Goal: Task Accomplishment & Management: Use online tool/utility

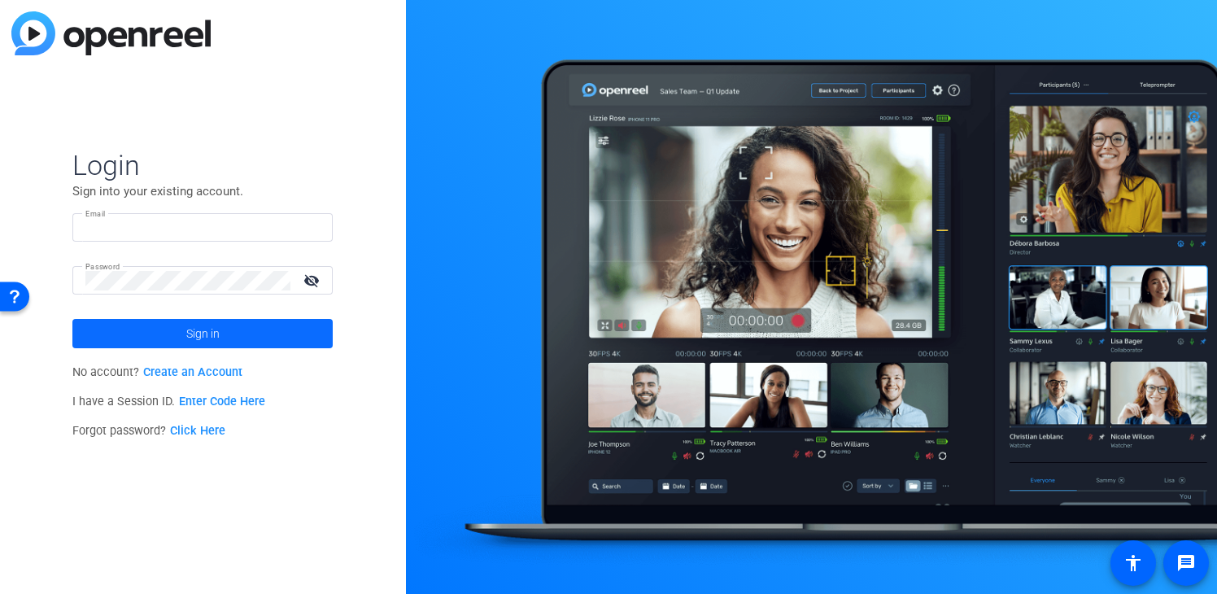
type input "[EMAIL_ADDRESS][DOMAIN_NAME]"
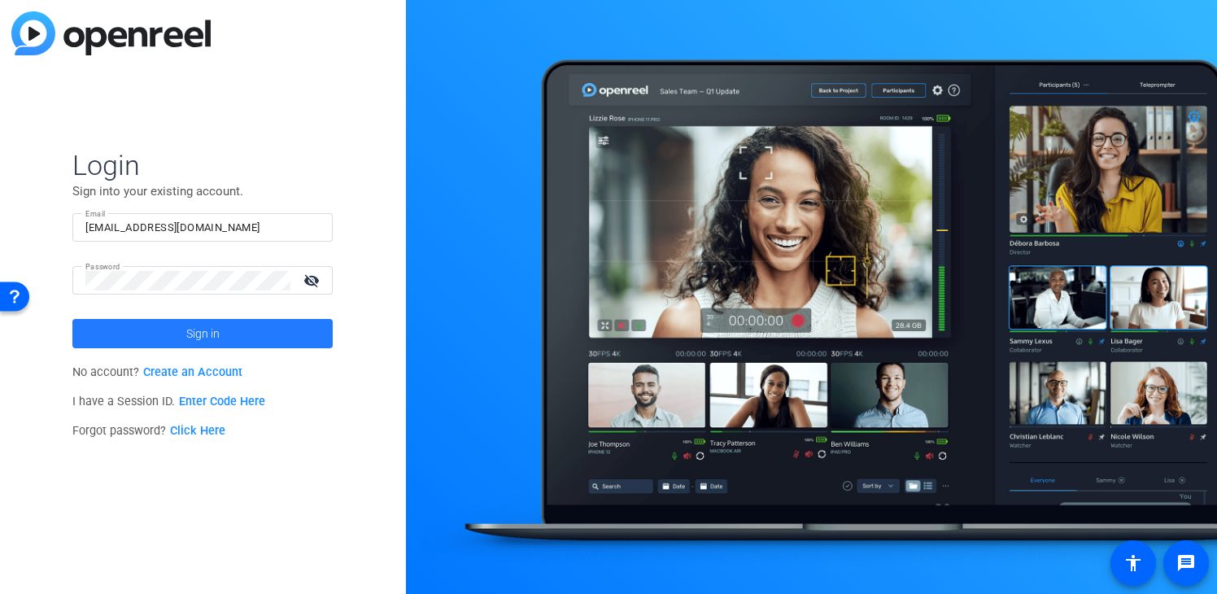
click at [238, 341] on span at bounding box center [202, 333] width 260 height 39
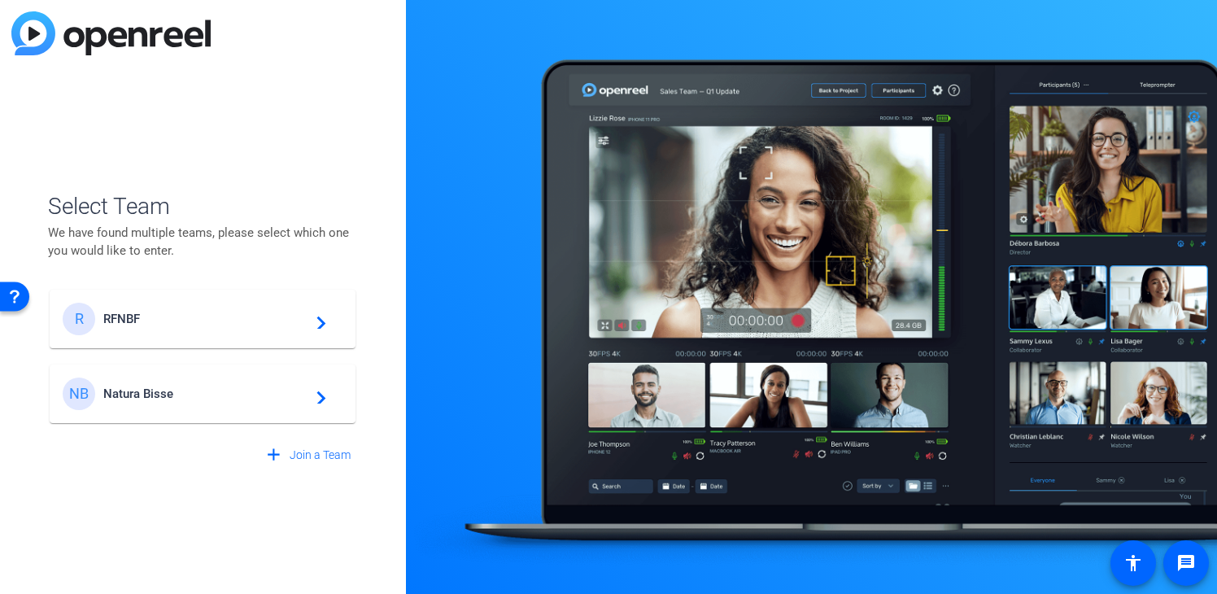
click at [254, 399] on span "Natura Bisse" at bounding box center [204, 393] width 203 height 15
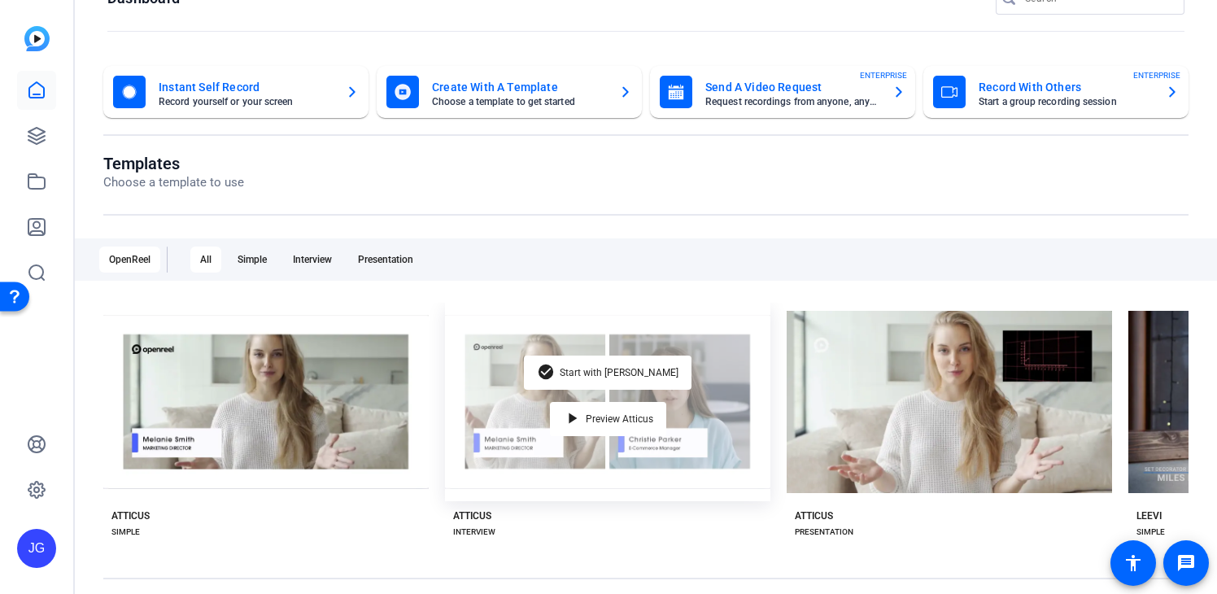
scroll to position [44, 0]
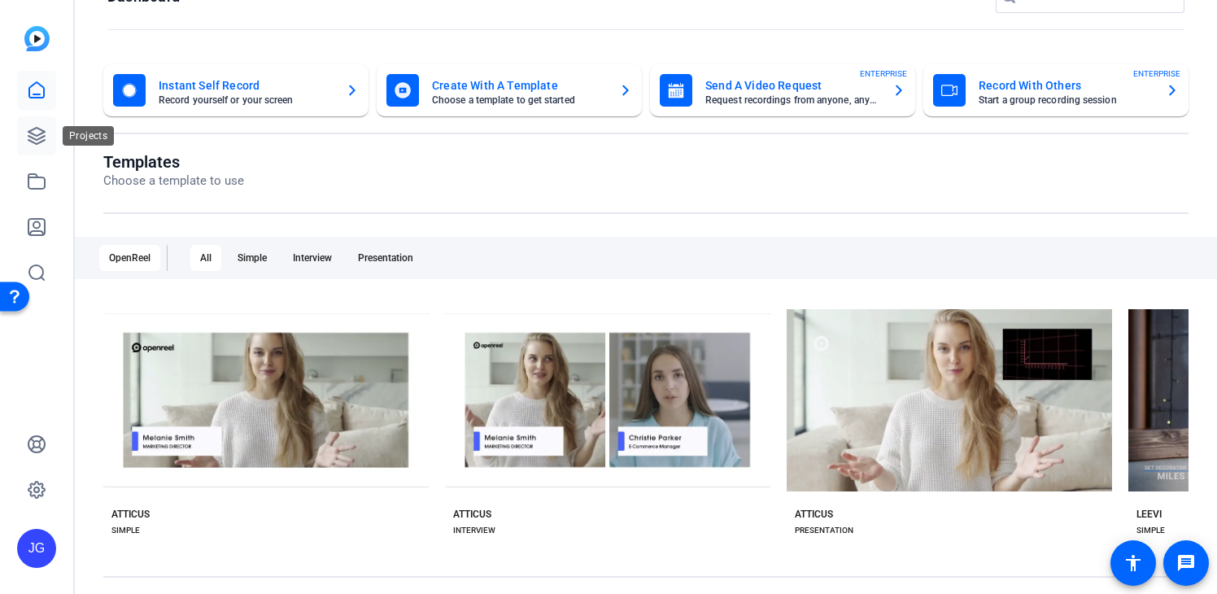
click at [31, 126] on icon at bounding box center [37, 136] width 20 height 20
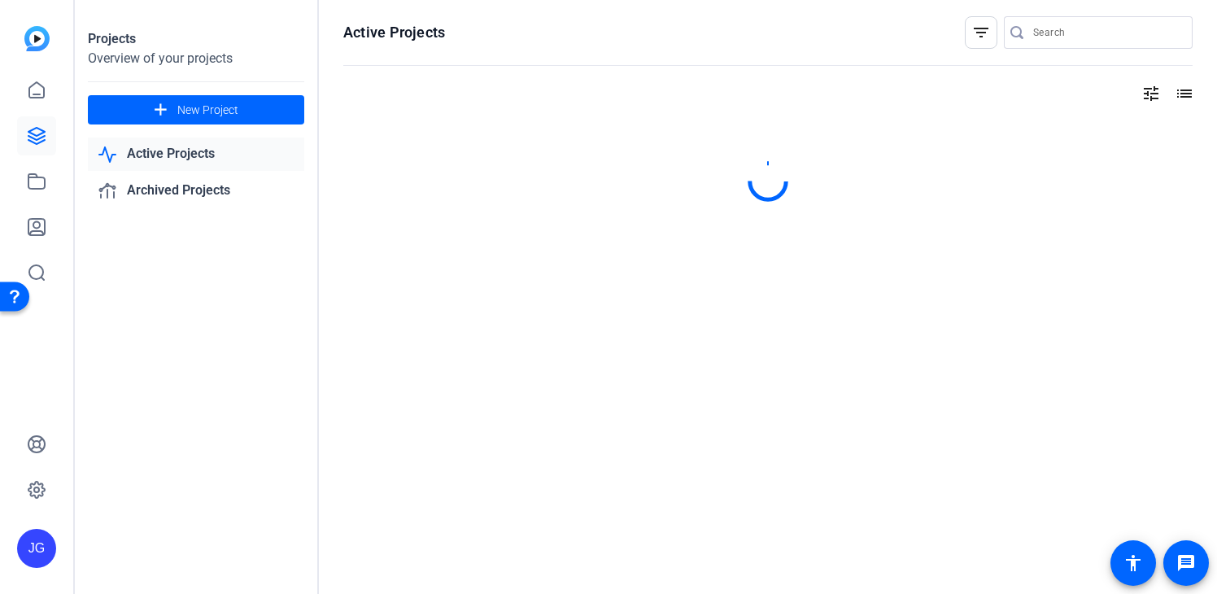
scroll to position [0, 0]
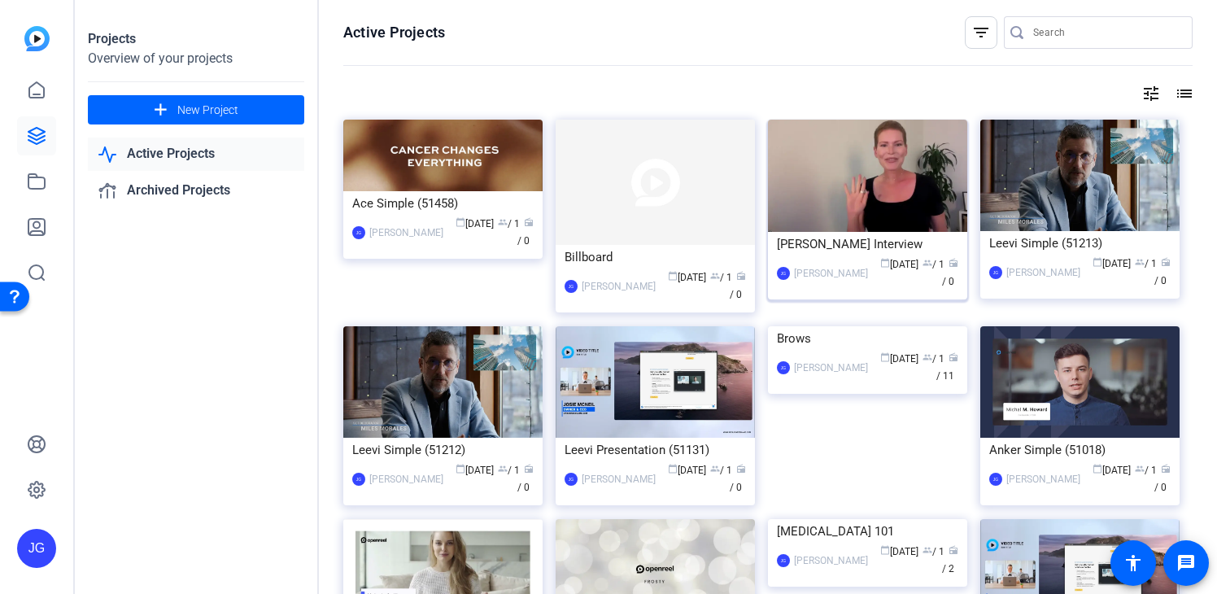
click at [831, 245] on div "[PERSON_NAME] Interview" at bounding box center [867, 244] width 181 height 24
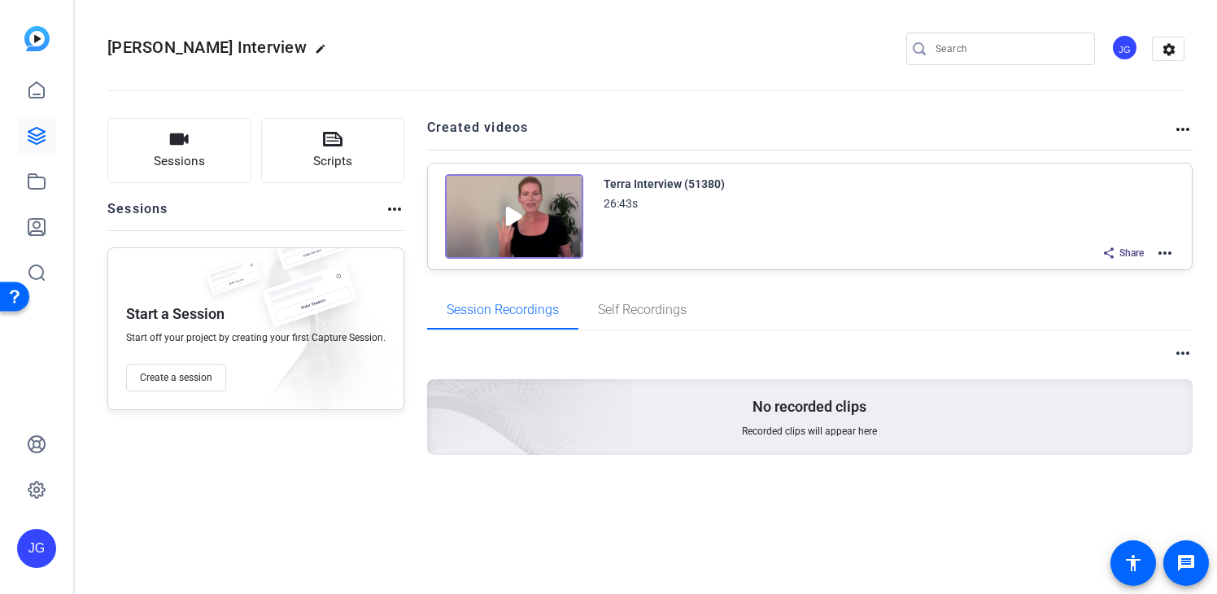
click at [517, 206] on img at bounding box center [514, 216] width 138 height 85
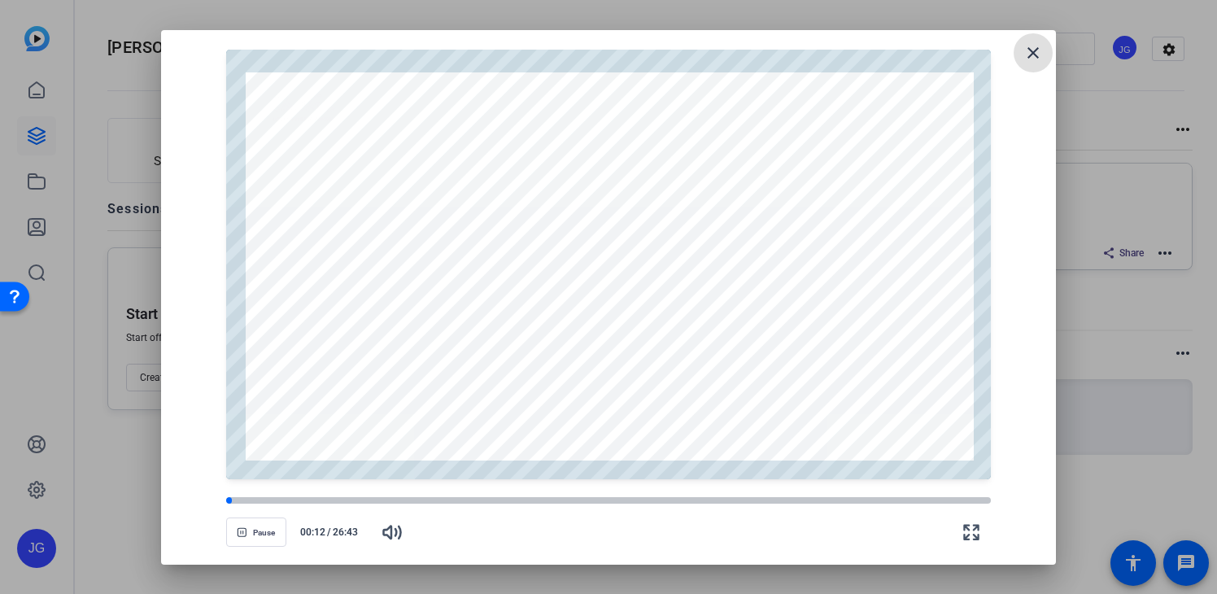
click at [1035, 51] on mat-icon "close" at bounding box center [1034, 53] width 20 height 20
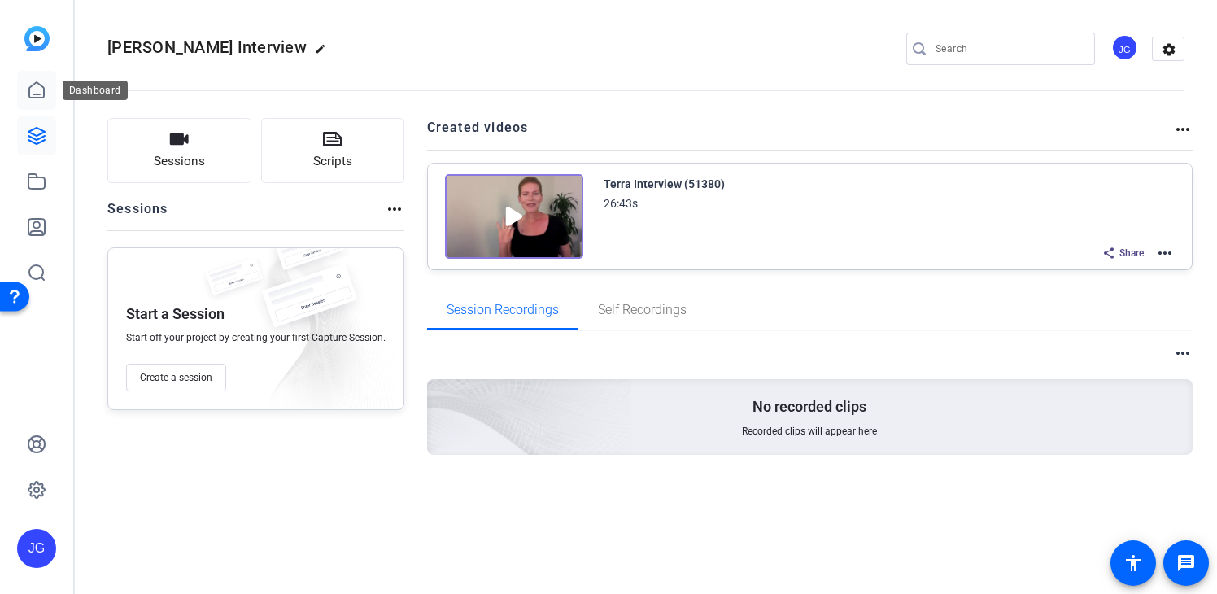
click at [39, 94] on icon at bounding box center [36, 89] width 15 height 15
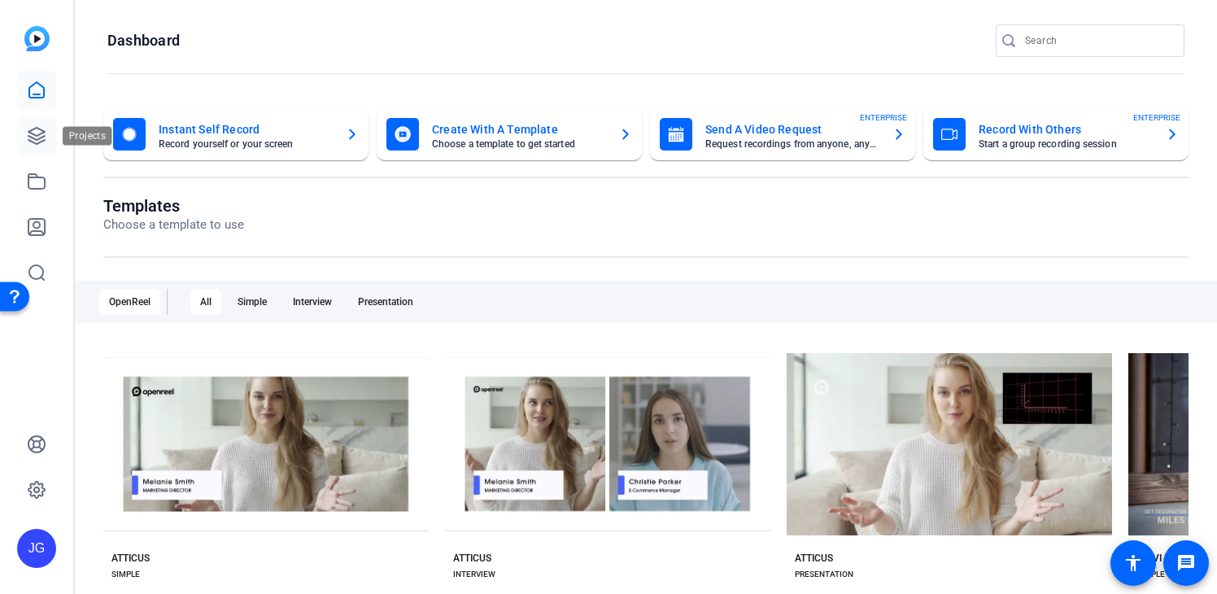
click at [34, 123] on link at bounding box center [36, 135] width 39 height 39
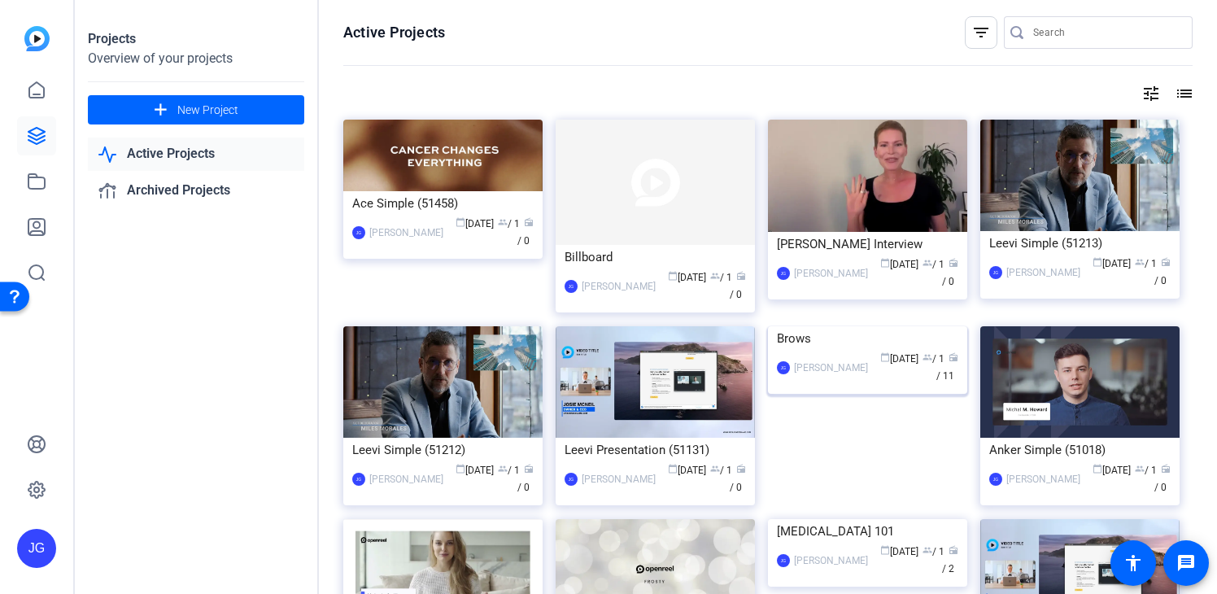
click at [796, 351] on div "Brows" at bounding box center [867, 338] width 181 height 24
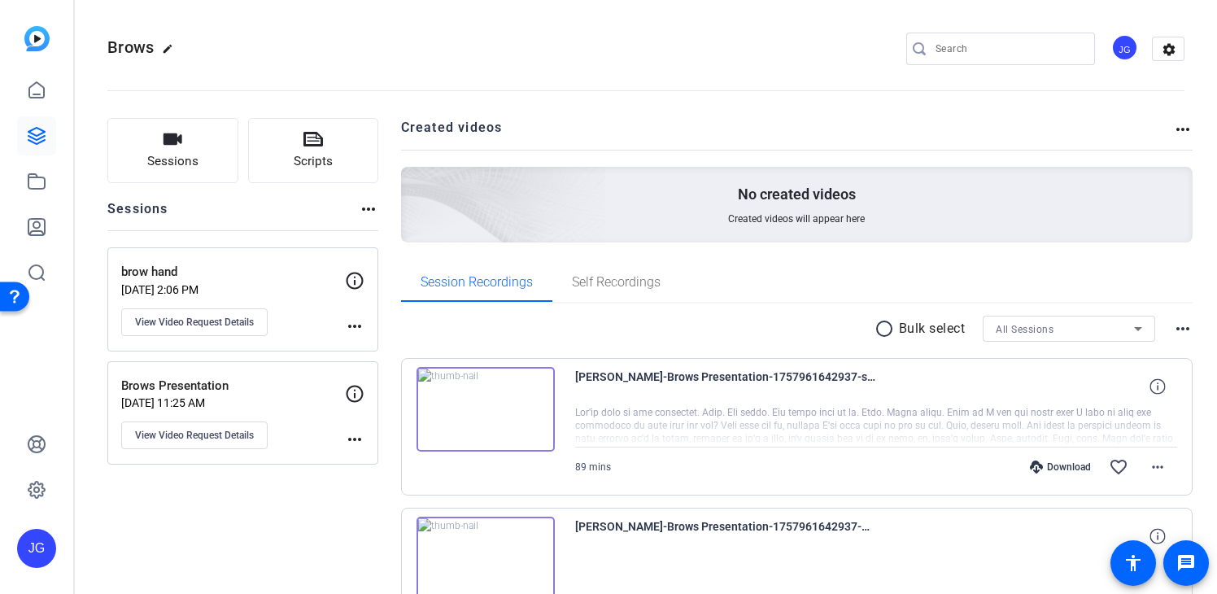
click at [1182, 128] on mat-icon "more_horiz" at bounding box center [1183, 130] width 20 height 20
click at [942, 108] on div at bounding box center [608, 297] width 1217 height 594
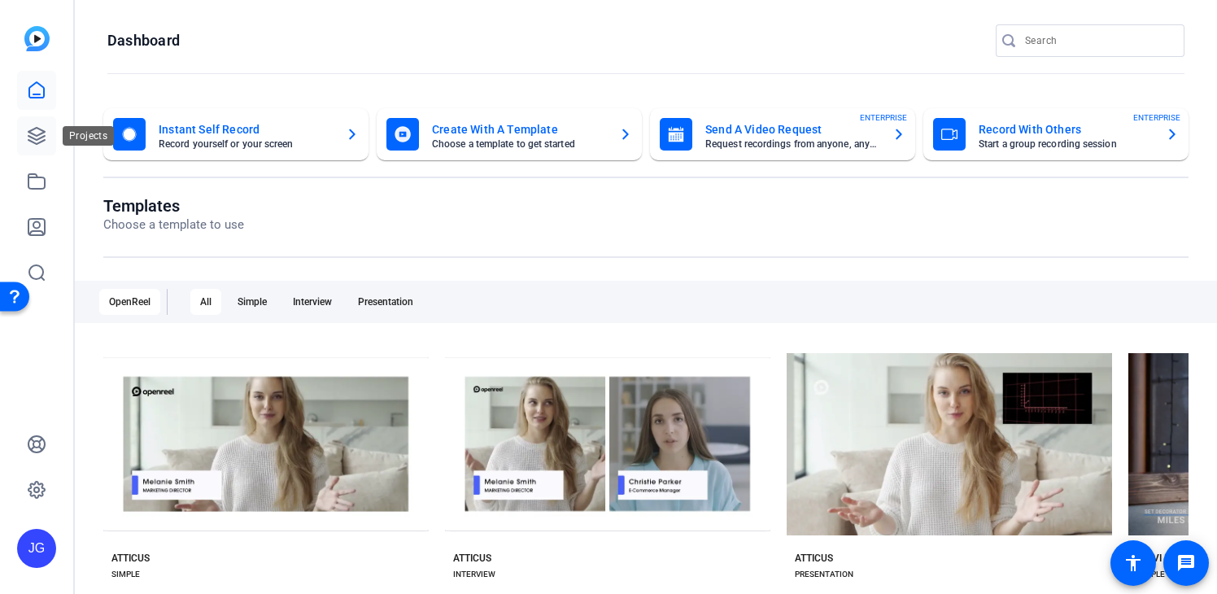
click at [28, 124] on link at bounding box center [36, 135] width 39 height 39
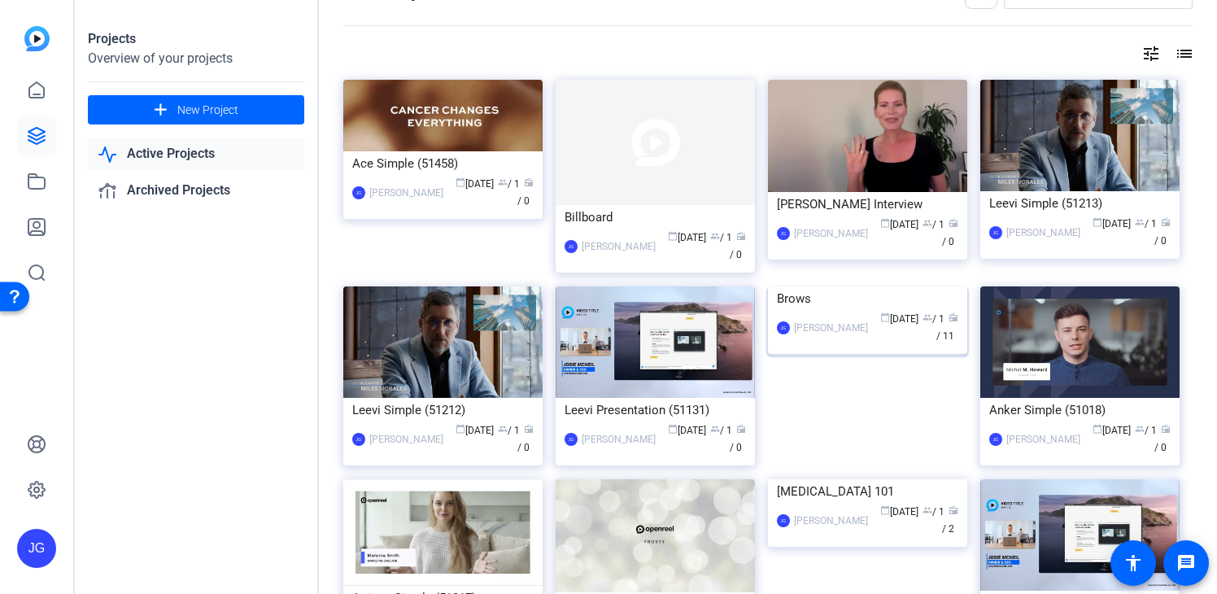
scroll to position [44, 0]
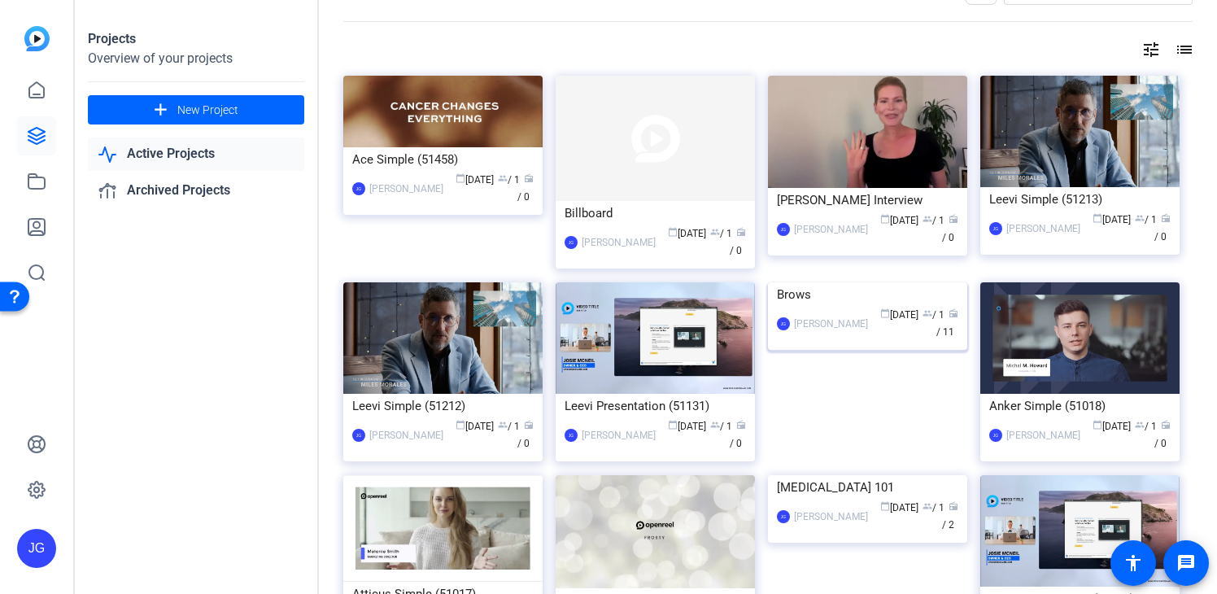
click at [841, 282] on img at bounding box center [867, 282] width 199 height 0
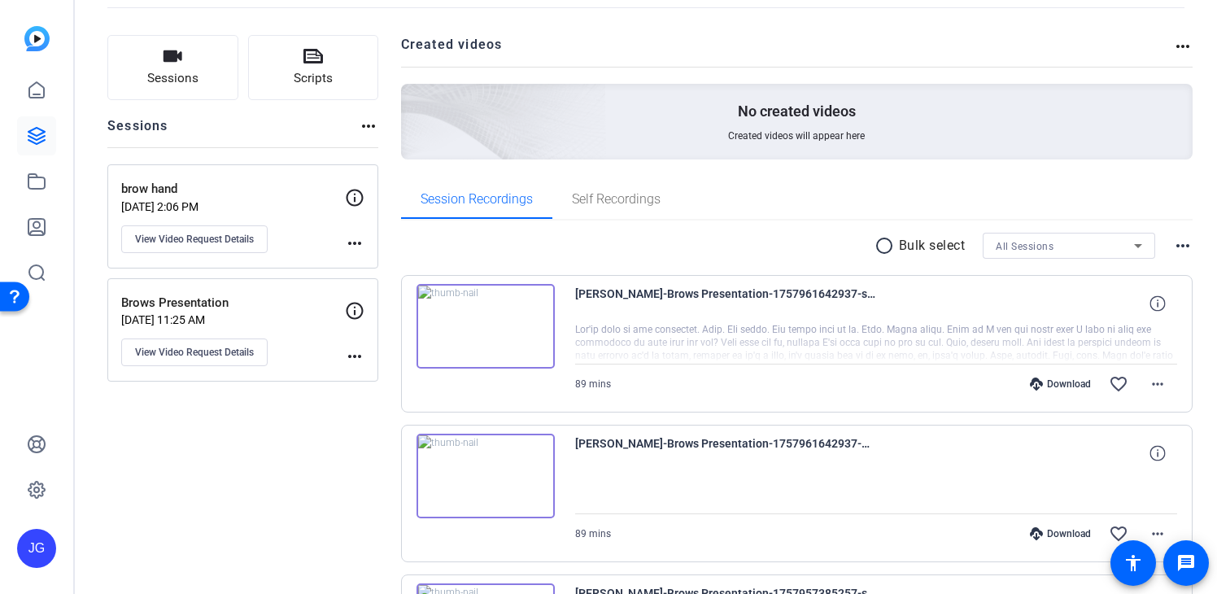
scroll to position [0, 0]
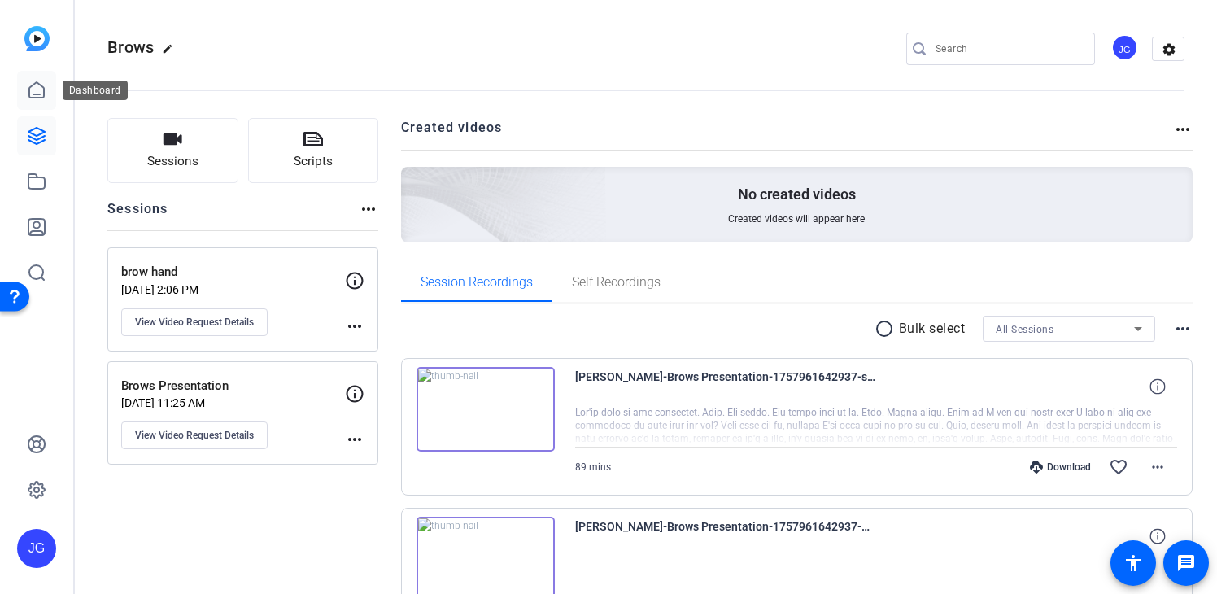
click at [33, 87] on icon at bounding box center [37, 91] width 20 height 20
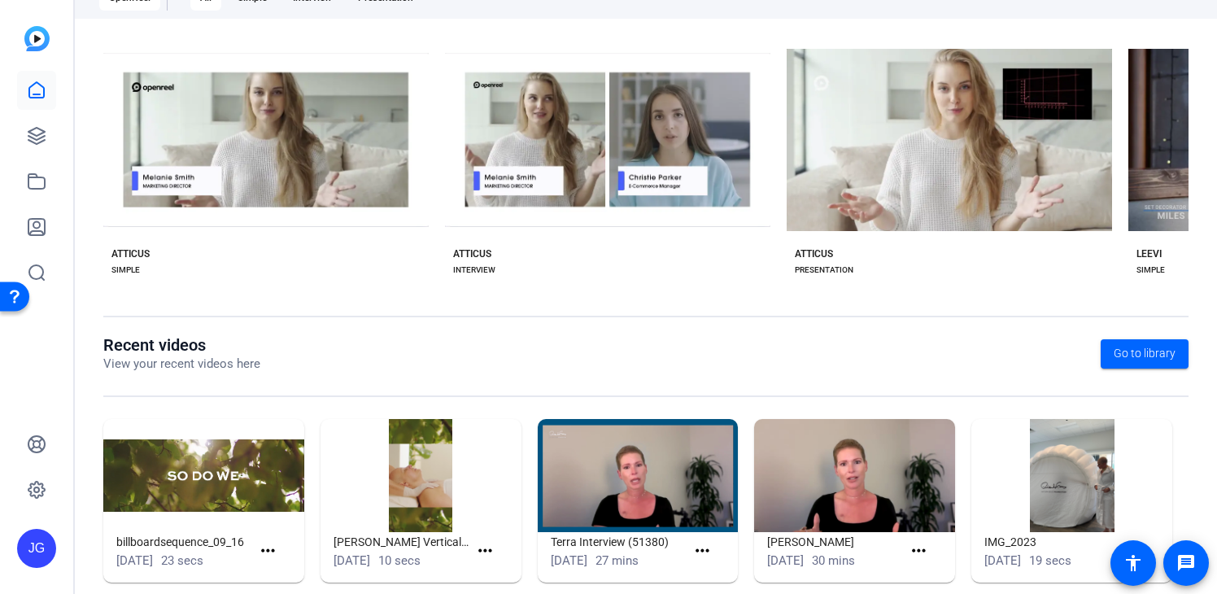
scroll to position [330, 0]
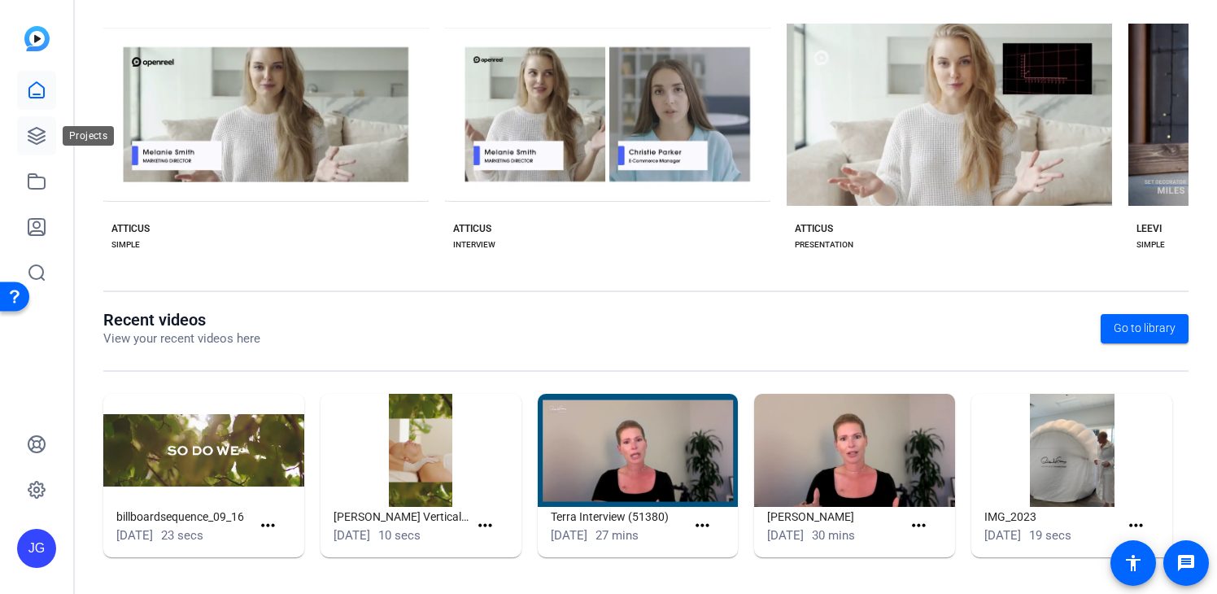
click at [32, 137] on icon at bounding box center [36, 136] width 16 height 16
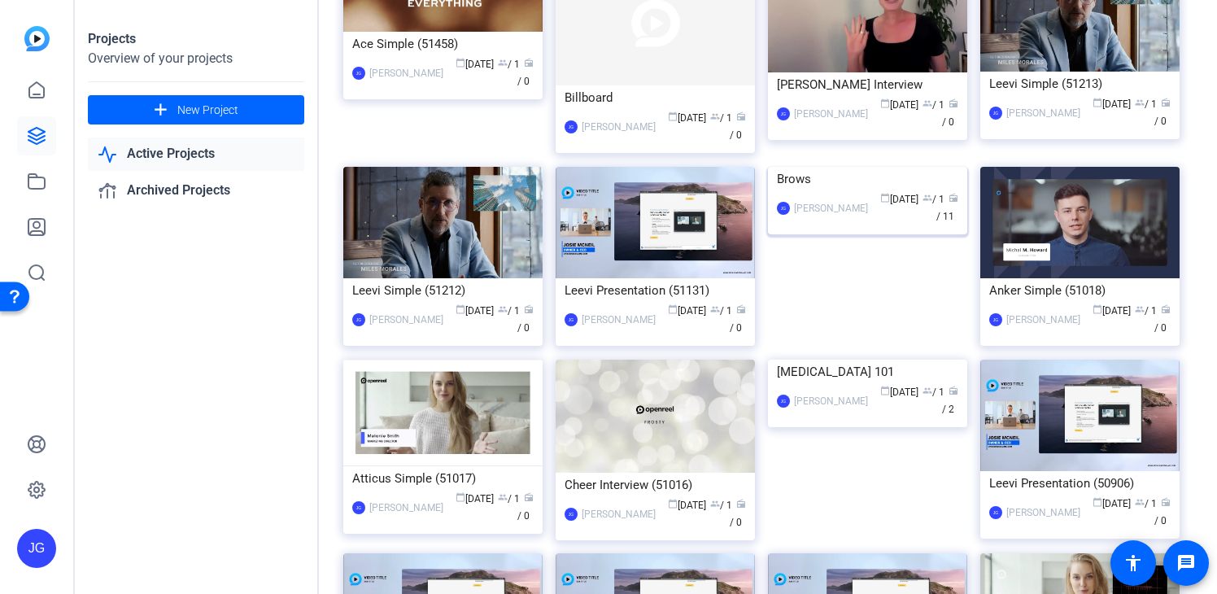
scroll to position [142, 0]
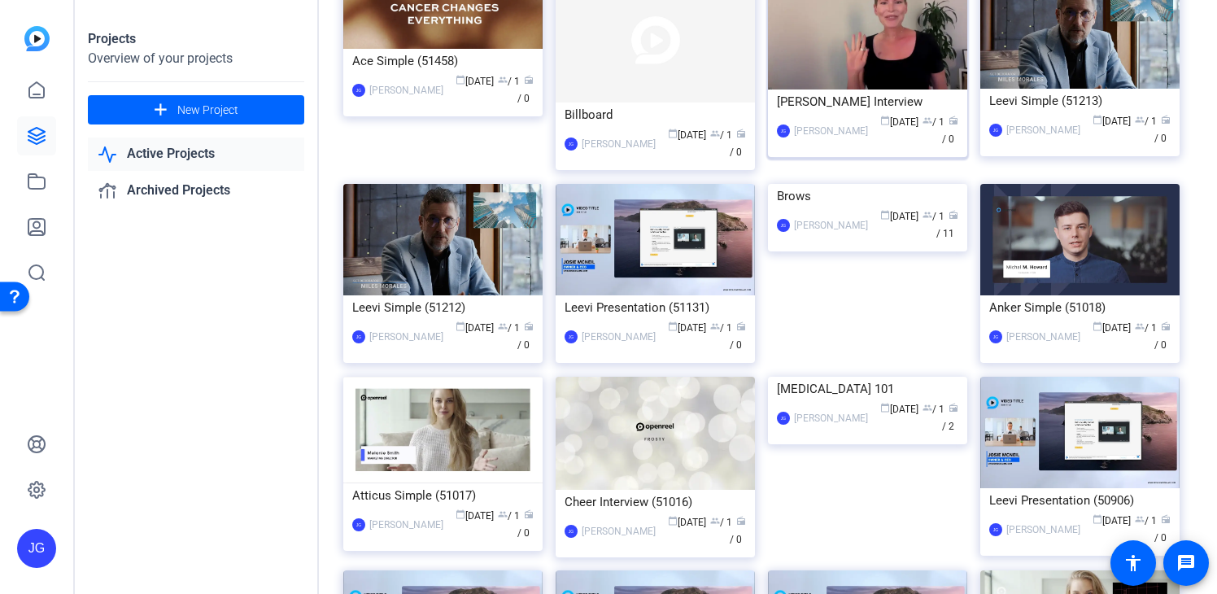
click at [820, 102] on div "[PERSON_NAME] Interview" at bounding box center [867, 101] width 181 height 24
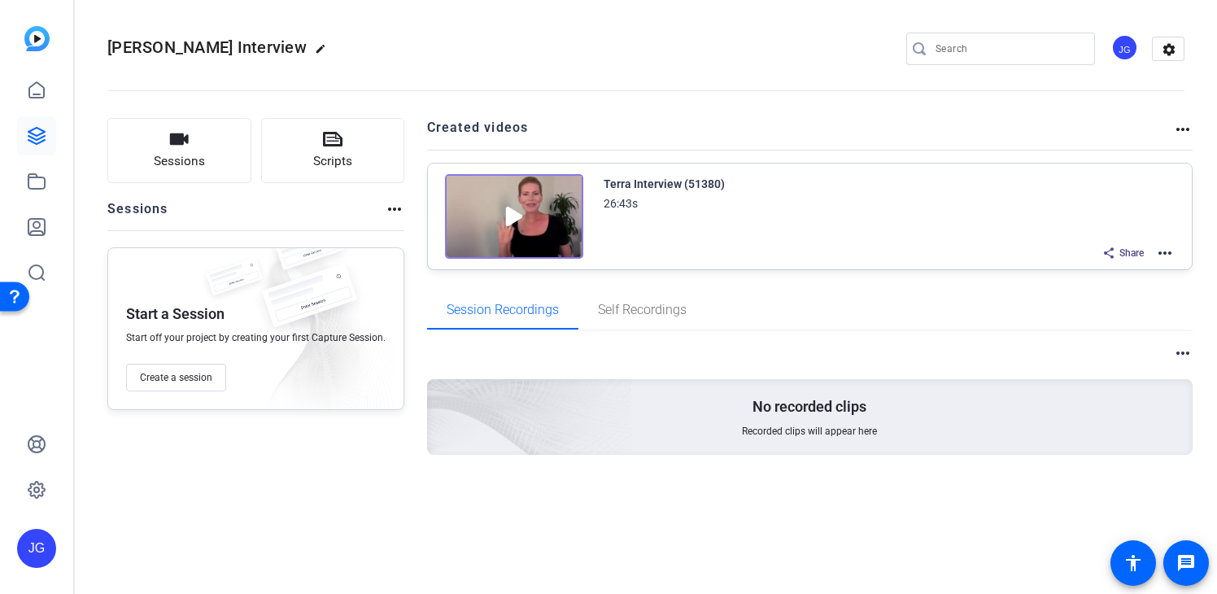
click at [506, 228] on img at bounding box center [514, 216] width 138 height 85
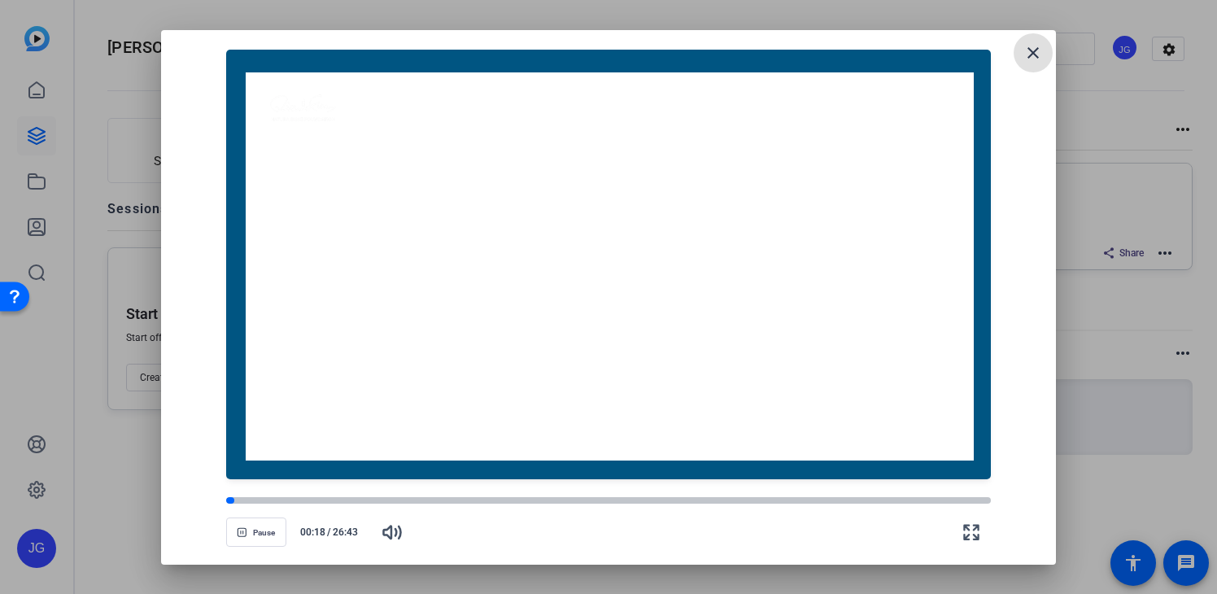
click at [1032, 52] on mat-icon "close" at bounding box center [1034, 53] width 20 height 20
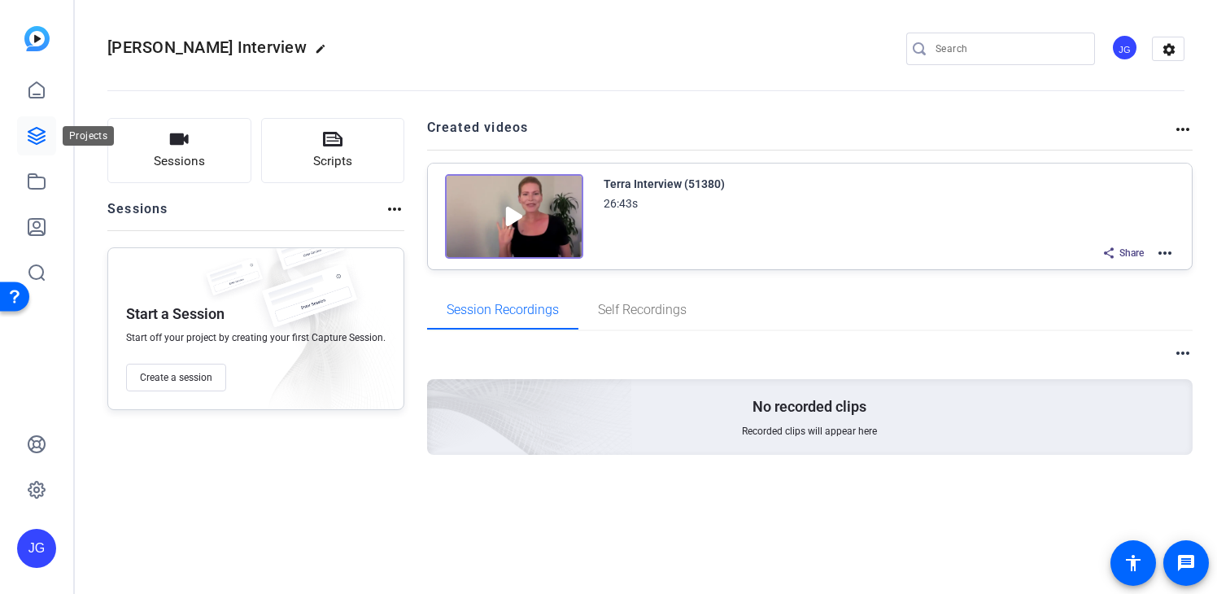
click at [41, 126] on icon at bounding box center [37, 136] width 20 height 20
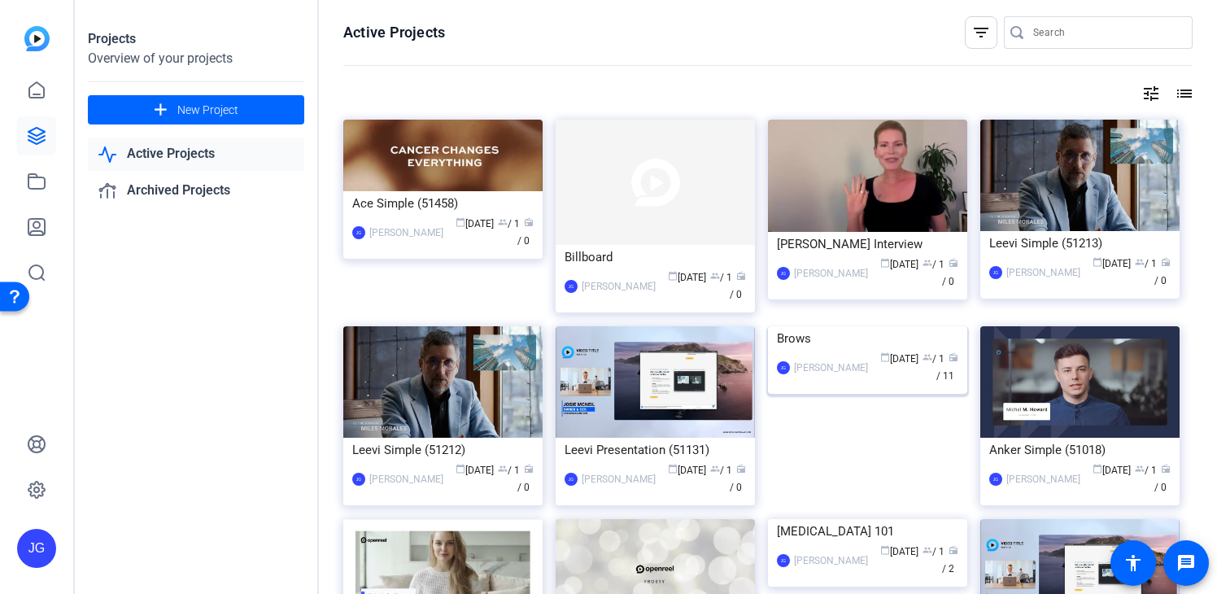
click at [834, 326] on img at bounding box center [867, 326] width 199 height 0
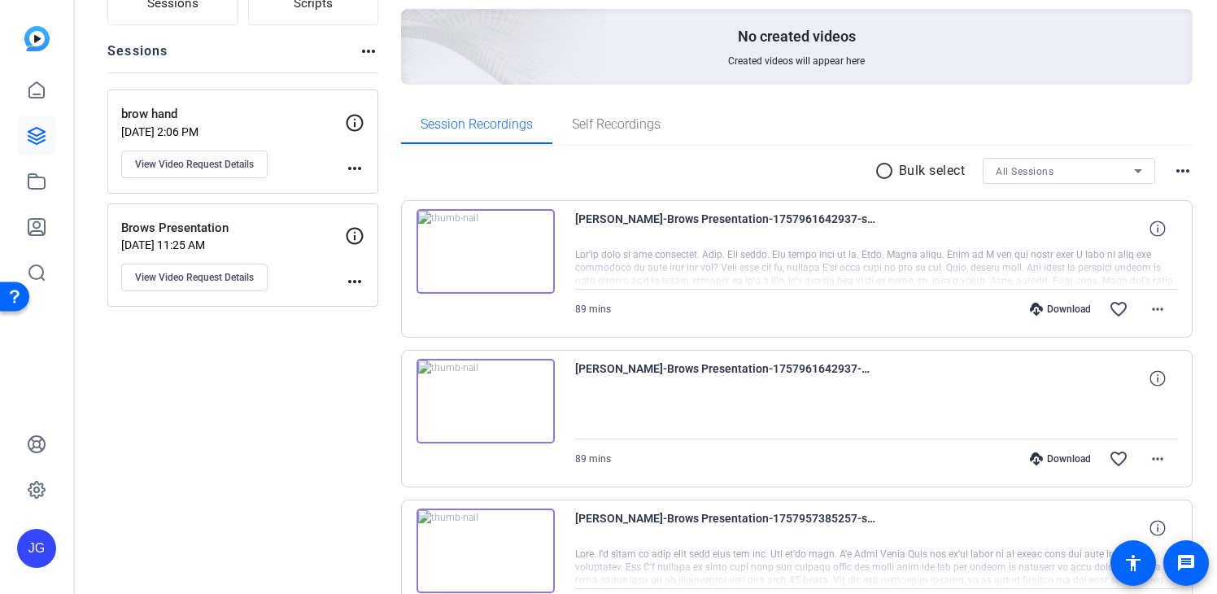
scroll to position [180, 0]
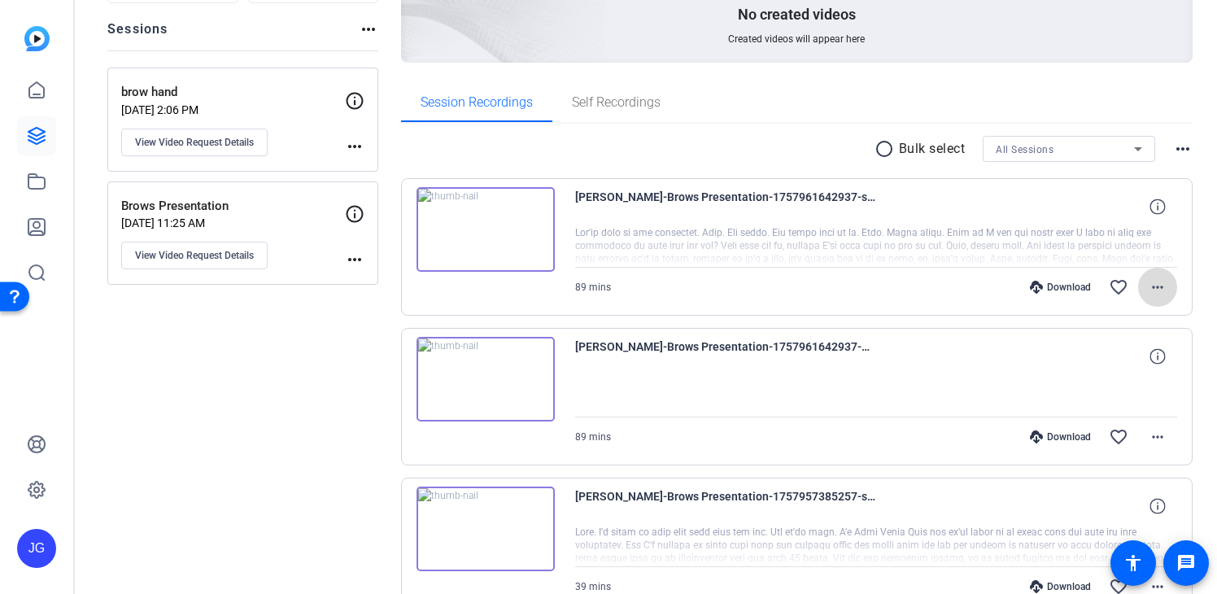
click at [1163, 286] on mat-icon "more_horiz" at bounding box center [1158, 287] width 20 height 20
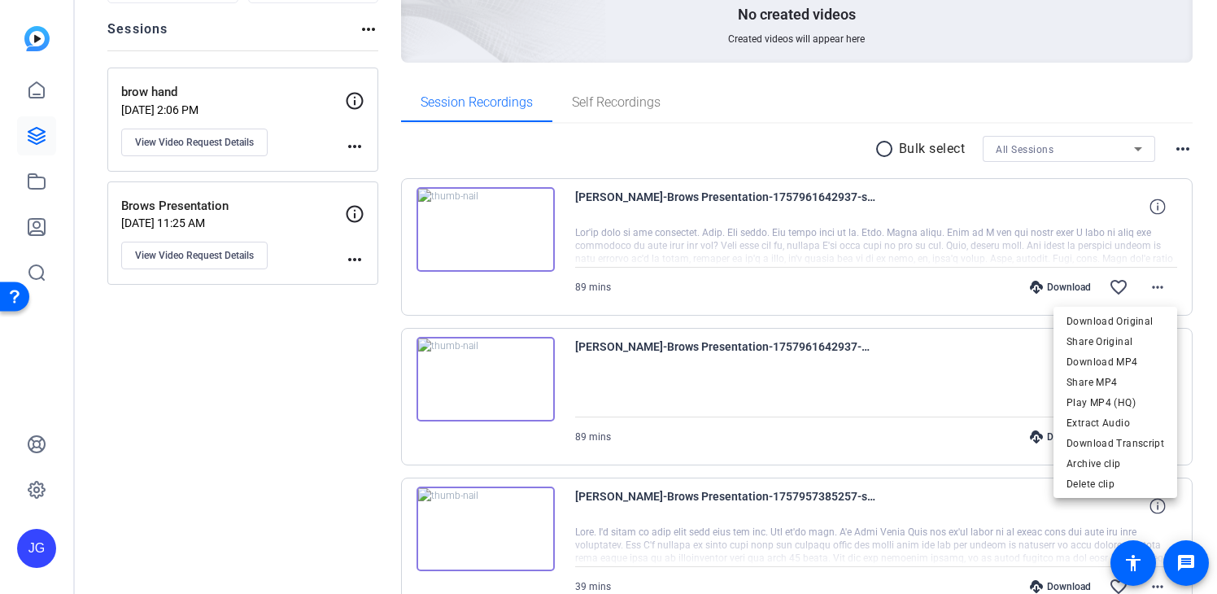
click at [704, 189] on div at bounding box center [608, 297] width 1217 height 594
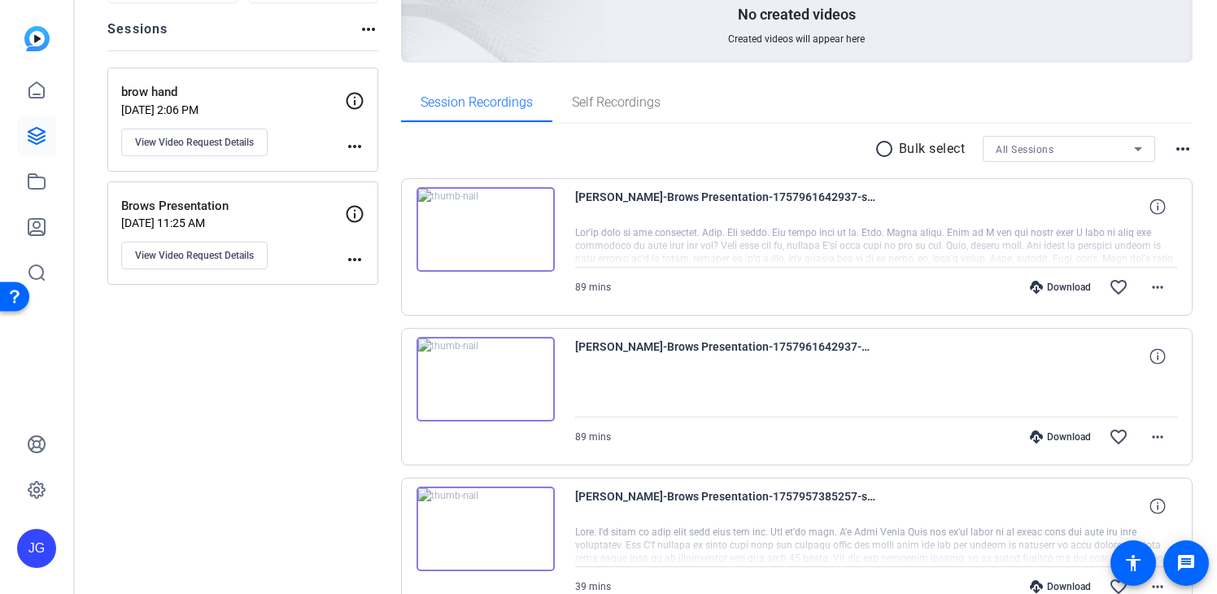
click at [674, 227] on div at bounding box center [876, 246] width 603 height 41
click at [501, 227] on img at bounding box center [486, 229] width 138 height 85
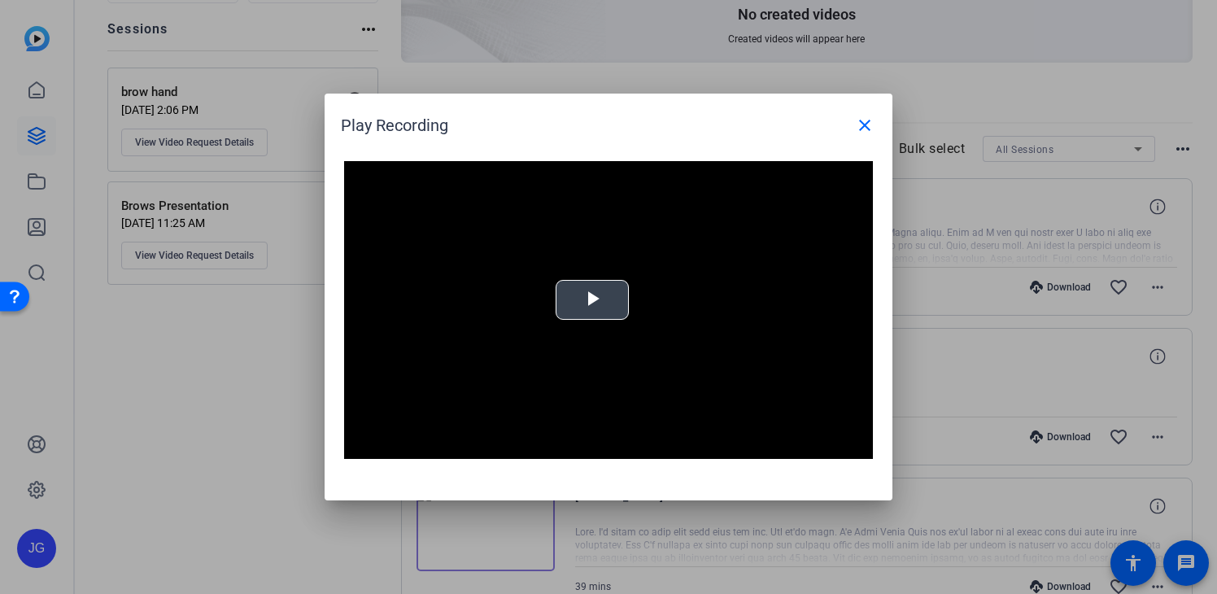
click at [592, 300] on span "Video Player" at bounding box center [592, 300] width 0 height 0
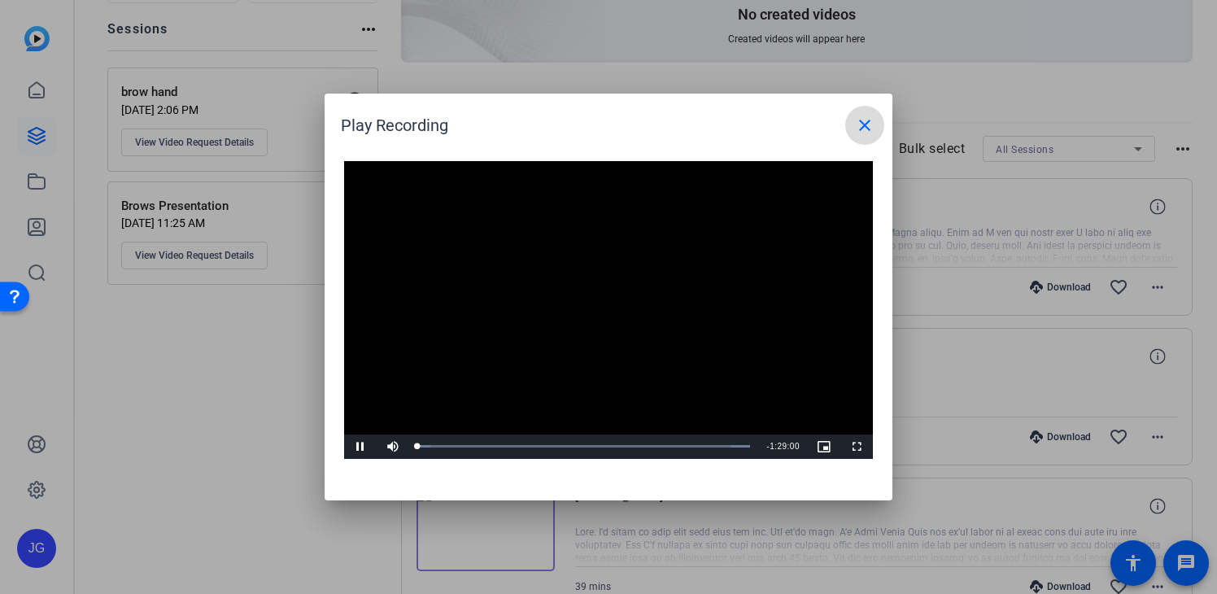
click at [863, 124] on mat-icon "close" at bounding box center [865, 126] width 20 height 20
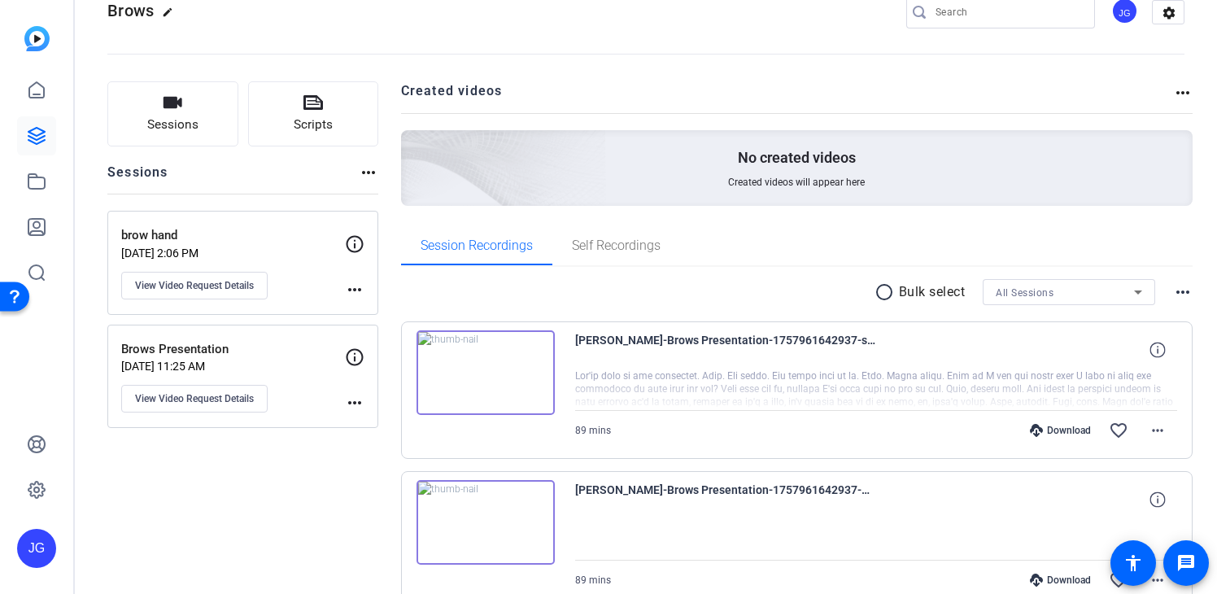
scroll to position [33, 0]
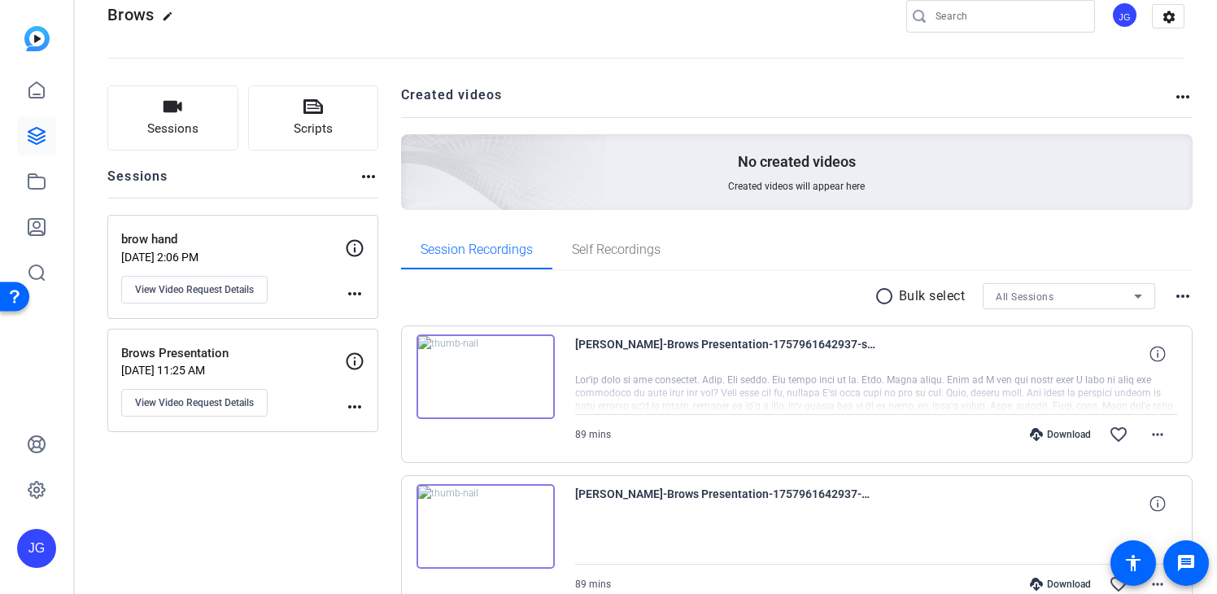
click at [788, 166] on p "No created videos" at bounding box center [797, 162] width 118 height 20
click at [718, 164] on div "No created videos Created videos will appear here" at bounding box center [797, 172] width 792 height 76
click at [1190, 94] on mat-icon "more_horiz" at bounding box center [1183, 97] width 20 height 20
click at [678, 89] on div at bounding box center [608, 297] width 1217 height 594
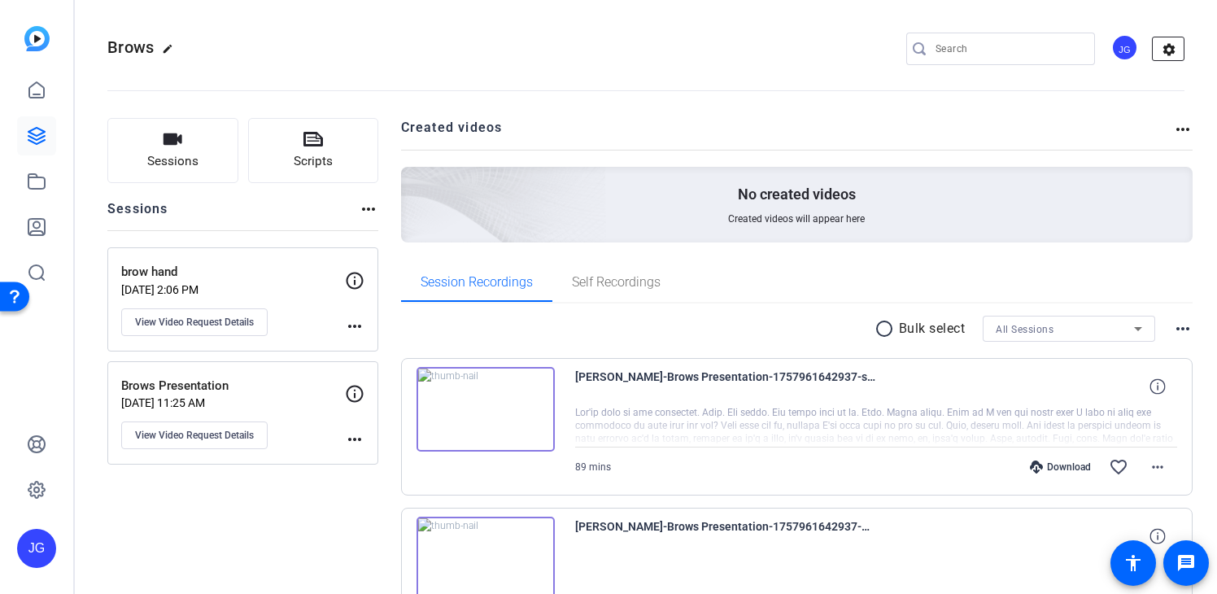
click at [1170, 43] on mat-icon "settings" at bounding box center [1169, 49] width 33 height 24
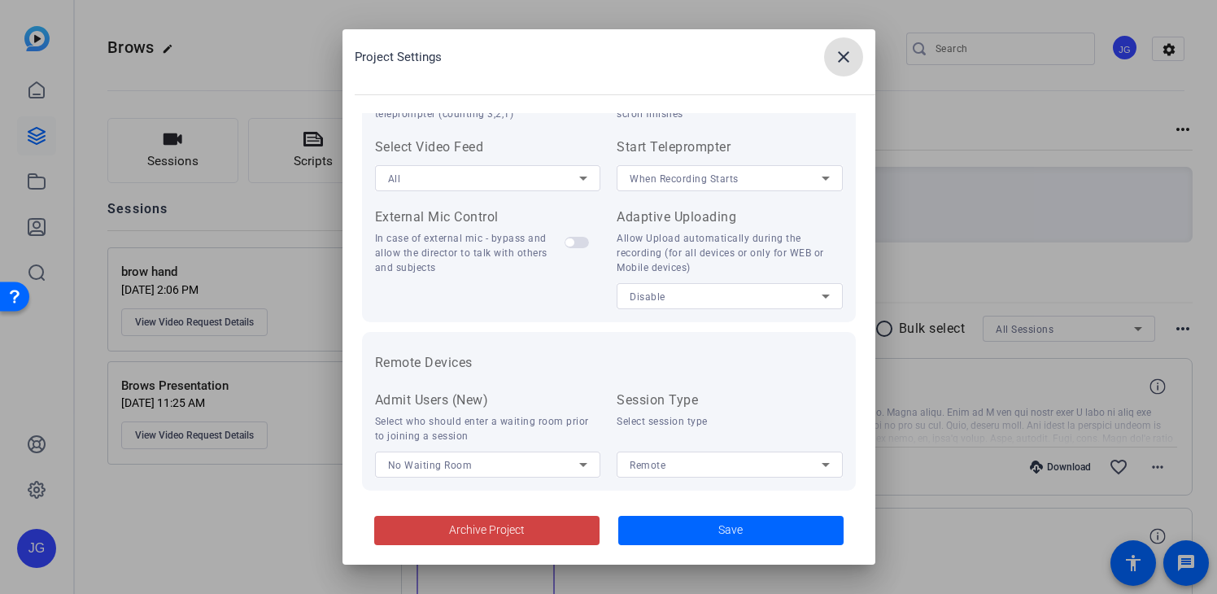
scroll to position [356, 0]
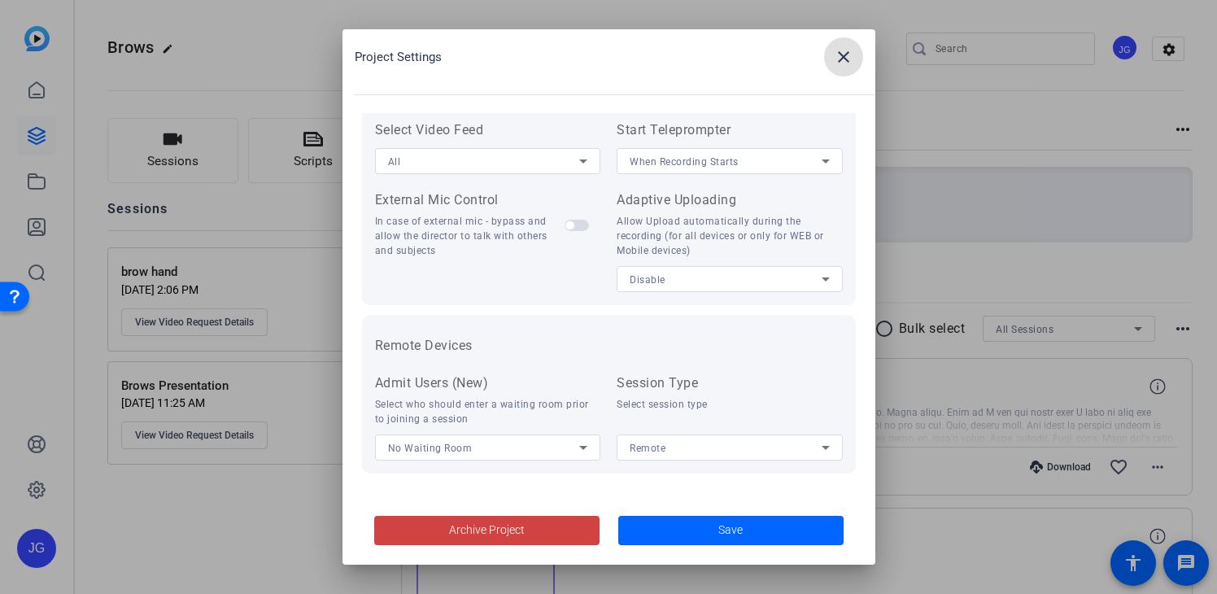
click at [845, 47] on mat-icon "close" at bounding box center [844, 57] width 20 height 20
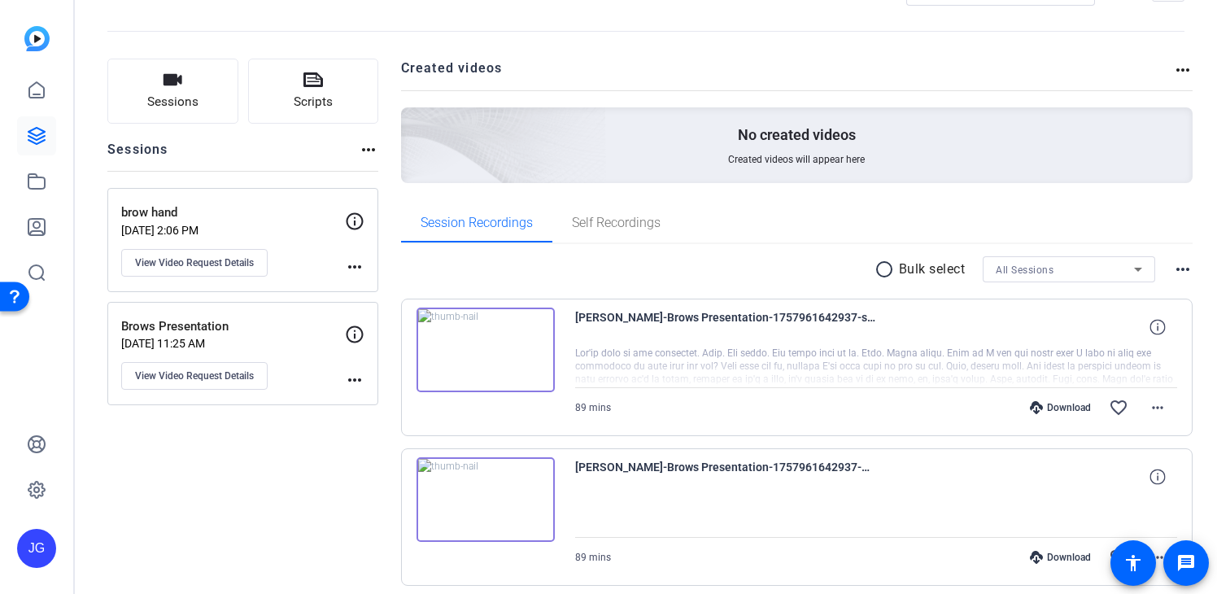
scroll to position [28, 0]
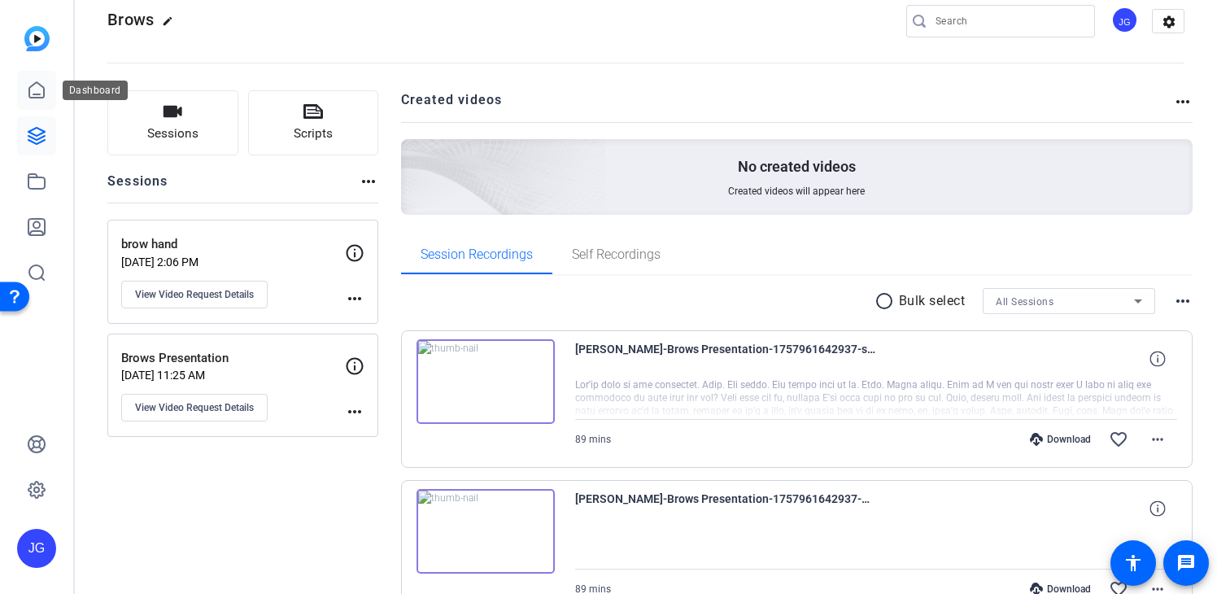
click at [32, 94] on icon at bounding box center [37, 91] width 20 height 20
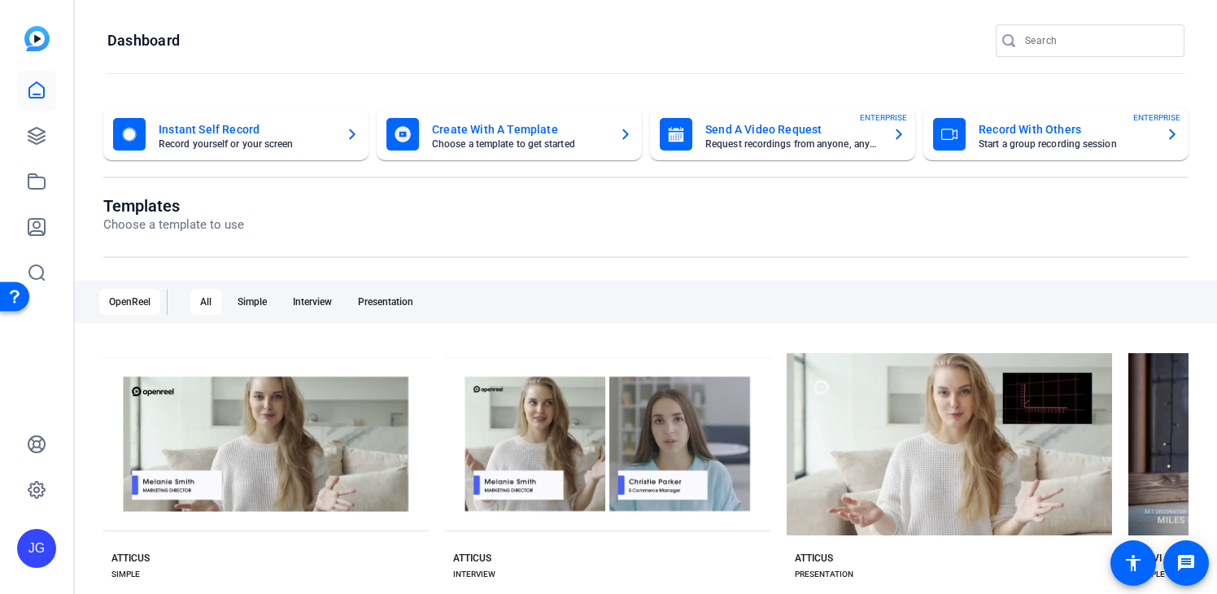
click at [495, 136] on mat-card-title "Create With A Template" at bounding box center [519, 130] width 174 height 20
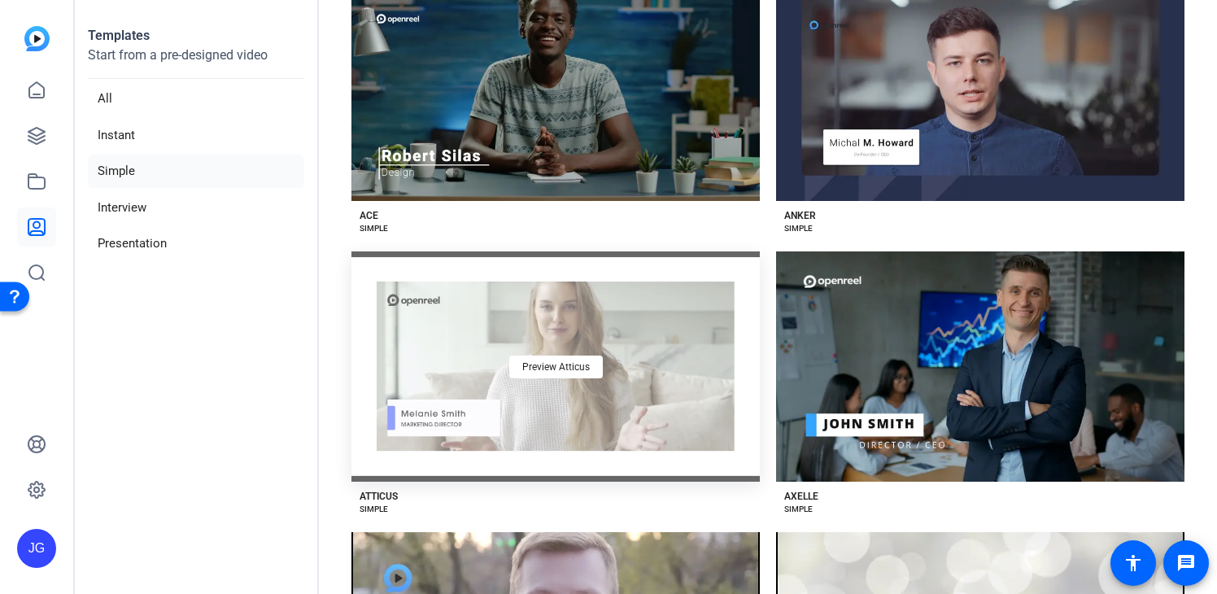
scroll to position [170, 0]
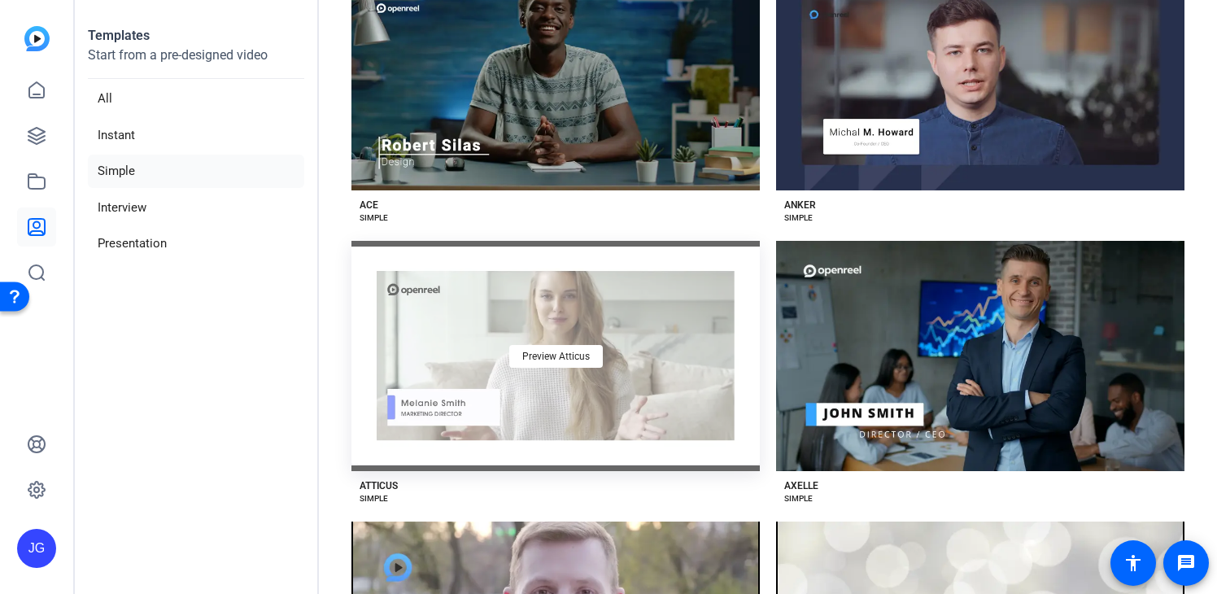
click at [572, 386] on div "Preview Atticus" at bounding box center [555, 355] width 408 height 229
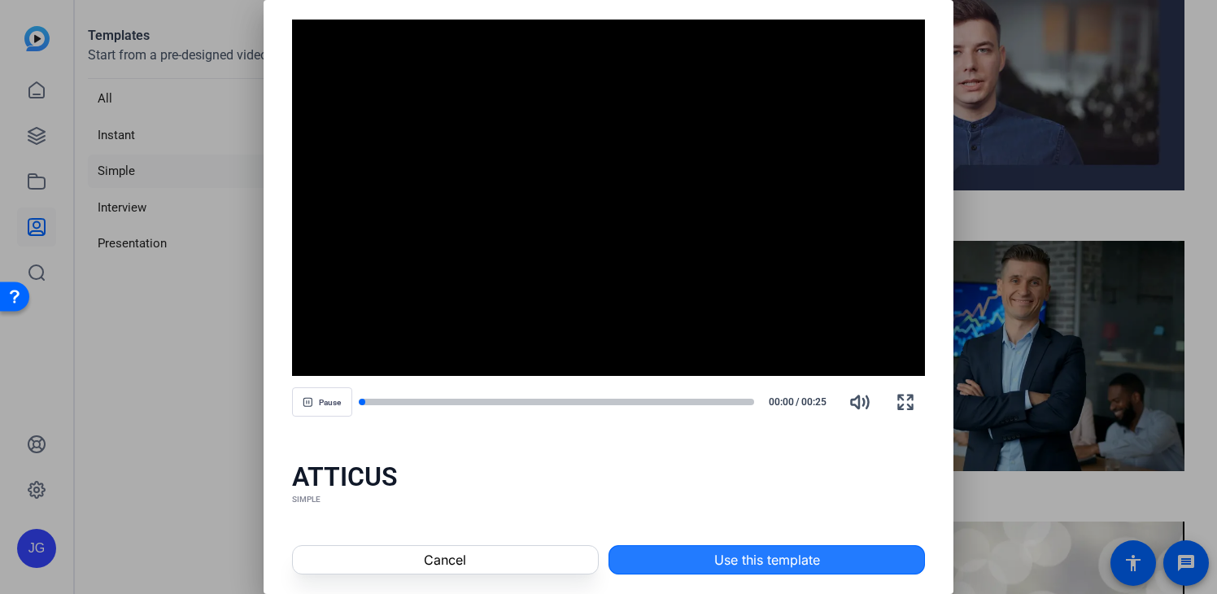
click at [737, 552] on span "Use this template" at bounding box center [767, 560] width 106 height 20
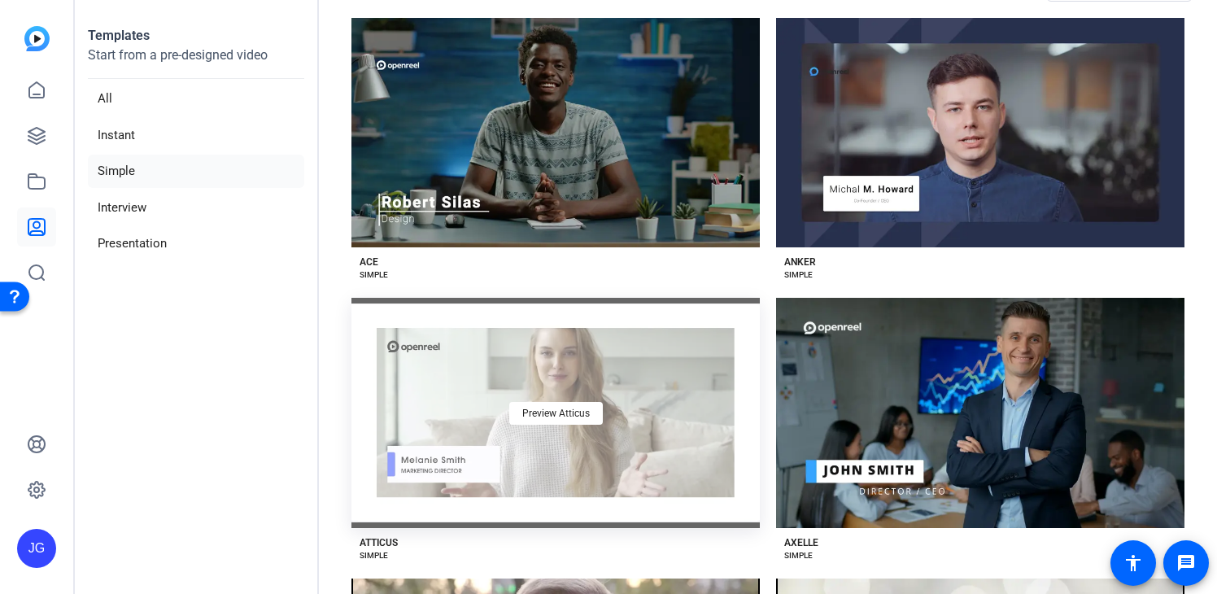
scroll to position [112, 0]
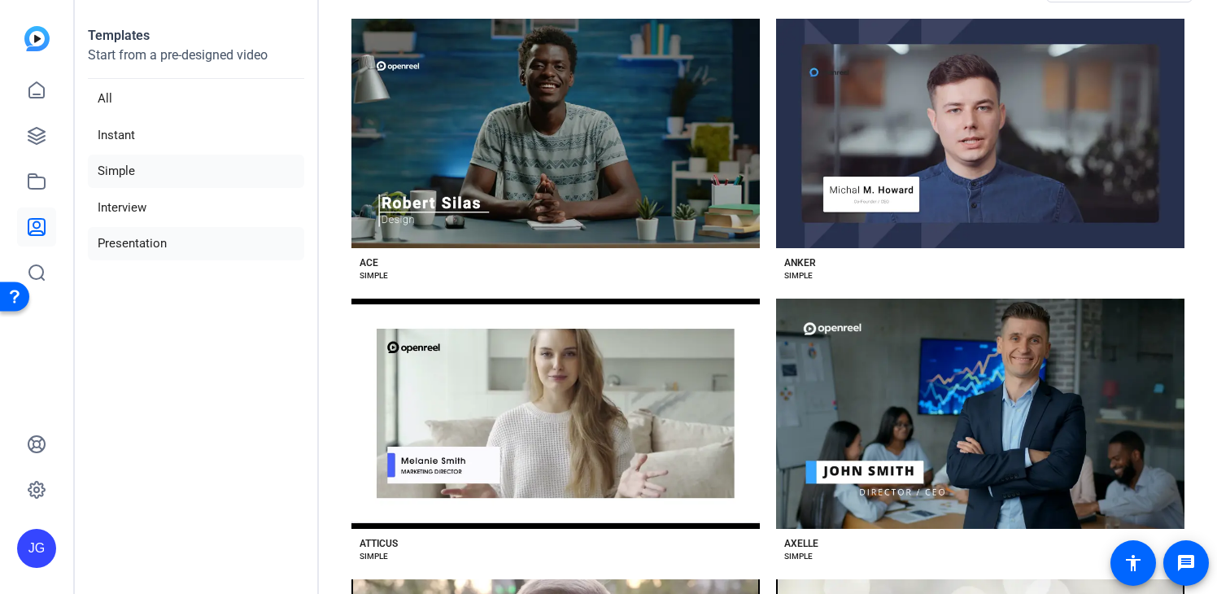
click at [157, 235] on li "Presentation" at bounding box center [196, 243] width 216 height 33
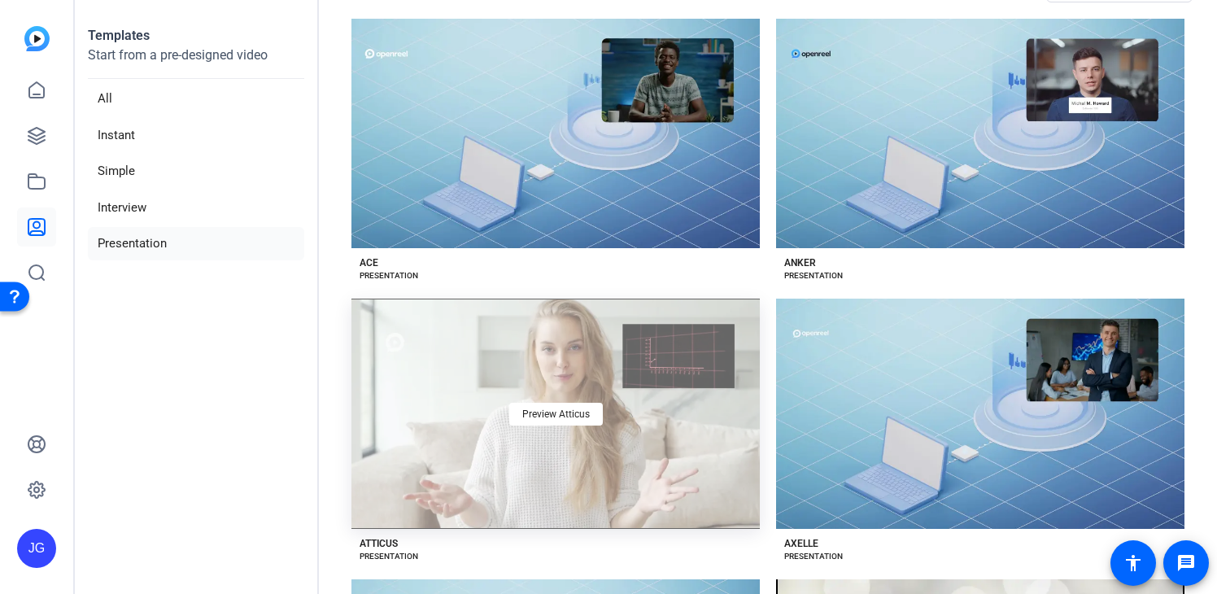
click at [493, 452] on div "Preview Atticus" at bounding box center [555, 413] width 408 height 229
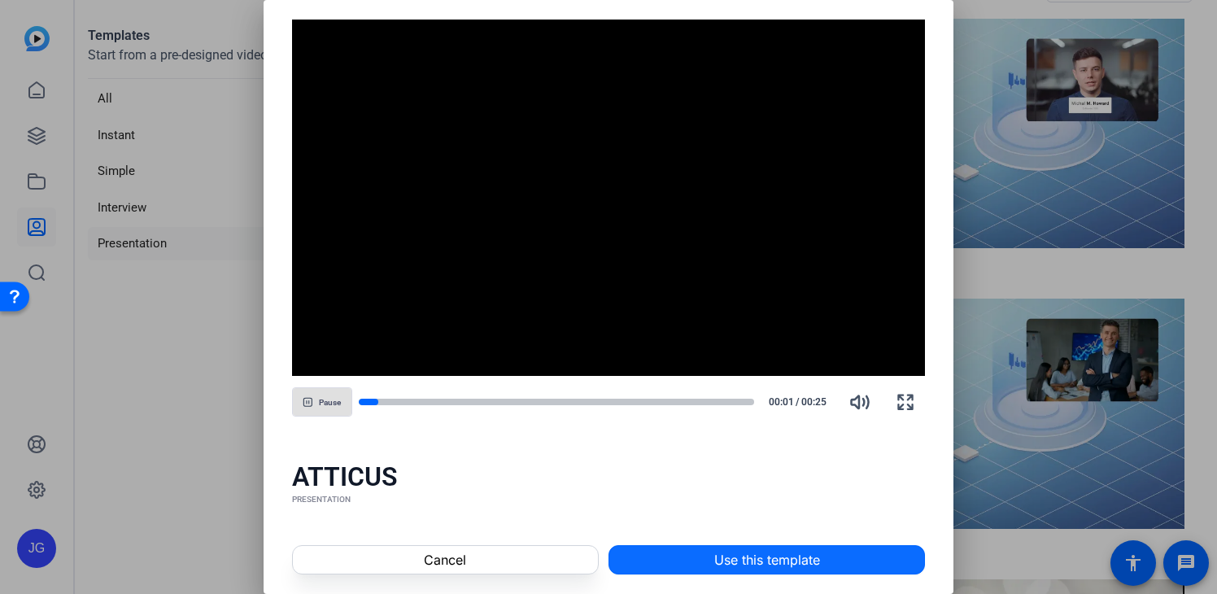
click at [776, 559] on span "Use this template" at bounding box center [767, 560] width 106 height 20
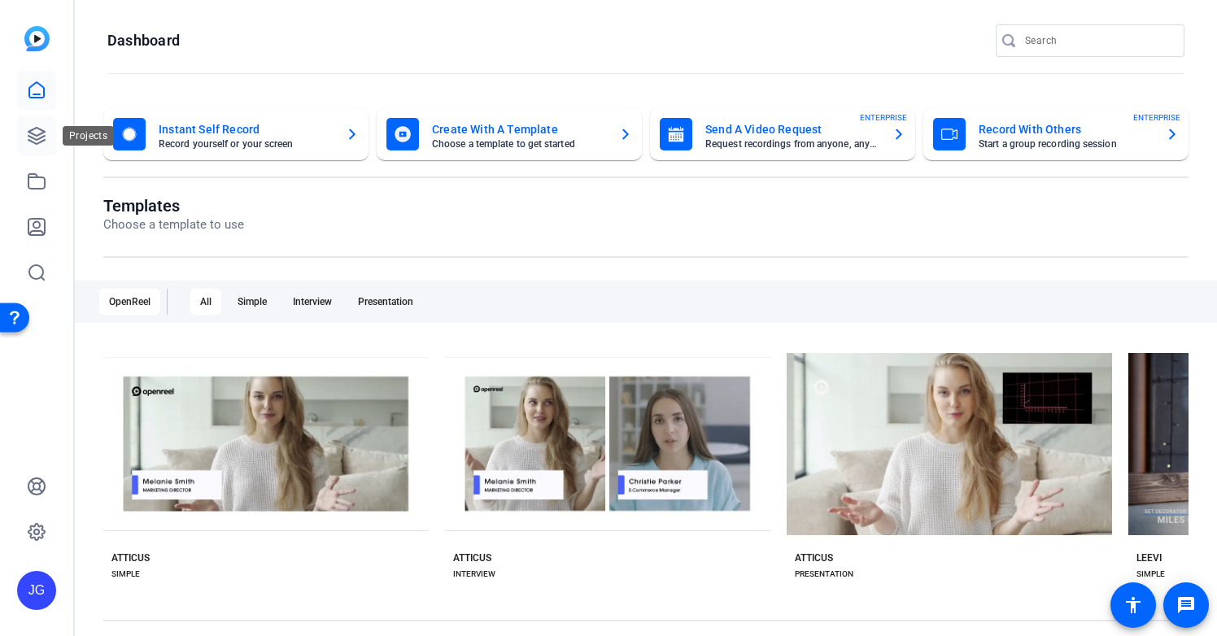
click at [36, 132] on icon at bounding box center [37, 136] width 20 height 20
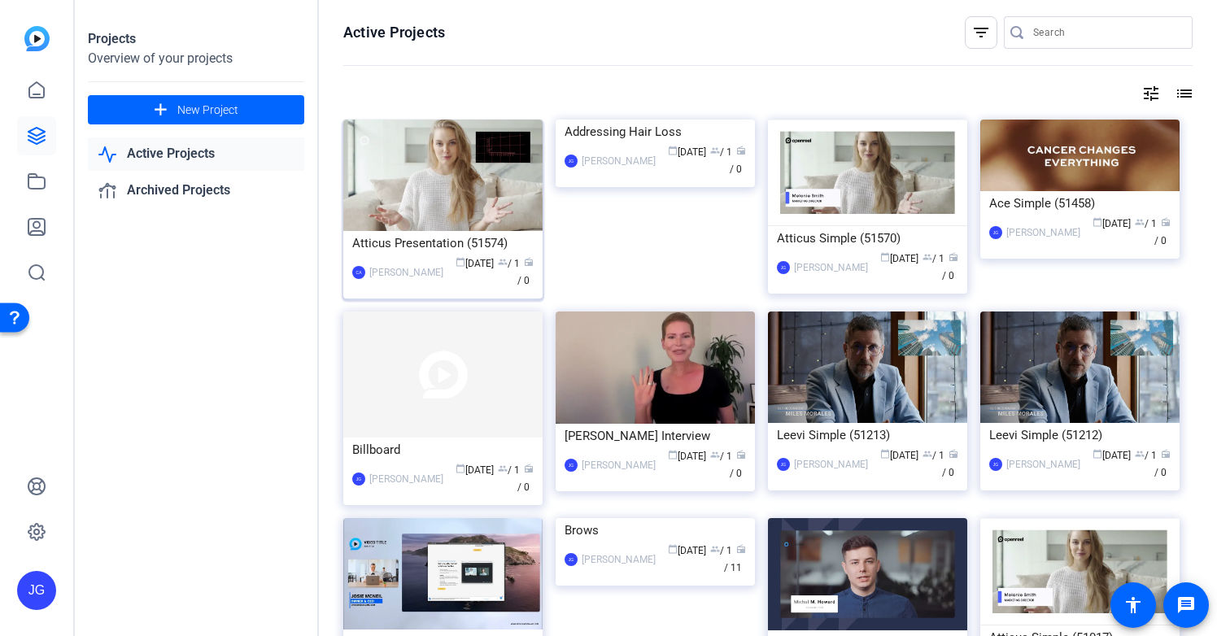
click at [461, 242] on div "Atticus Presentation (51574)" at bounding box center [442, 243] width 181 height 24
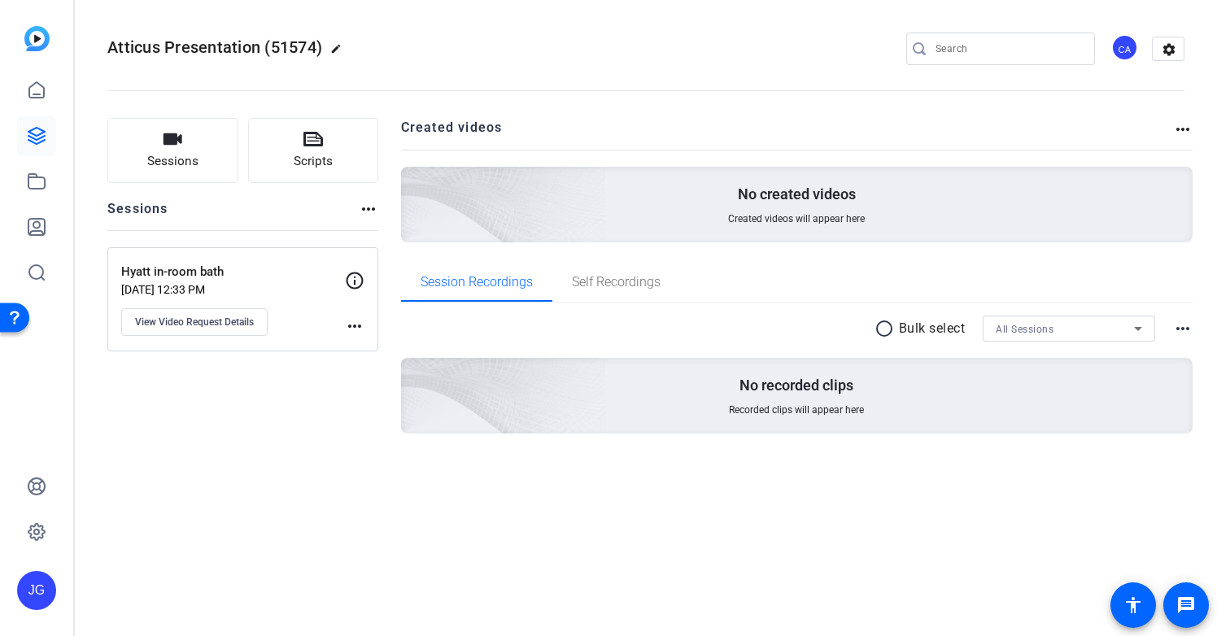
click at [338, 45] on mat-icon "edit" at bounding box center [340, 53] width 20 height 20
drag, startPoint x: 225, startPoint y: 49, endPoint x: 0, endPoint y: 26, distance: 225.7
click at [0, 26] on mat-sidenav-container "JG Atticus Presentation (51574) check_circle clear CA settings Sessions Scripts…" at bounding box center [608, 318] width 1217 height 636
type input "Hyatt In Room Bath"
click at [254, 49] on span "check_circle" at bounding box center [254, 49] width 20 height 20
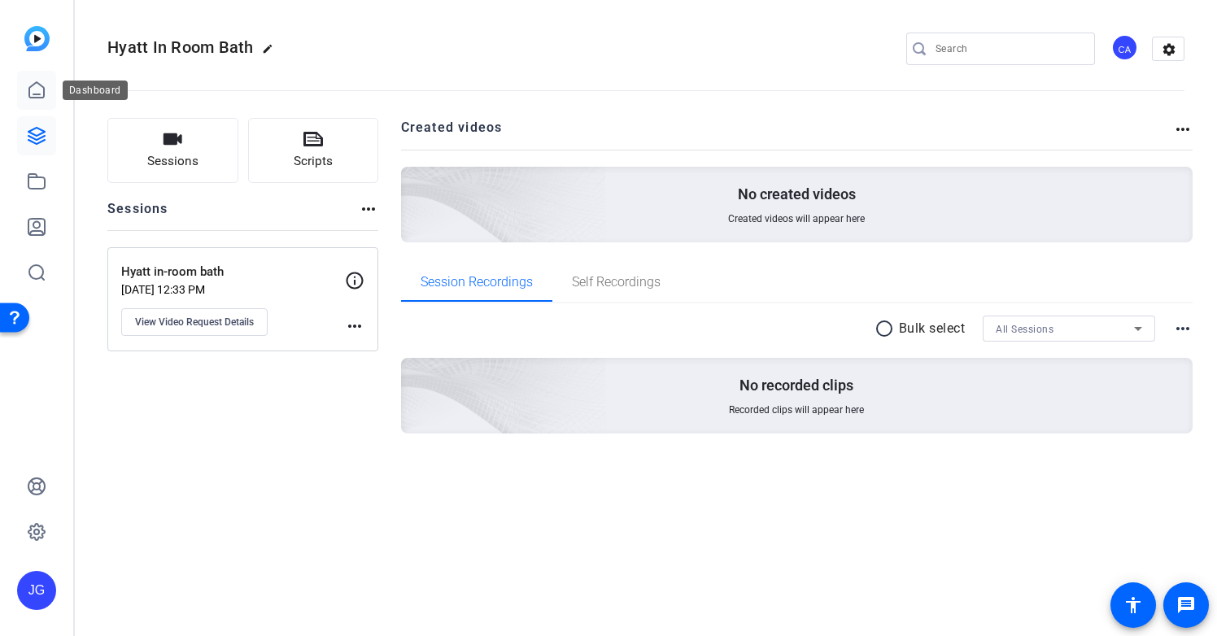
click at [37, 94] on icon at bounding box center [36, 89] width 15 height 15
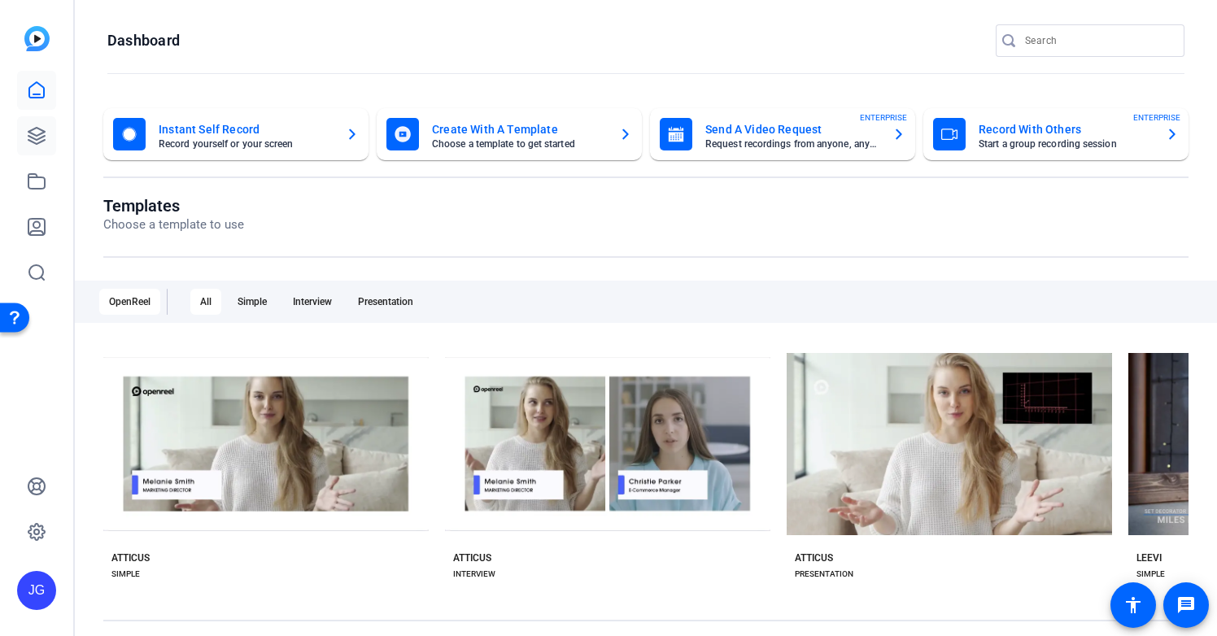
click at [43, 143] on icon at bounding box center [37, 136] width 20 height 20
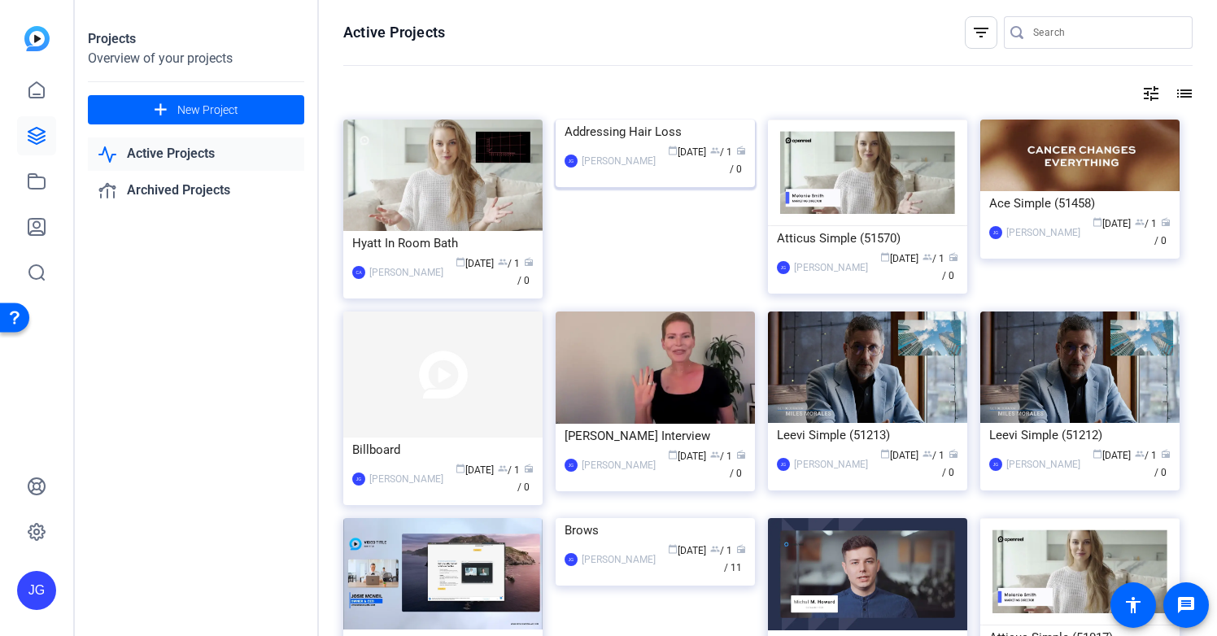
click at [668, 144] on div "Addressing Hair Loss" at bounding box center [655, 132] width 181 height 24
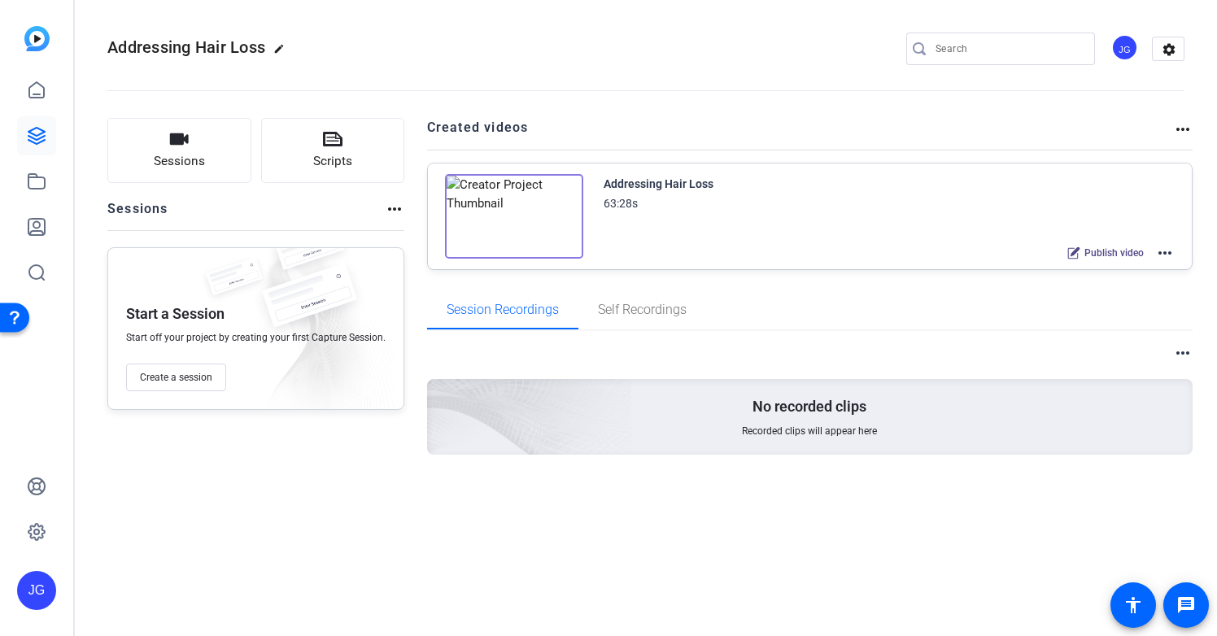
click at [1165, 250] on mat-icon "more_horiz" at bounding box center [1165, 253] width 20 height 20
click at [1106, 273] on span "Edit in Creator" at bounding box center [1105, 273] width 113 height 20
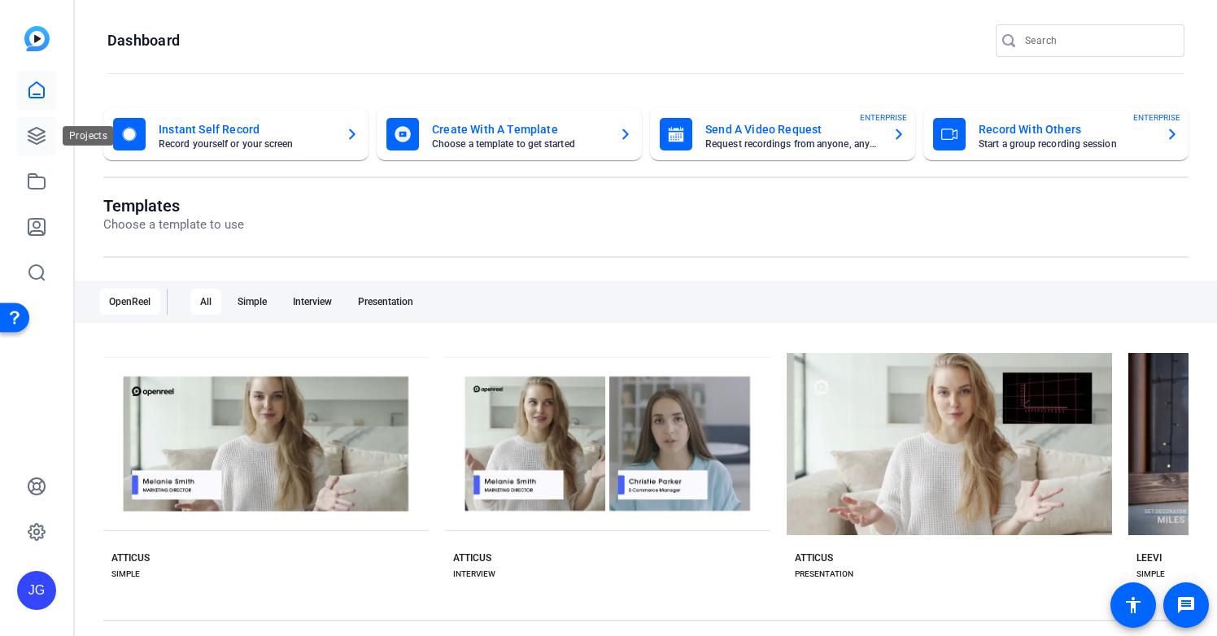
click at [39, 124] on link at bounding box center [36, 135] width 39 height 39
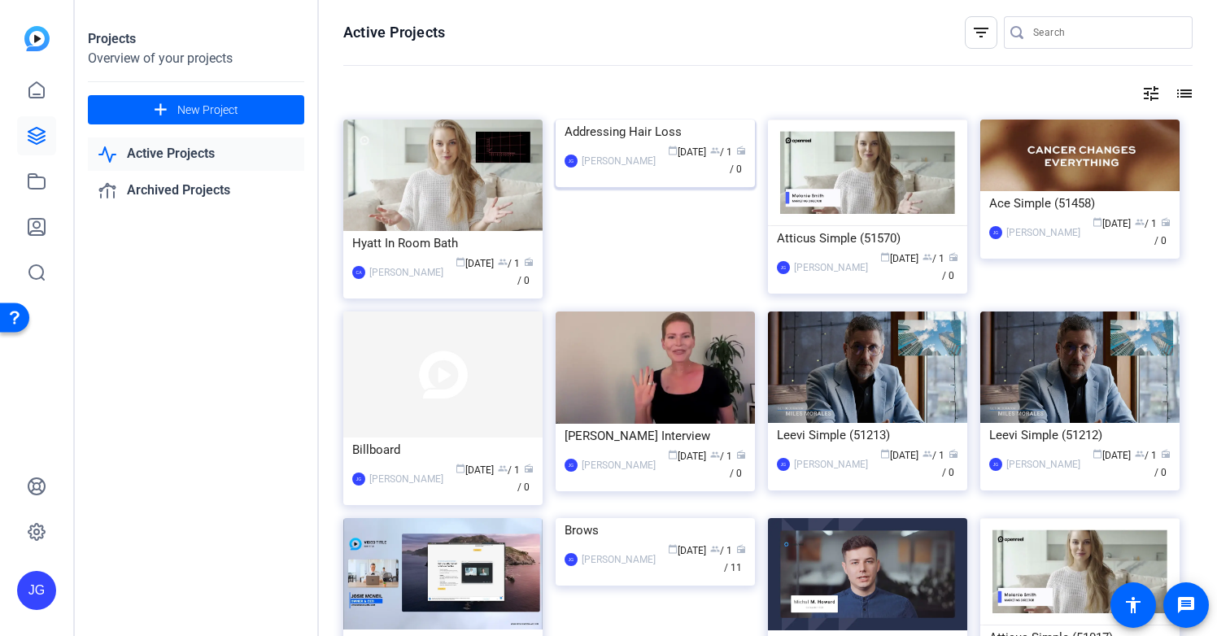
click at [671, 144] on div "Addressing Hair Loss" at bounding box center [655, 132] width 181 height 24
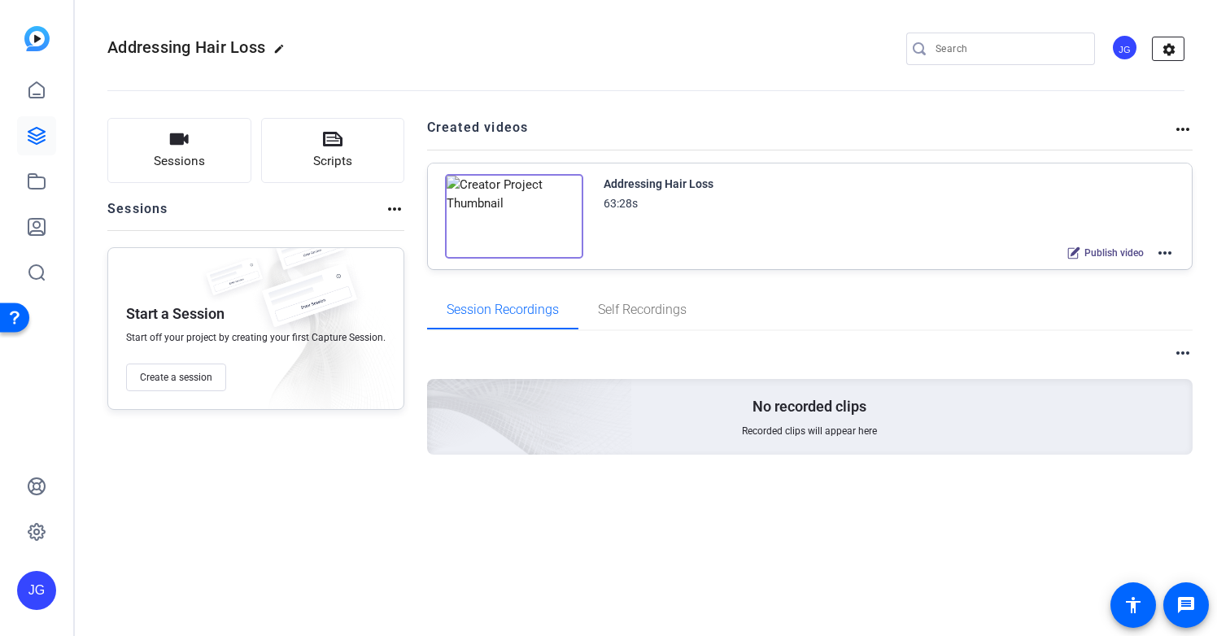
click at [1176, 47] on mat-icon "settings" at bounding box center [1169, 49] width 33 height 24
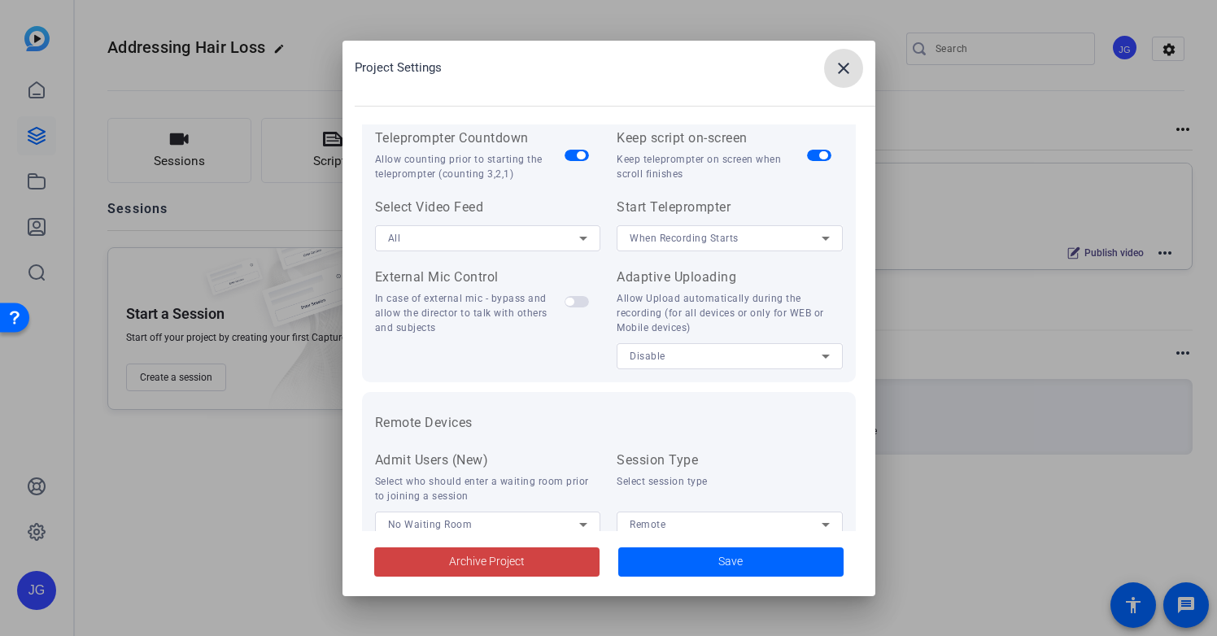
scroll to position [336, 0]
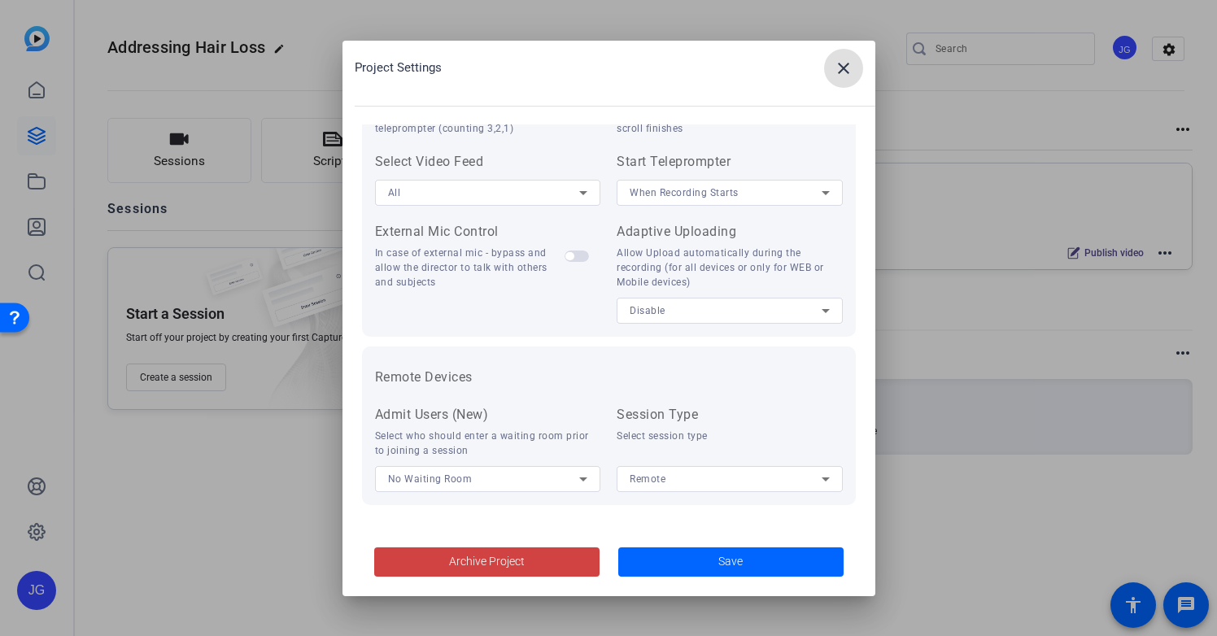
click at [845, 70] on mat-icon "close" at bounding box center [844, 69] width 20 height 20
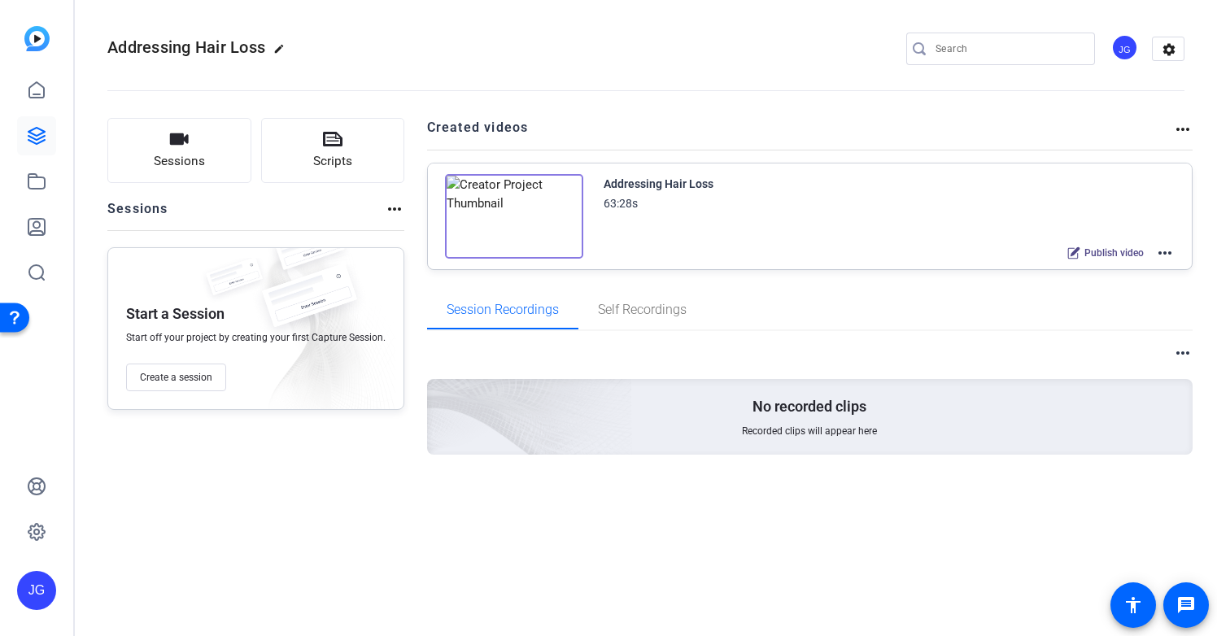
click at [1181, 126] on mat-icon "more_horiz" at bounding box center [1183, 130] width 20 height 20
click at [1163, 116] on div at bounding box center [608, 318] width 1217 height 636
click at [1163, 251] on mat-icon "more_horiz" at bounding box center [1165, 253] width 20 height 20
click at [1169, 45] on div at bounding box center [608, 318] width 1217 height 636
click at [1174, 49] on mat-icon "settings" at bounding box center [1169, 49] width 33 height 24
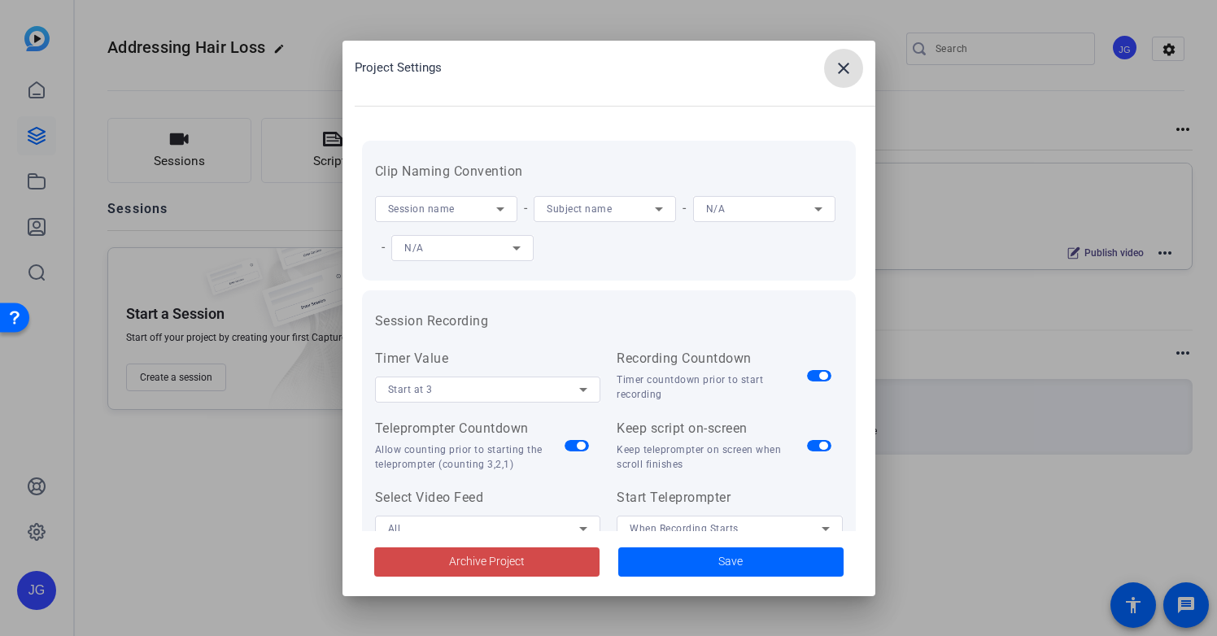
click at [486, 557] on span "Archive Project" at bounding box center [487, 561] width 76 height 17
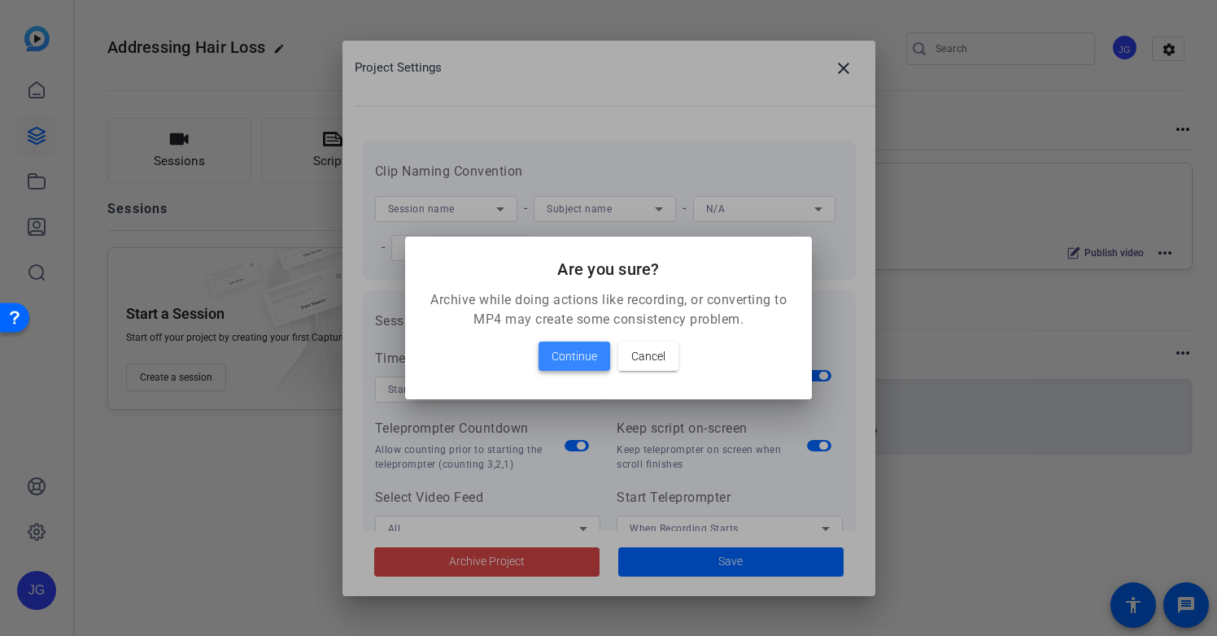
click at [577, 351] on span "Continue" at bounding box center [575, 357] width 46 height 20
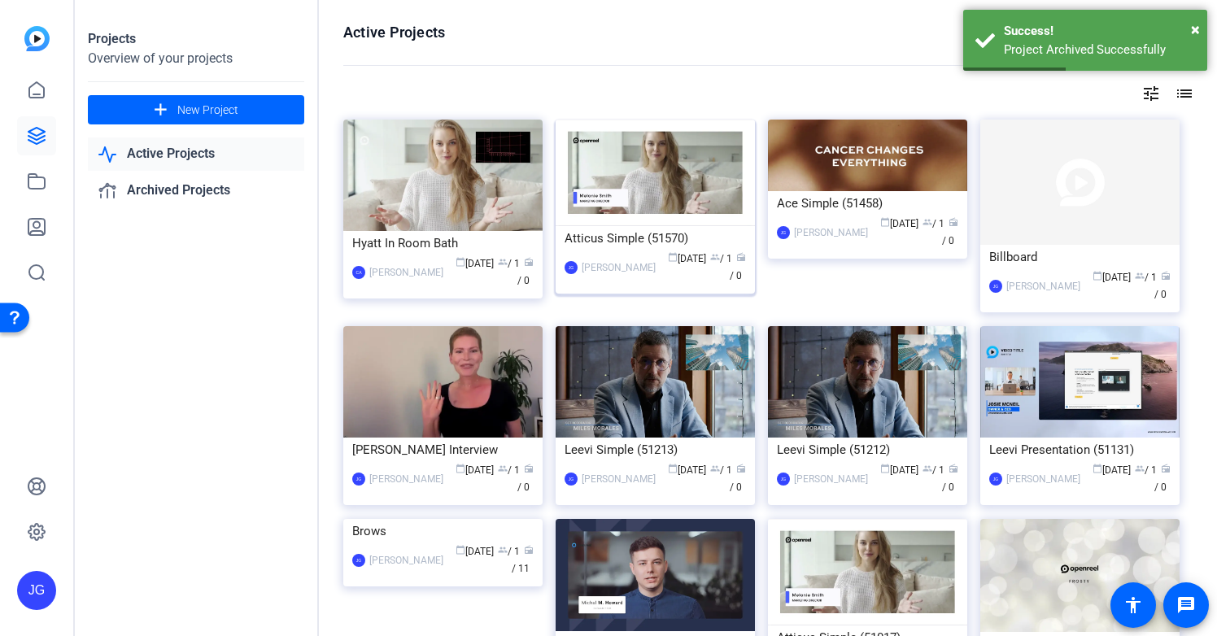
click at [618, 234] on div "Atticus Simple (51570)" at bounding box center [655, 238] width 181 height 24
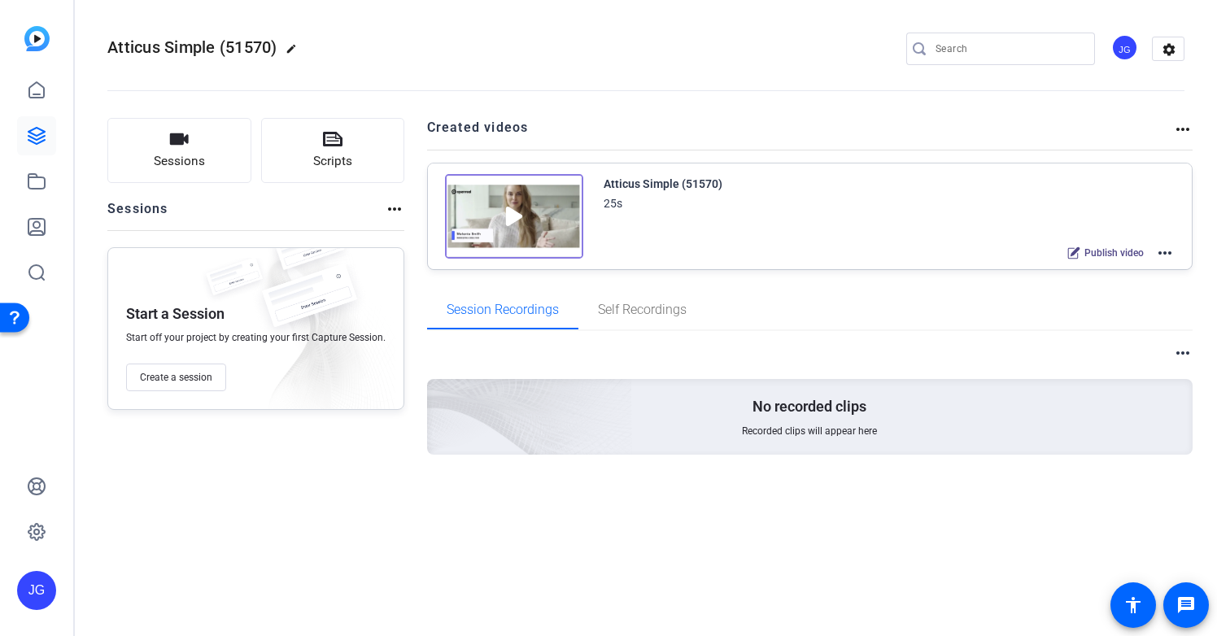
click at [512, 211] on img at bounding box center [514, 216] width 138 height 85
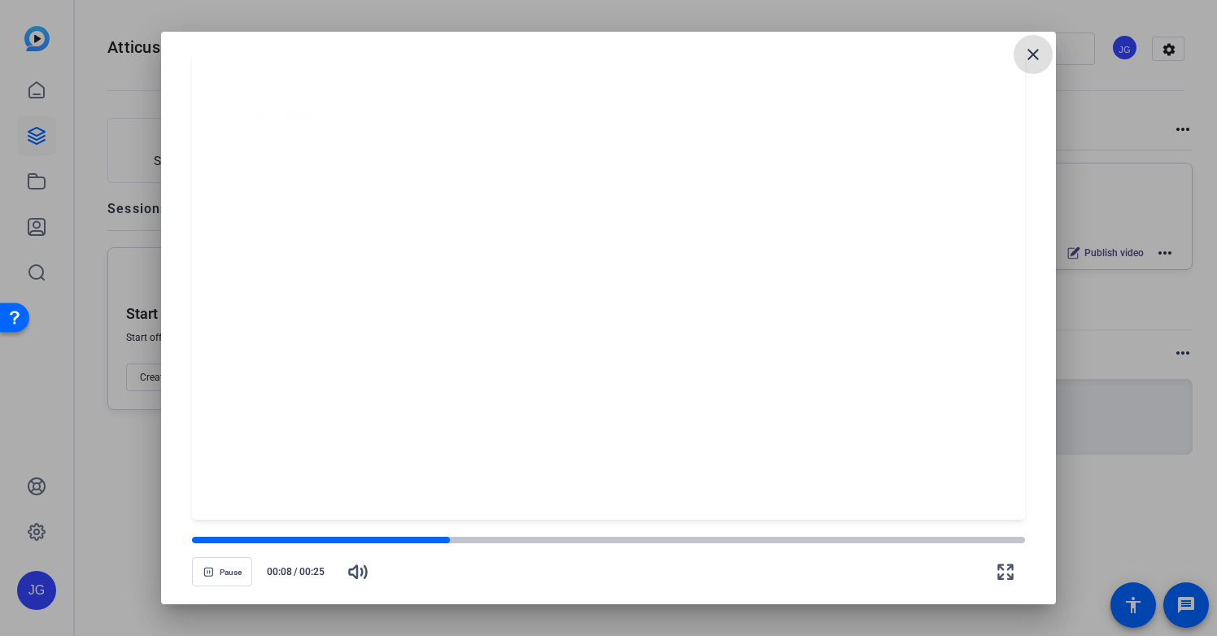
click at [1030, 56] on mat-icon "close" at bounding box center [1034, 55] width 20 height 20
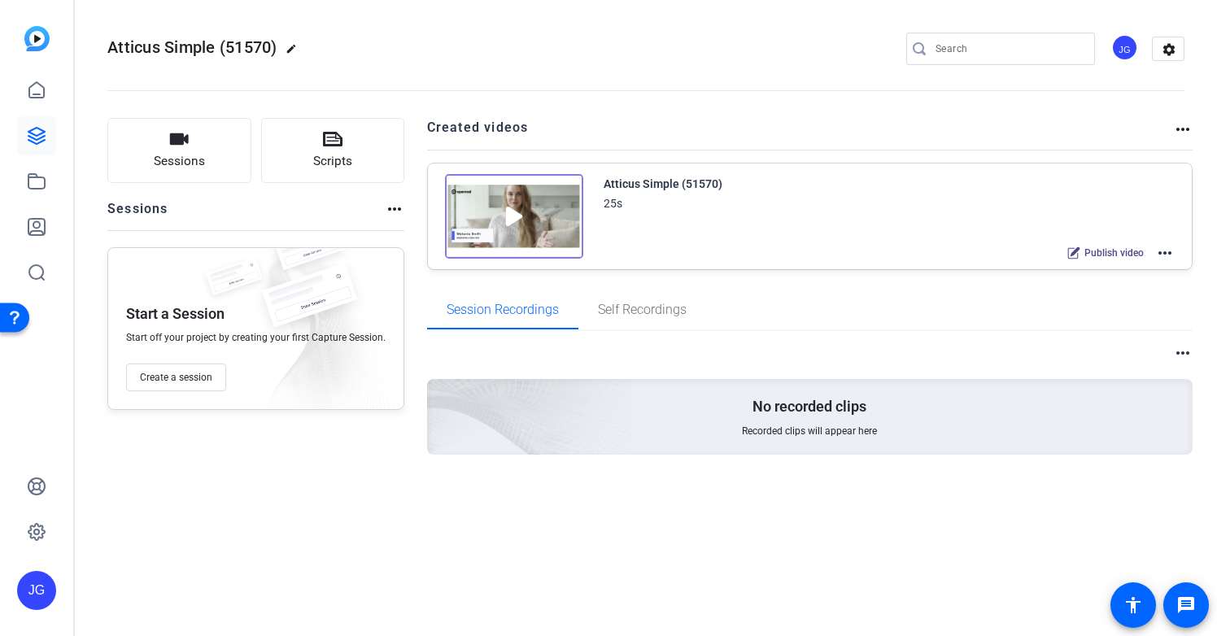
click at [1183, 125] on mat-icon "more_horiz" at bounding box center [1183, 130] width 20 height 20
click at [812, 142] on div at bounding box center [608, 318] width 1217 height 636
click at [39, 82] on icon at bounding box center [37, 91] width 20 height 20
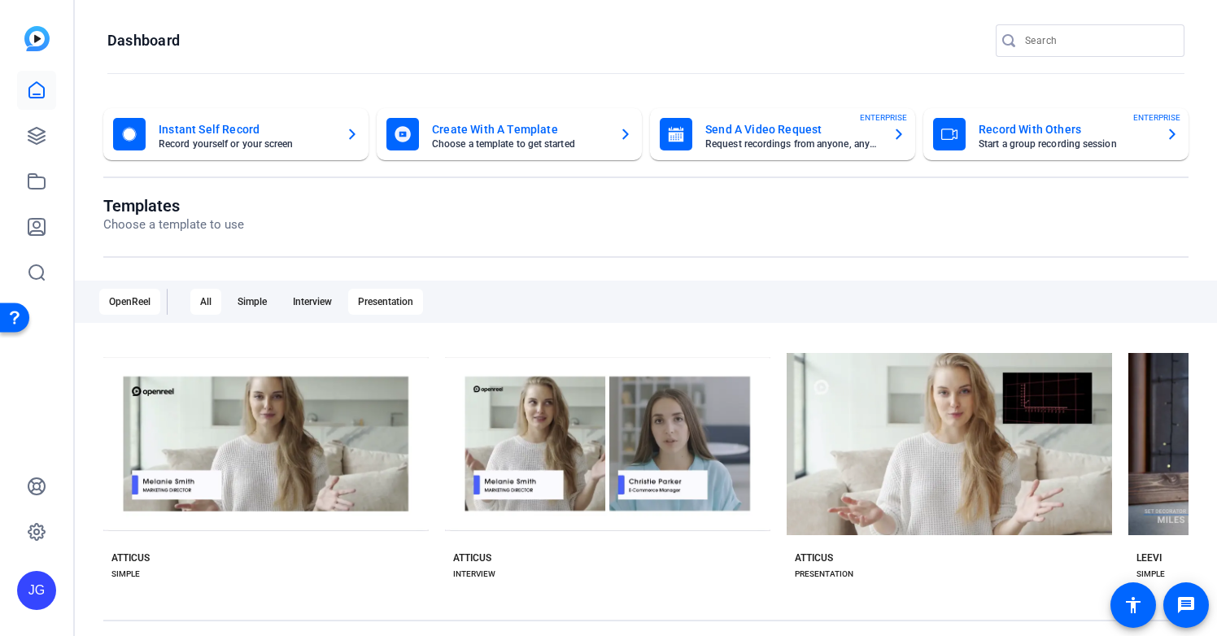
click at [387, 305] on div "Presentation" at bounding box center [385, 302] width 75 height 26
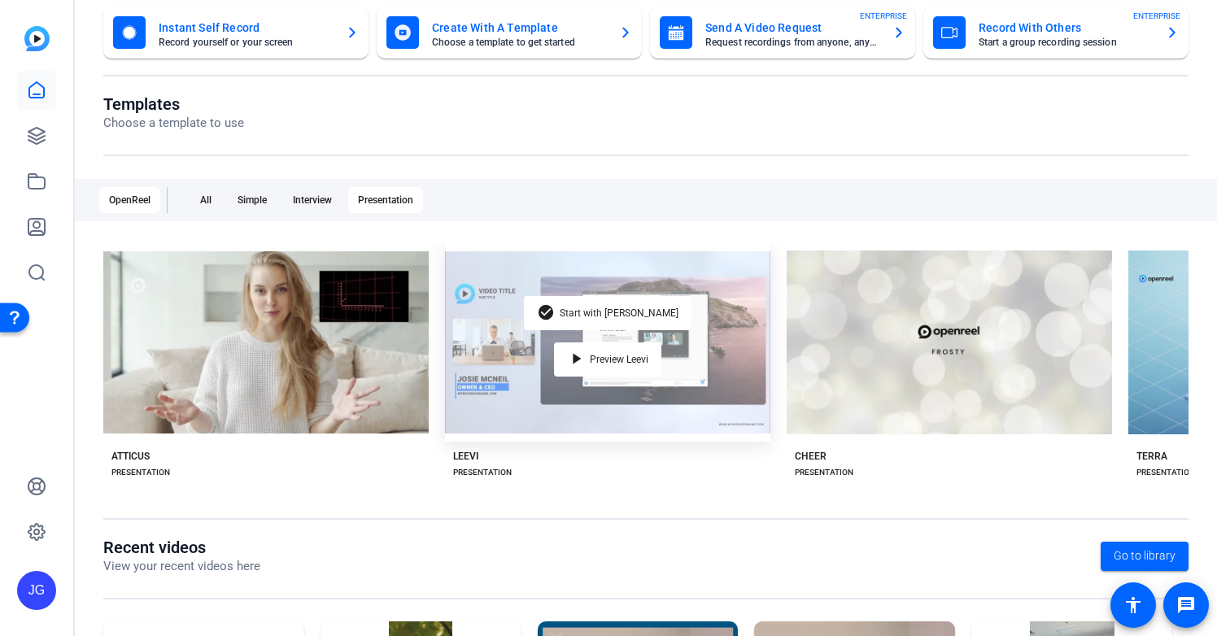
scroll to position [103, 0]
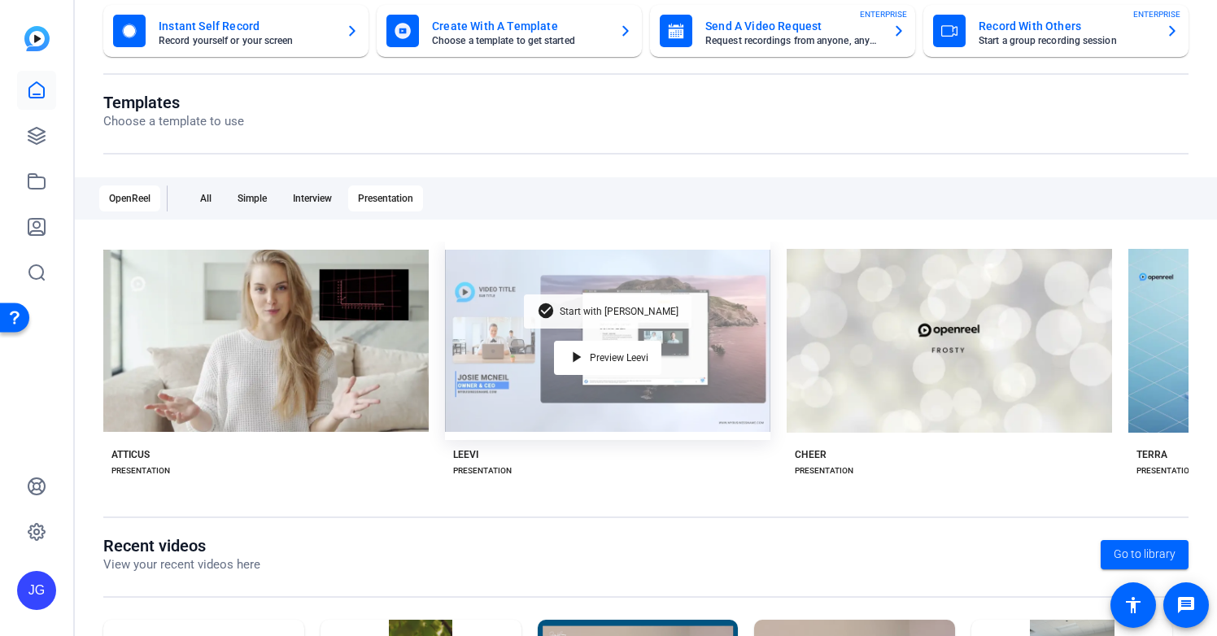
click at [607, 307] on span "Start with [PERSON_NAME]" at bounding box center [619, 312] width 119 height 10
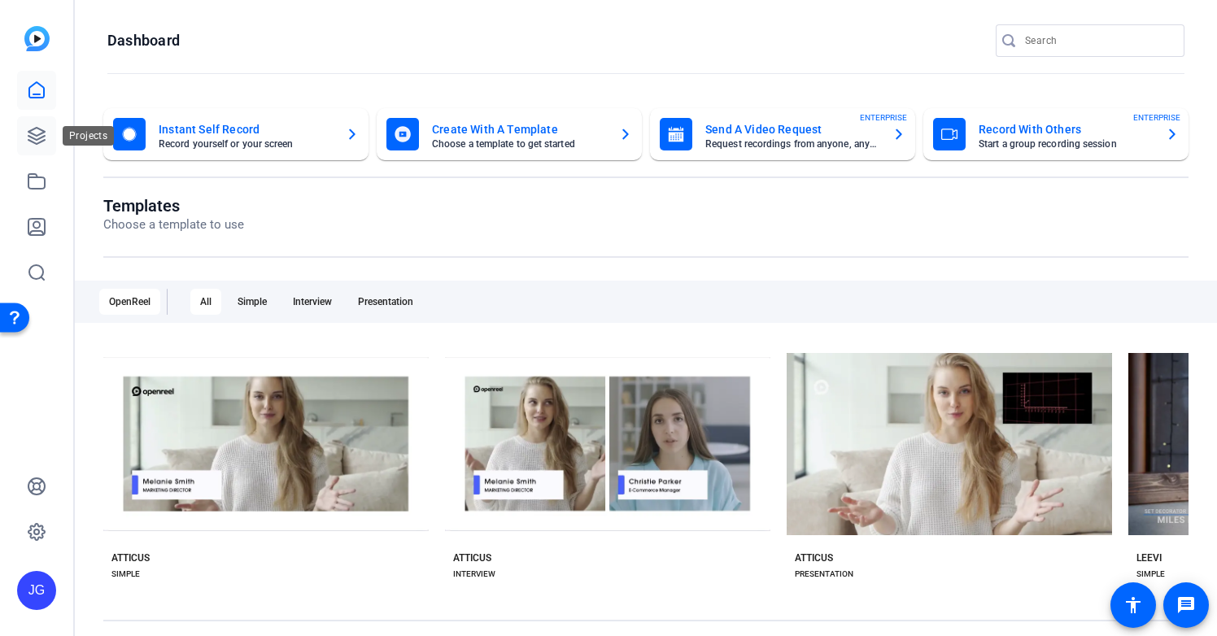
click at [33, 133] on icon at bounding box center [36, 136] width 16 height 16
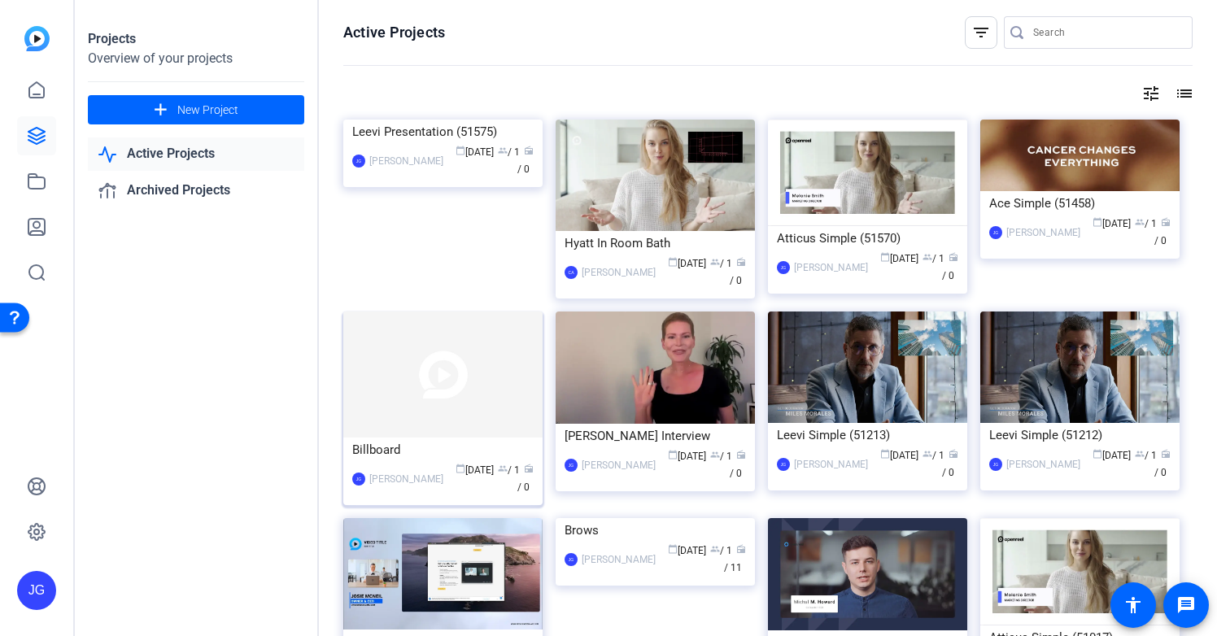
click at [382, 460] on div "Billboard" at bounding box center [442, 450] width 181 height 24
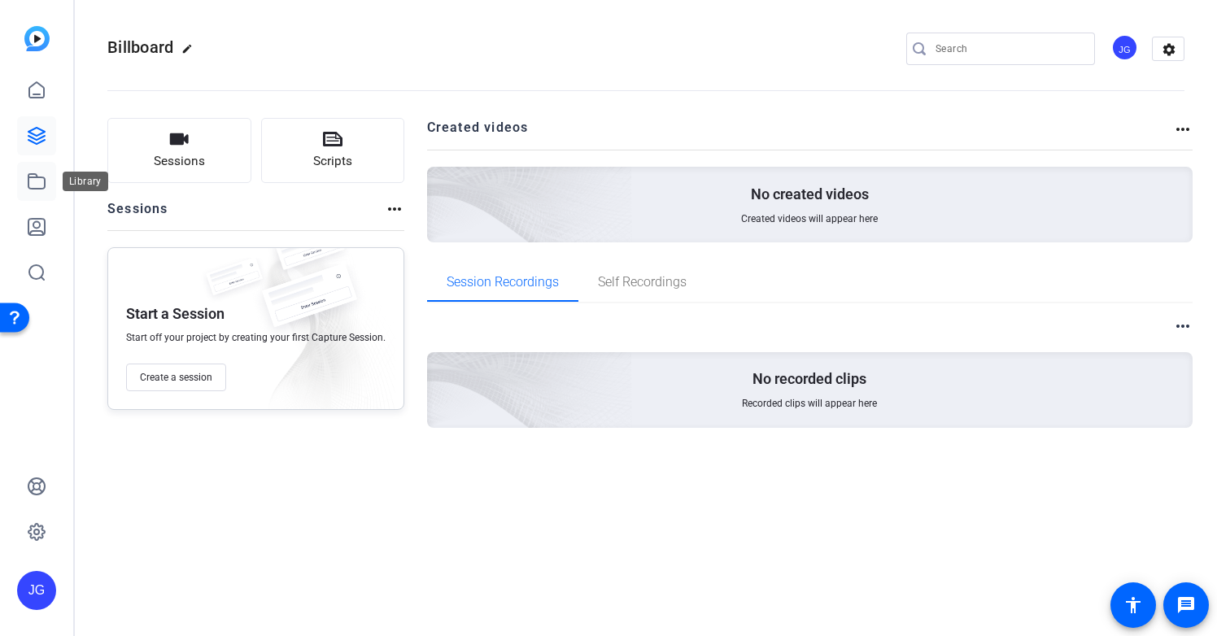
click at [33, 182] on icon at bounding box center [37, 182] width 20 height 20
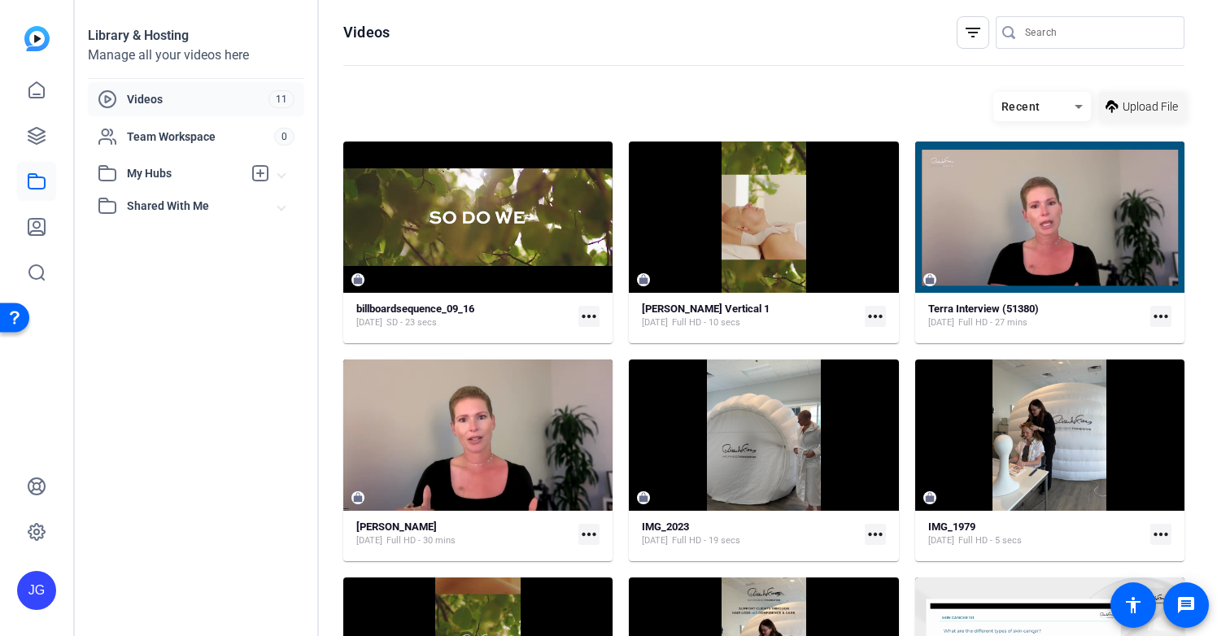
click at [1133, 111] on span "Upload File" at bounding box center [1150, 106] width 55 height 17
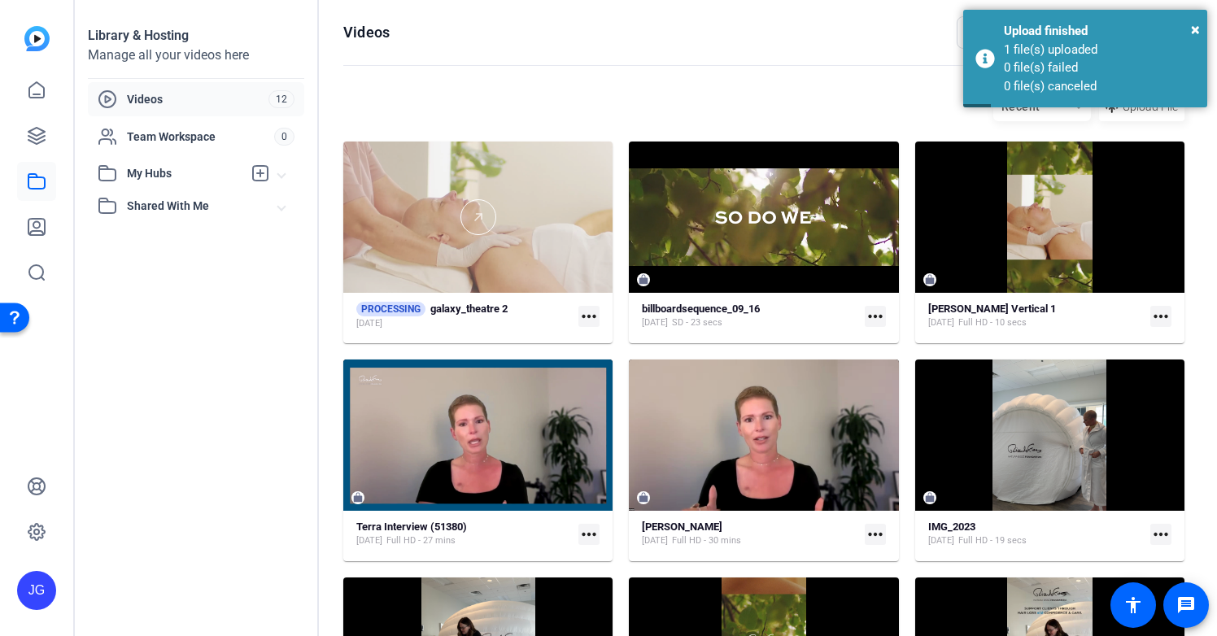
click at [469, 260] on div at bounding box center [477, 217] width 269 height 151
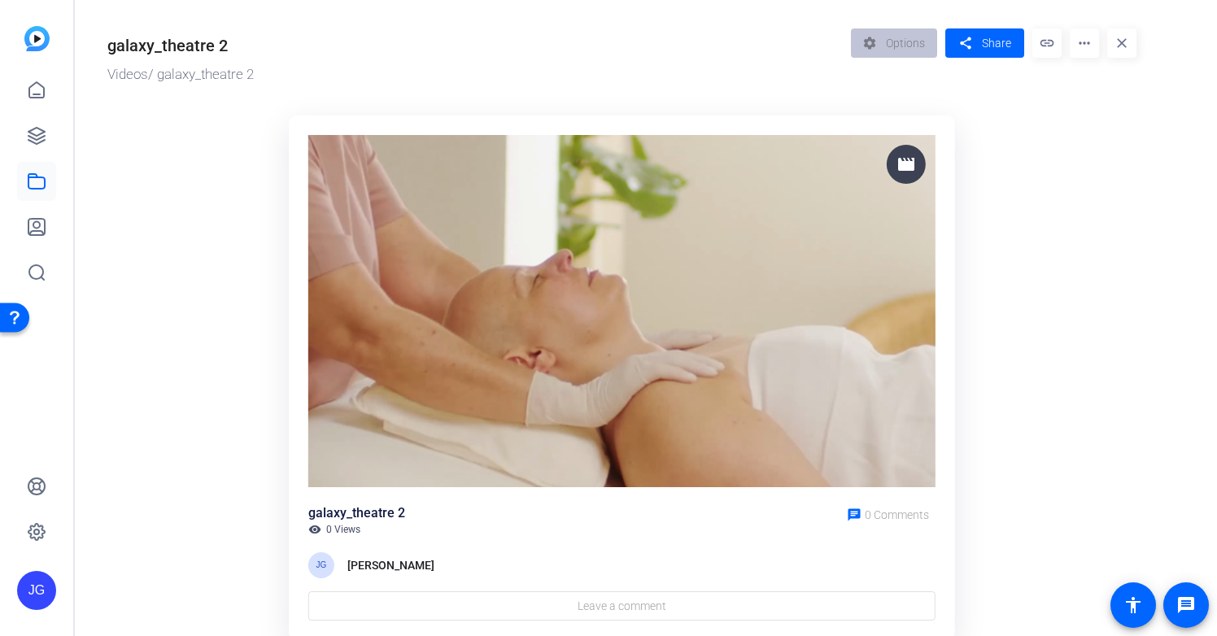
scroll to position [59, 0]
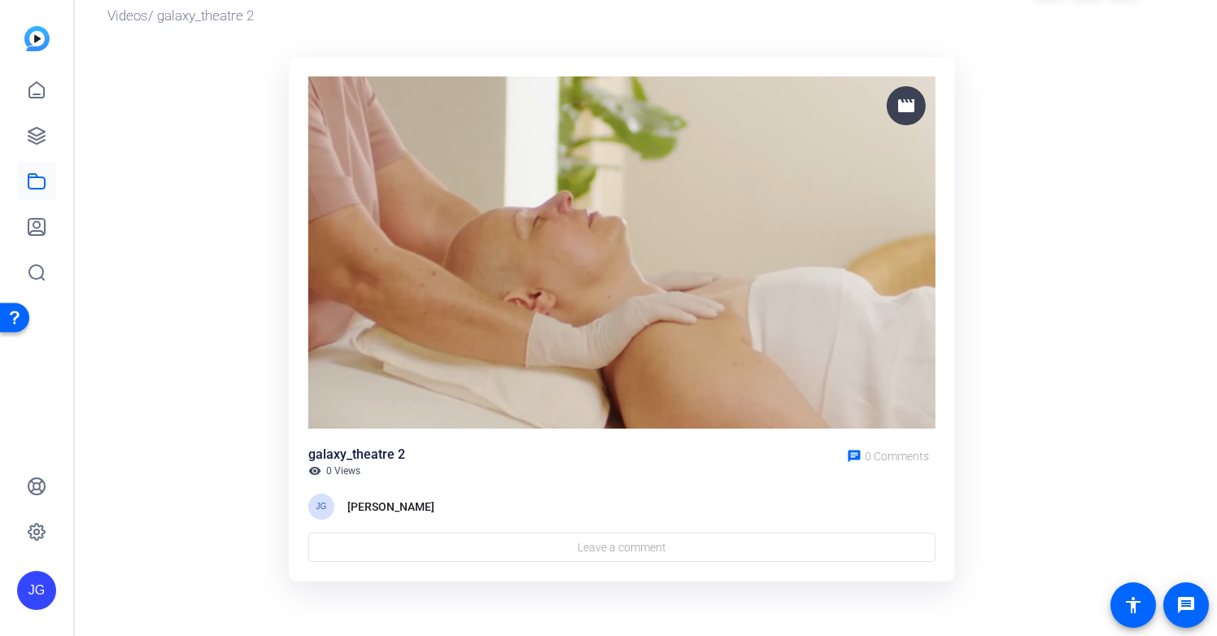
click at [574, 47] on div "movie galaxy_theatre 2 visibility 0 Views chat 0 Comments [PERSON_NAME] Leave a…" at bounding box center [622, 319] width 686 height 545
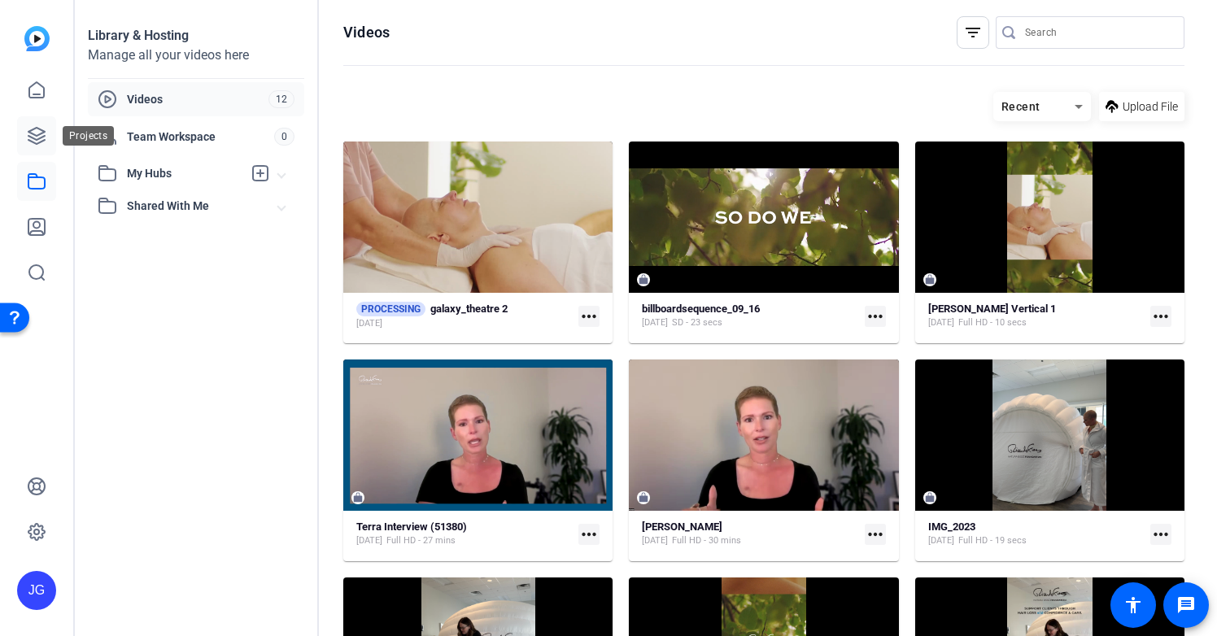
click at [36, 141] on icon at bounding box center [37, 136] width 20 height 20
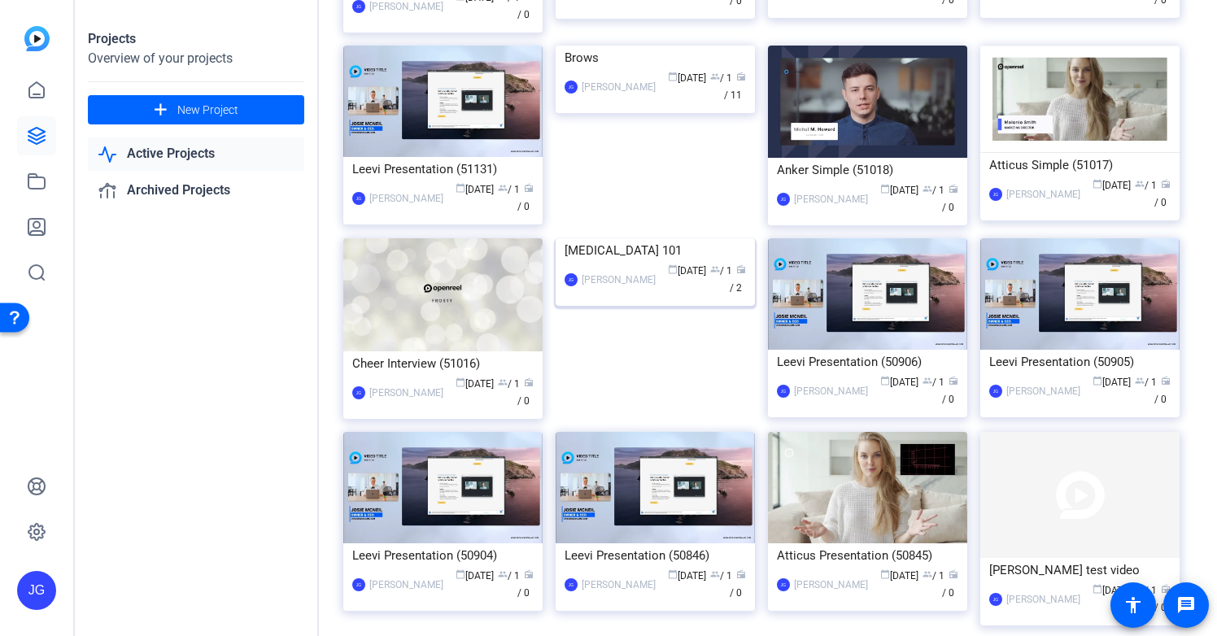
scroll to position [583, 0]
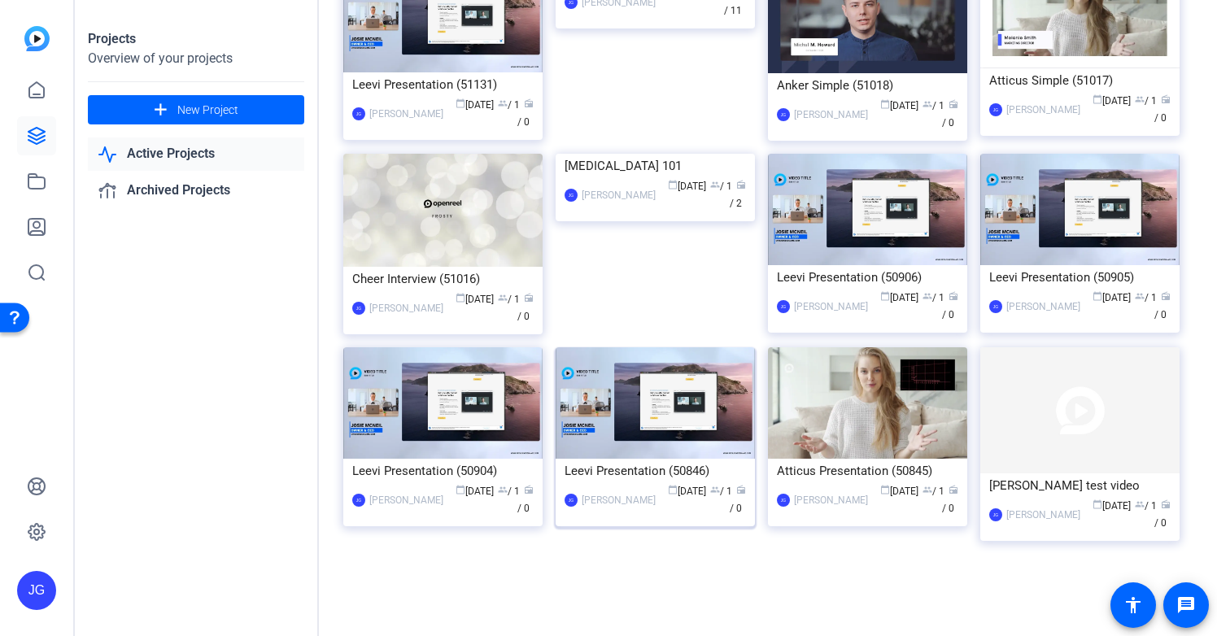
click at [600, 466] on div "Leevi Presentation (50846)" at bounding box center [655, 471] width 181 height 24
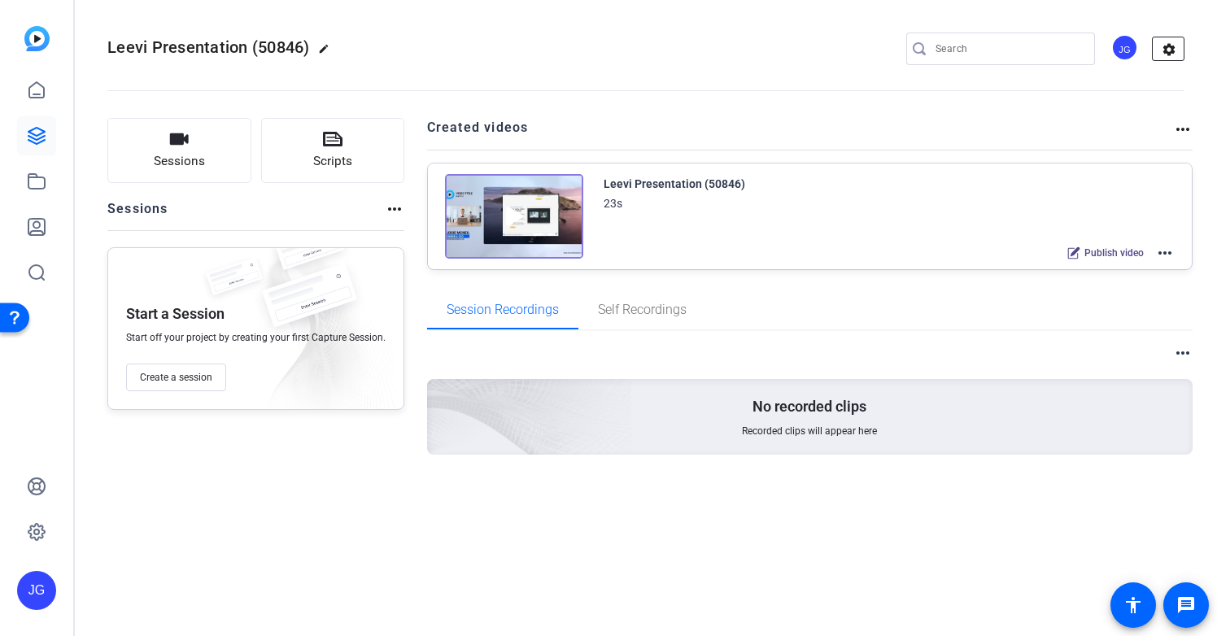
click at [1170, 50] on mat-icon "settings" at bounding box center [1169, 49] width 33 height 24
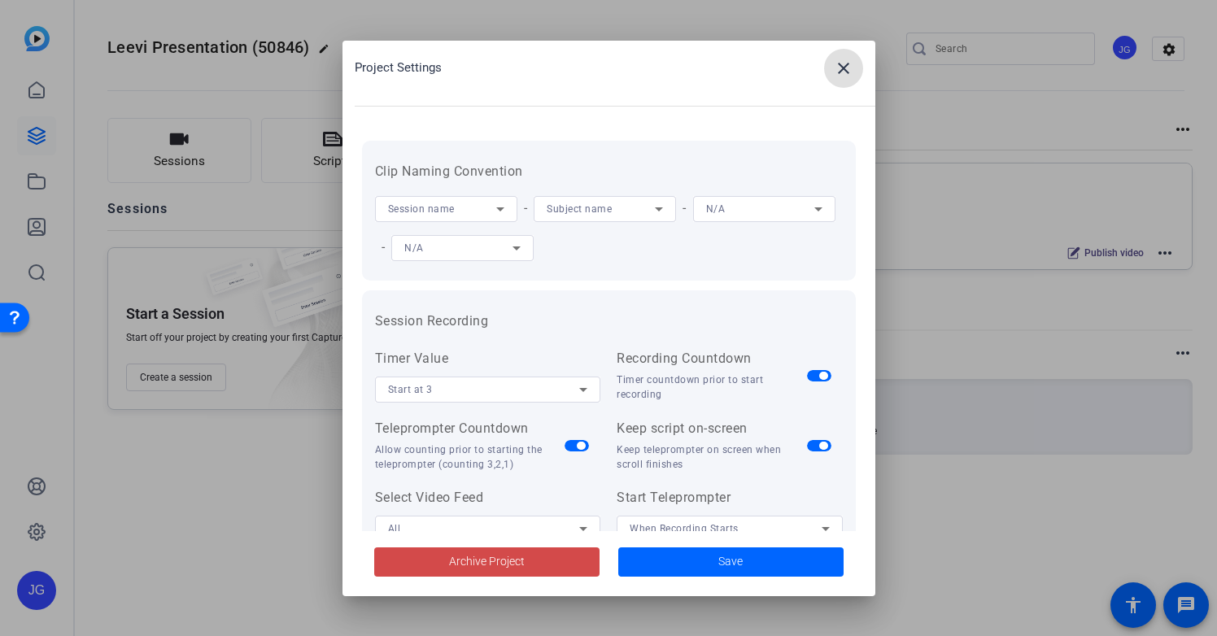
click at [517, 557] on span "Archive Project" at bounding box center [487, 561] width 76 height 17
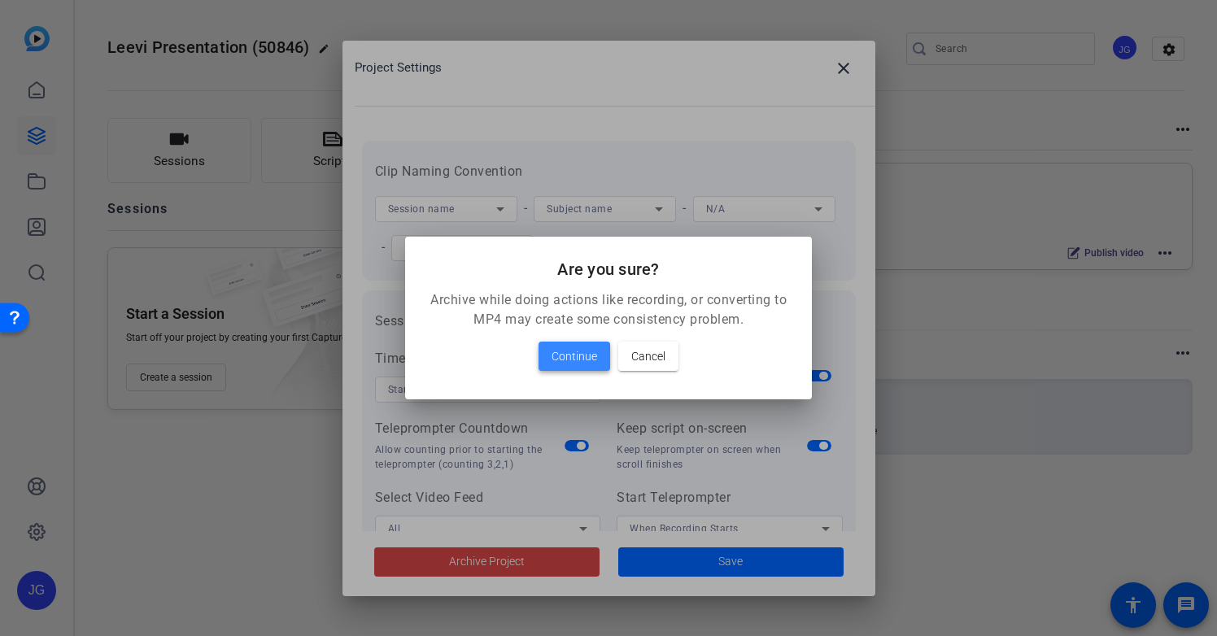
click at [561, 357] on span "Continue" at bounding box center [575, 357] width 46 height 20
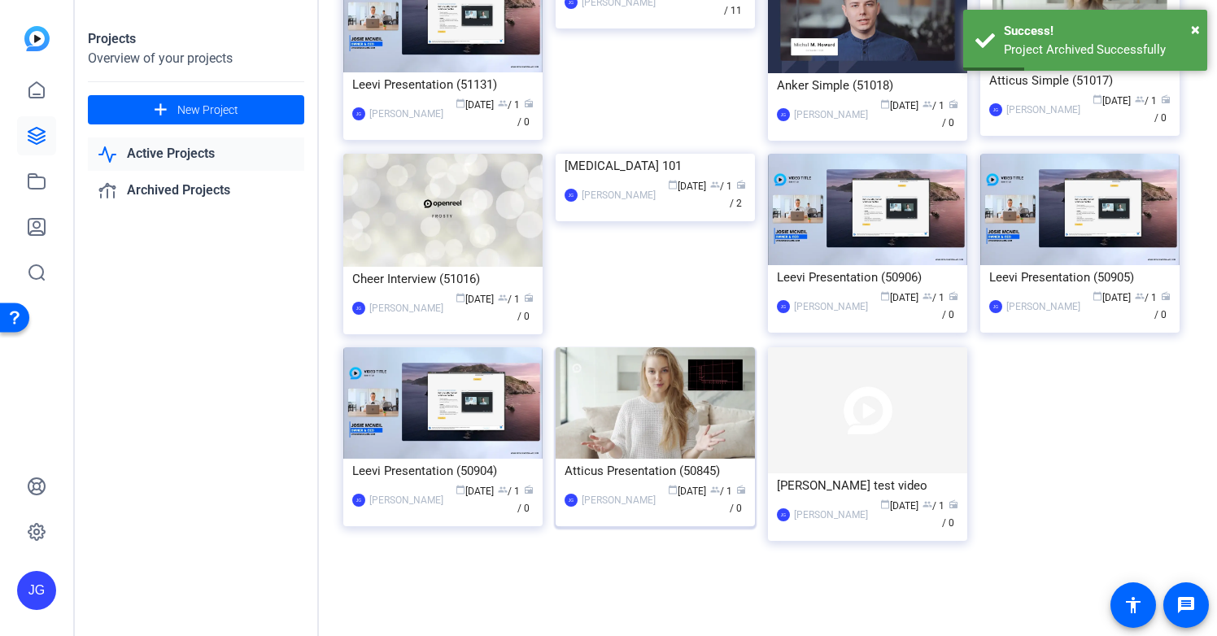
click at [644, 474] on div "Atticus Presentation (50845)" at bounding box center [655, 471] width 181 height 24
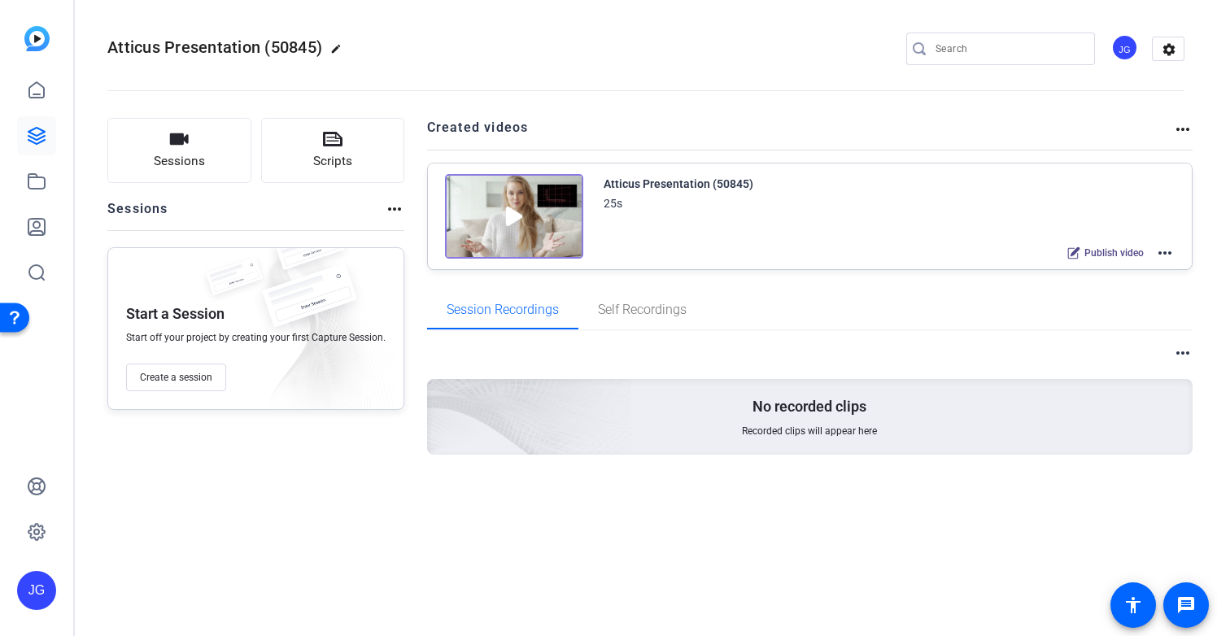
click at [1182, 125] on mat-icon "more_horiz" at bounding box center [1183, 130] width 20 height 20
click at [1171, 49] on div at bounding box center [608, 318] width 1217 height 636
click at [1169, 51] on mat-icon "settings" at bounding box center [1169, 49] width 33 height 24
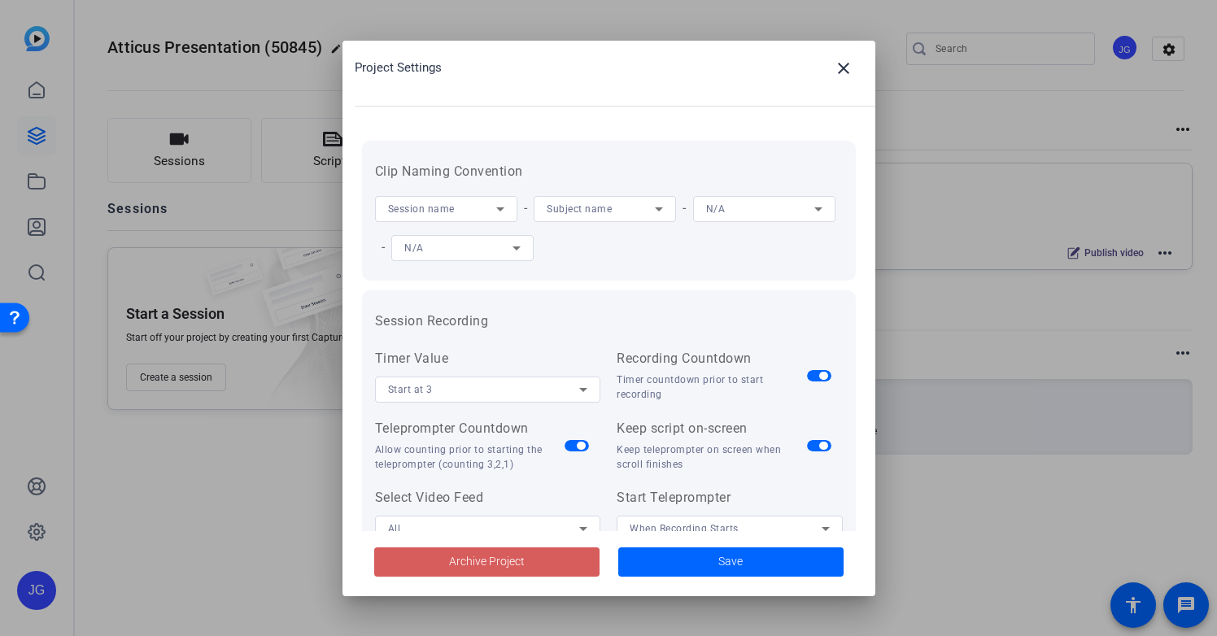
click at [522, 564] on span "Archive Project" at bounding box center [487, 561] width 76 height 17
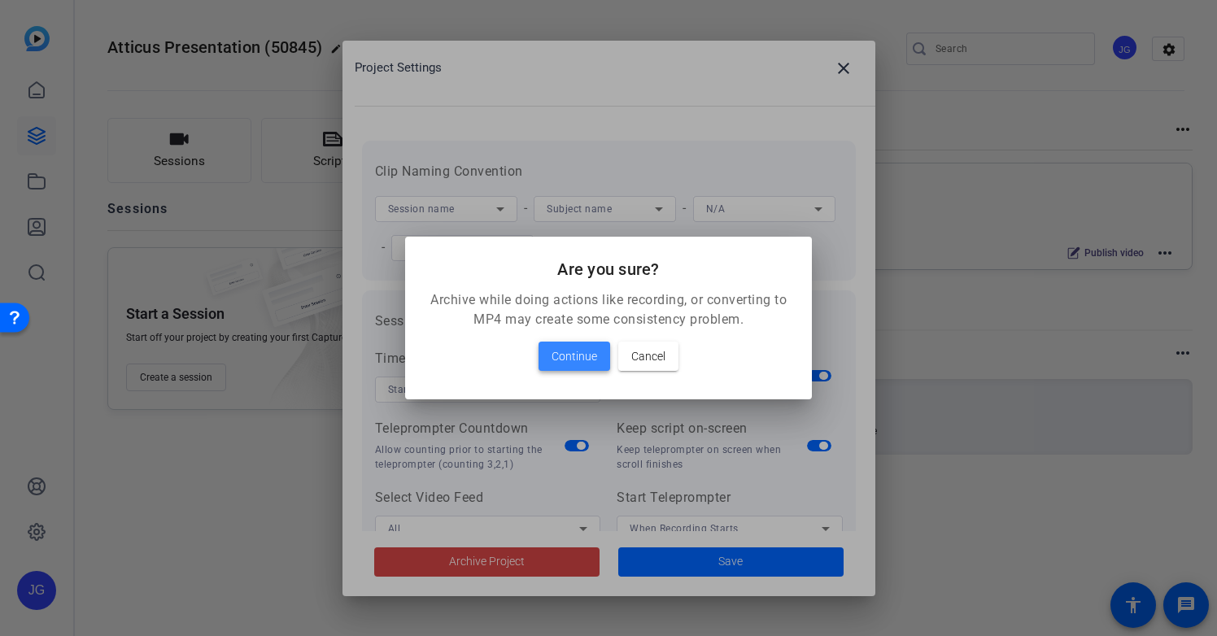
click at [575, 364] on span "Continue" at bounding box center [575, 357] width 46 height 20
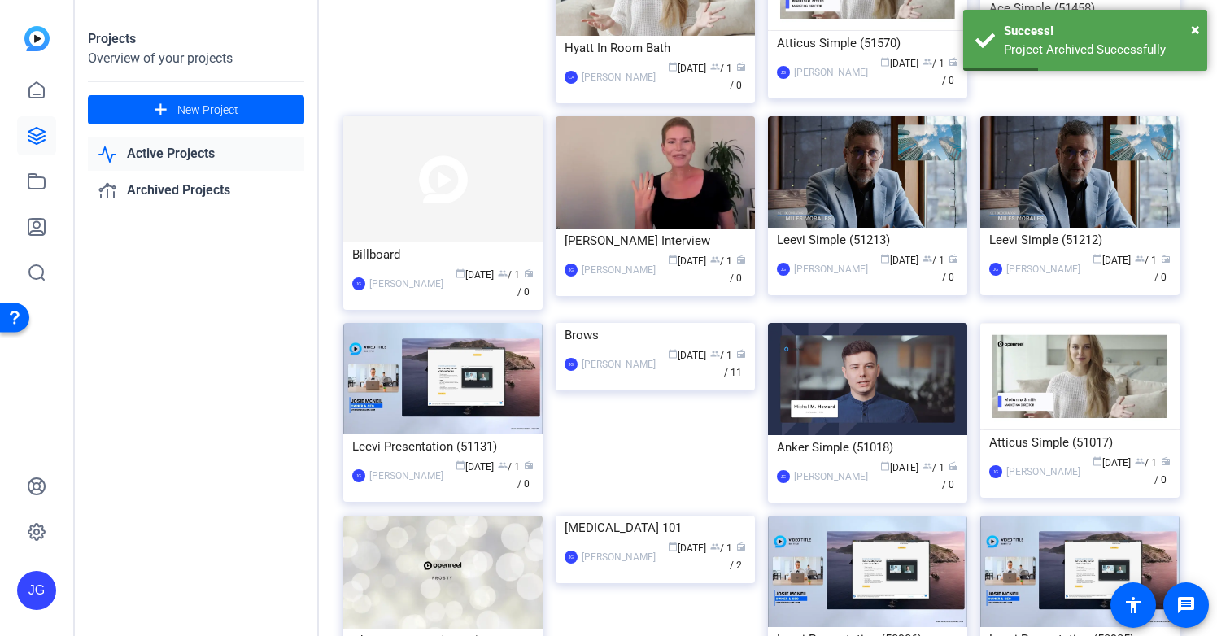
scroll to position [90, 0]
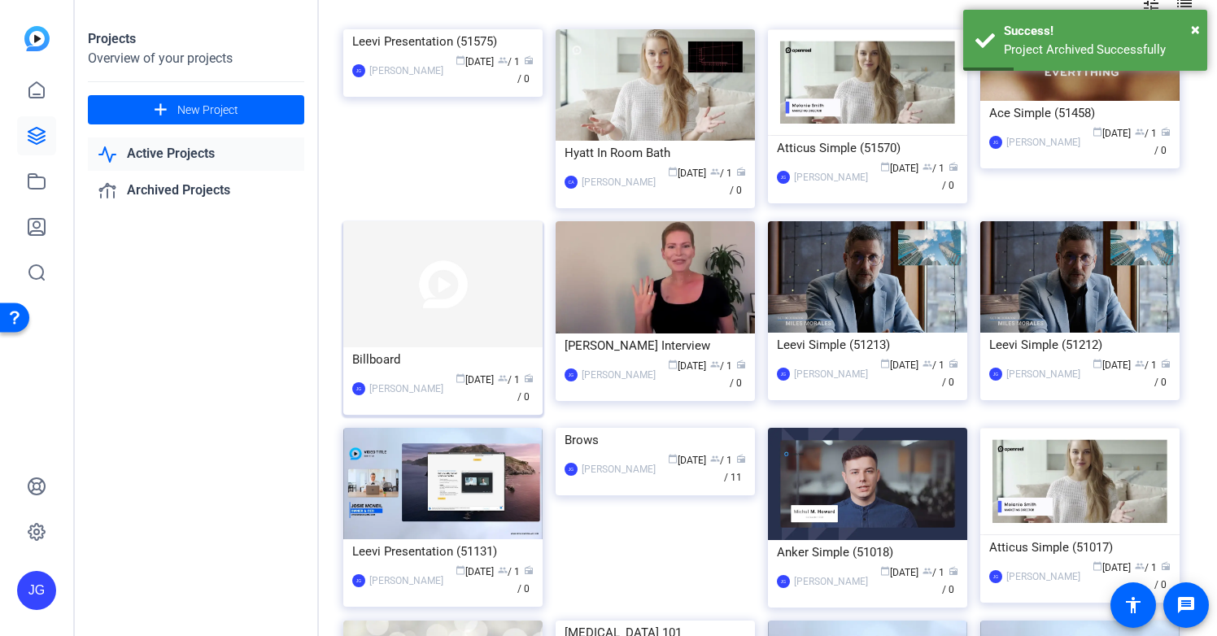
click at [419, 299] on img at bounding box center [442, 283] width 199 height 125
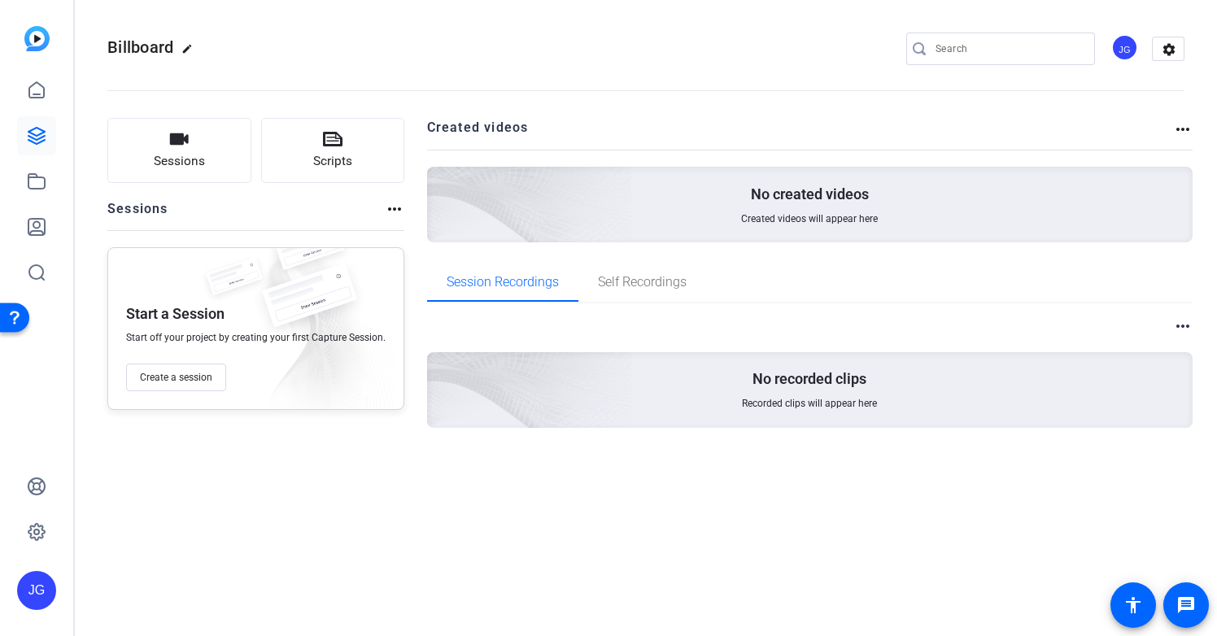
click at [391, 207] on mat-icon "more_horiz" at bounding box center [395, 209] width 20 height 20
click at [174, 371] on div at bounding box center [608, 318] width 1217 height 636
click at [183, 375] on span "Create a session" at bounding box center [176, 377] width 72 height 13
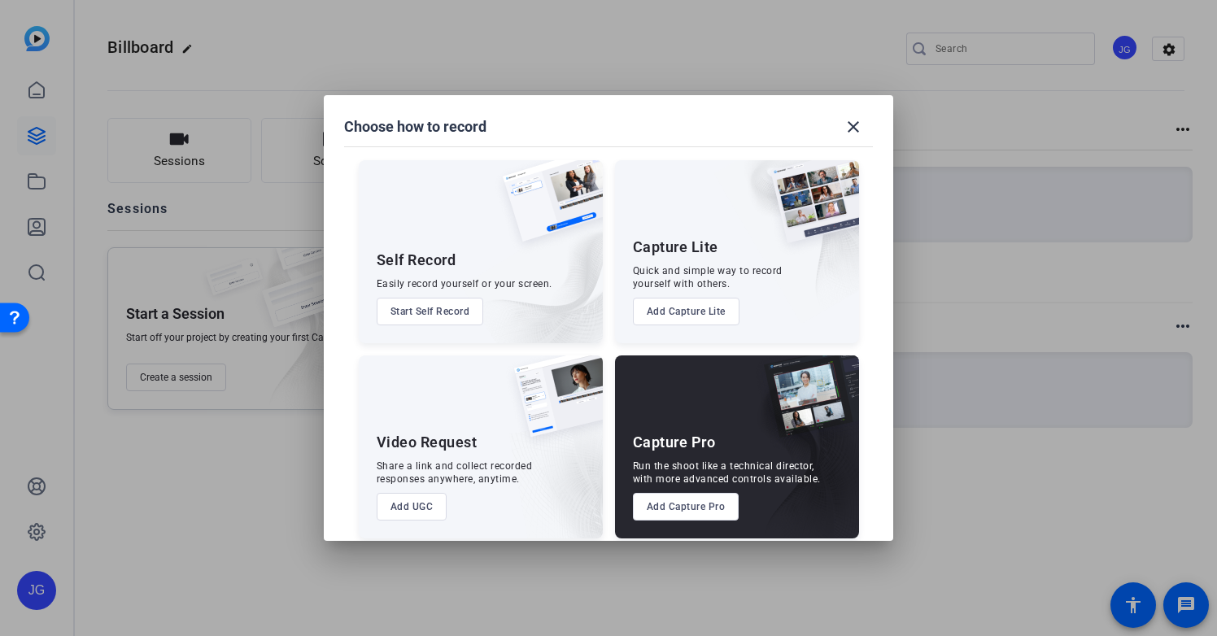
click at [412, 507] on button "Add UGC" at bounding box center [412, 507] width 71 height 28
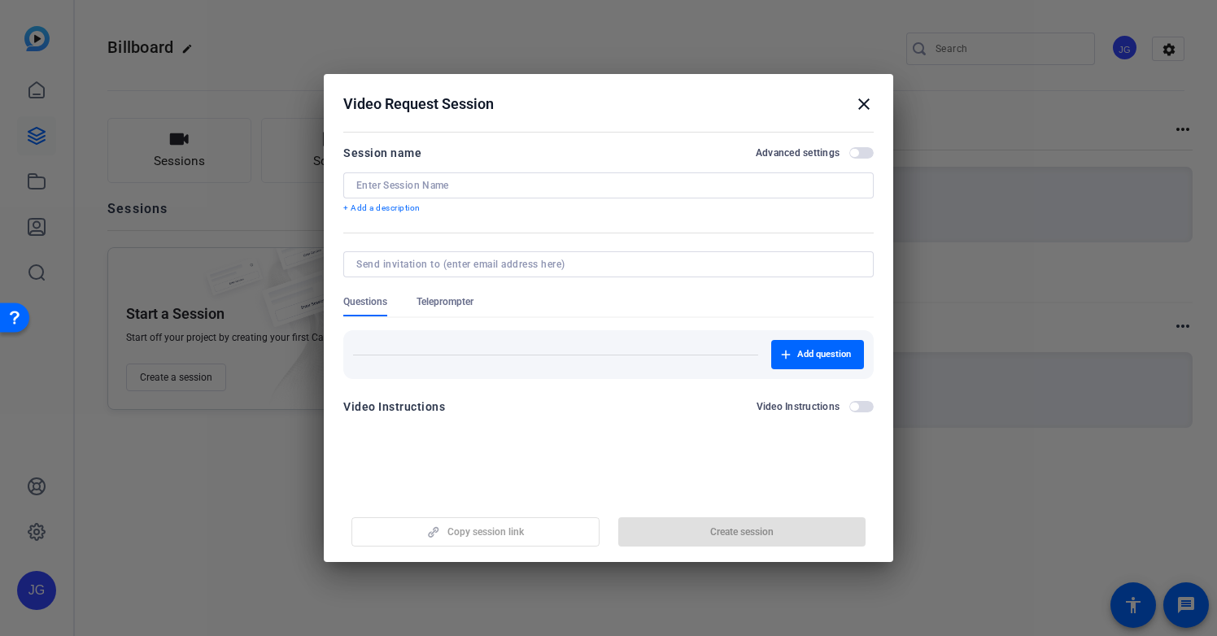
click at [476, 171] on div "Session name Advanced settings + Add a description" at bounding box center [608, 179] width 530 height 72
click at [467, 185] on input at bounding box center [608, 185] width 504 height 13
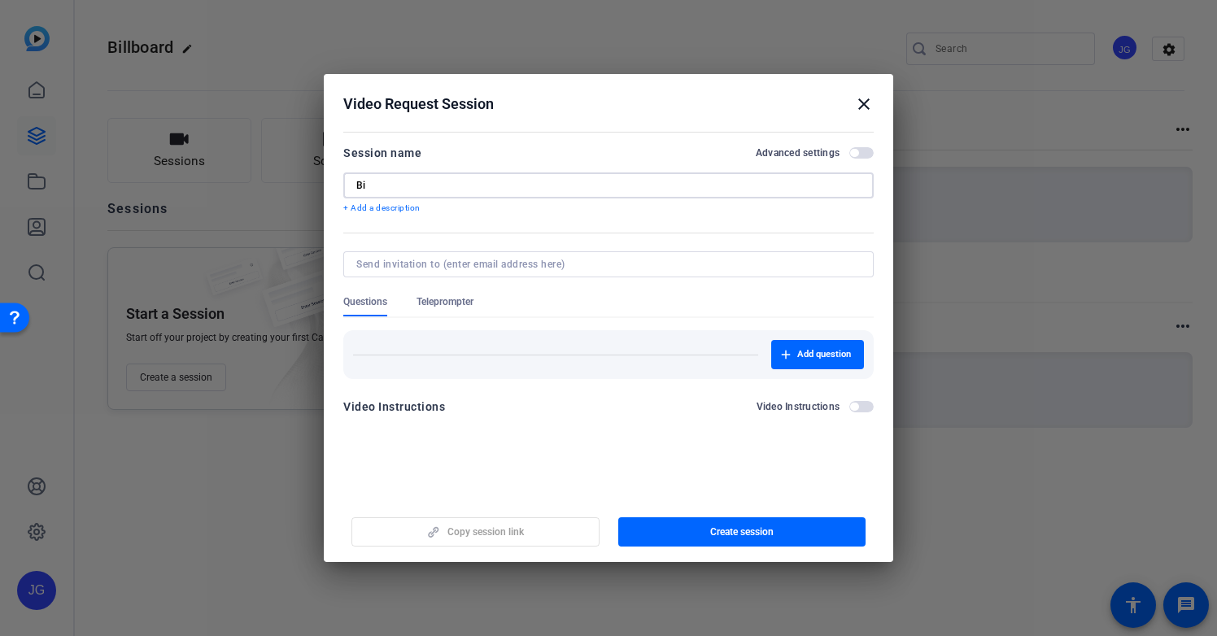
type input "B"
type input "Movie Theater"
click at [478, 258] on input at bounding box center [605, 264] width 498 height 13
type input "[EMAIL_ADDRESS][DOMAIN_NAME]"
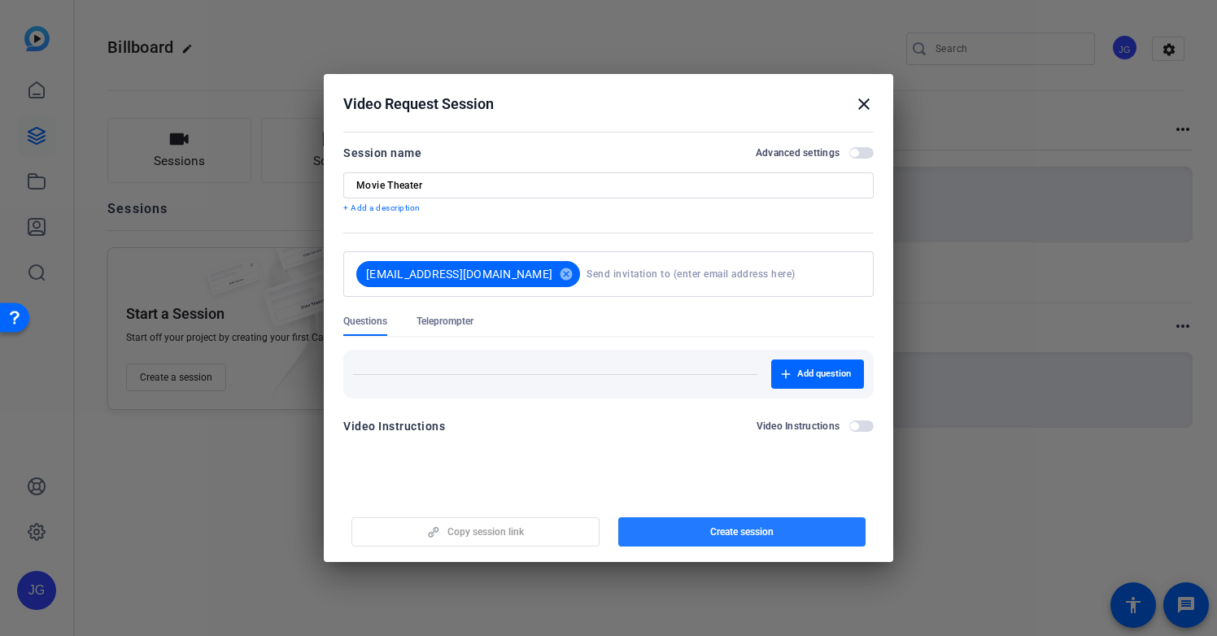
click at [705, 534] on span "button" at bounding box center [742, 532] width 248 height 39
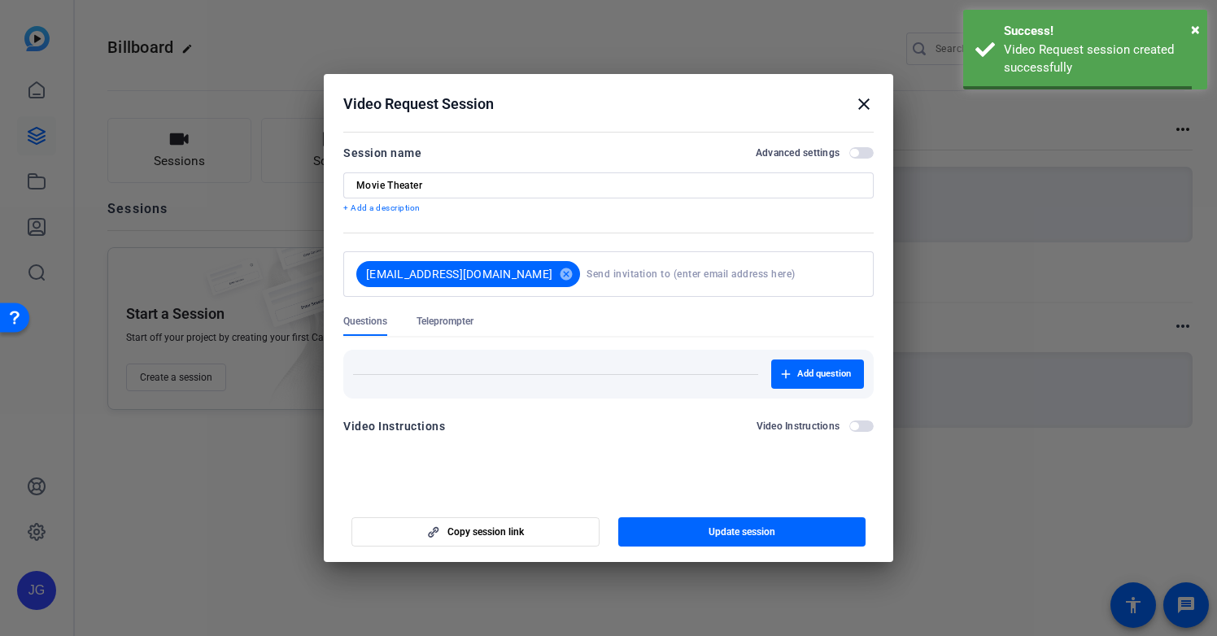
click at [453, 326] on span "Teleprompter" at bounding box center [445, 321] width 57 height 13
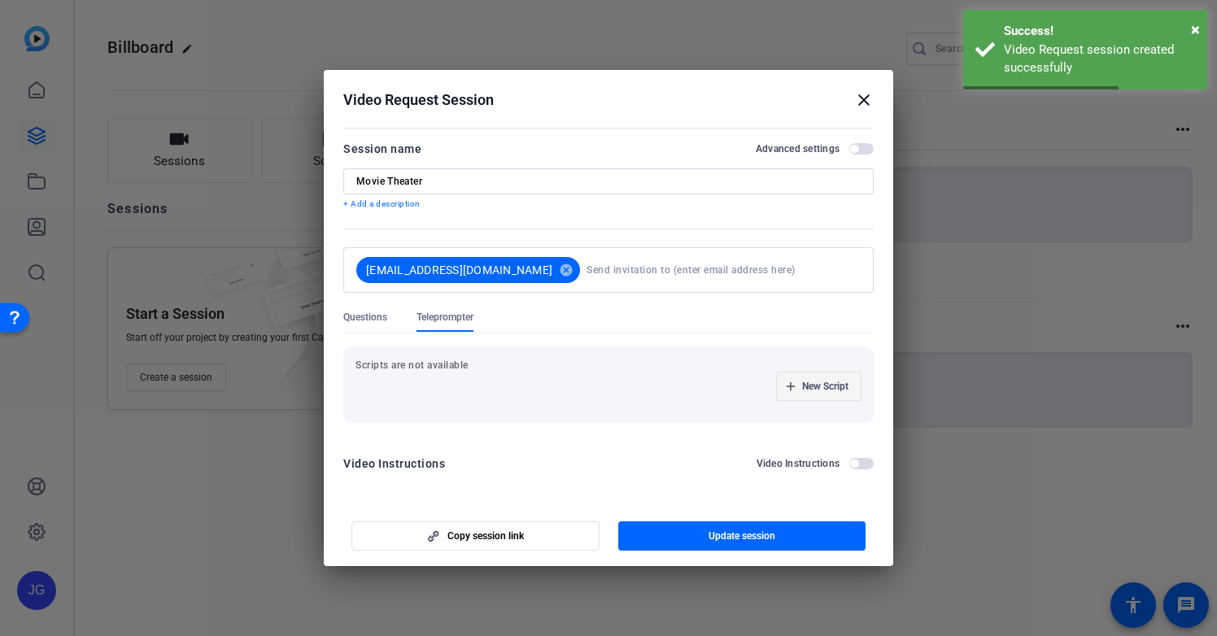
click at [819, 391] on span "New Script" at bounding box center [825, 386] width 46 height 13
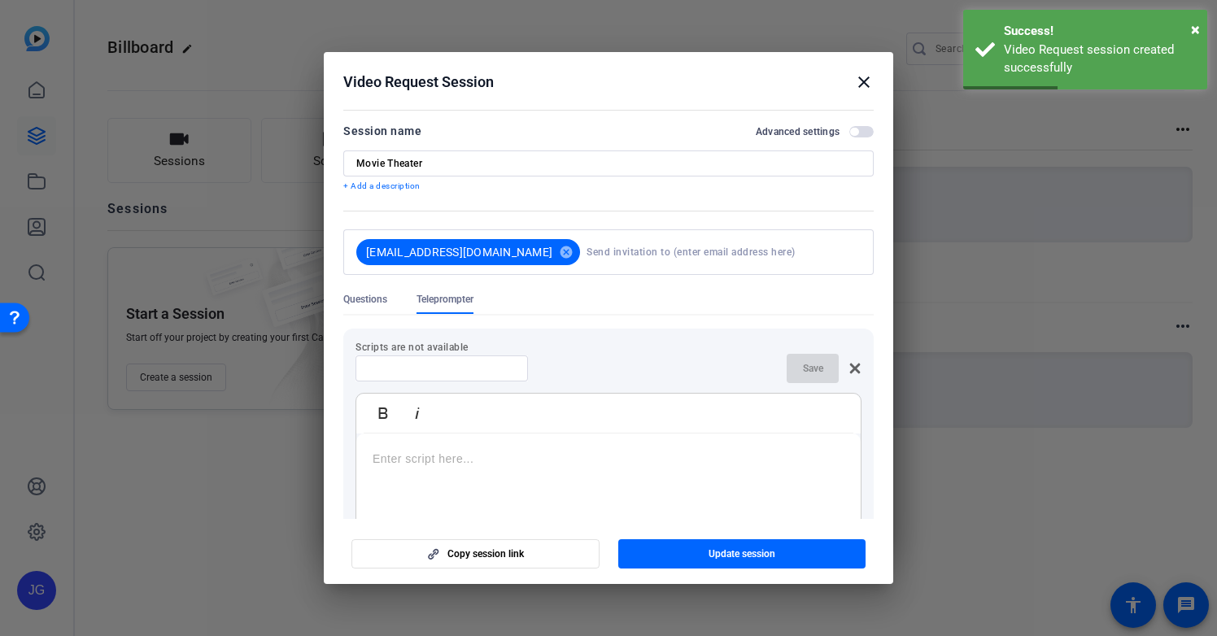
click at [446, 482] on div at bounding box center [608, 535] width 504 height 203
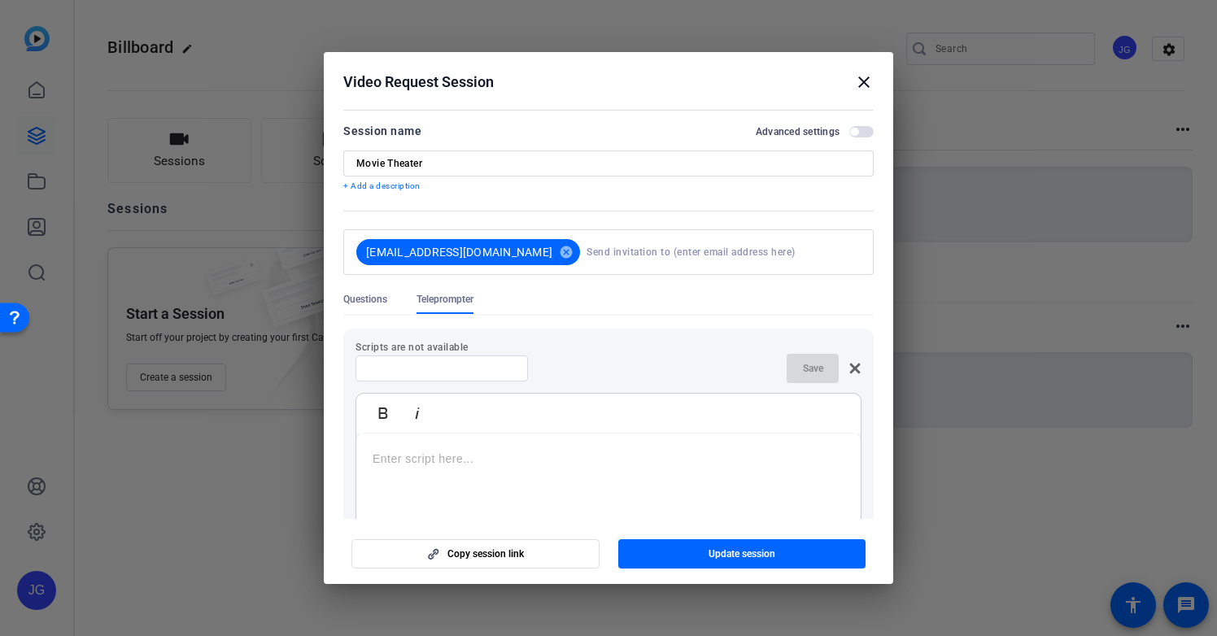
click at [426, 462] on p at bounding box center [609, 459] width 472 height 18
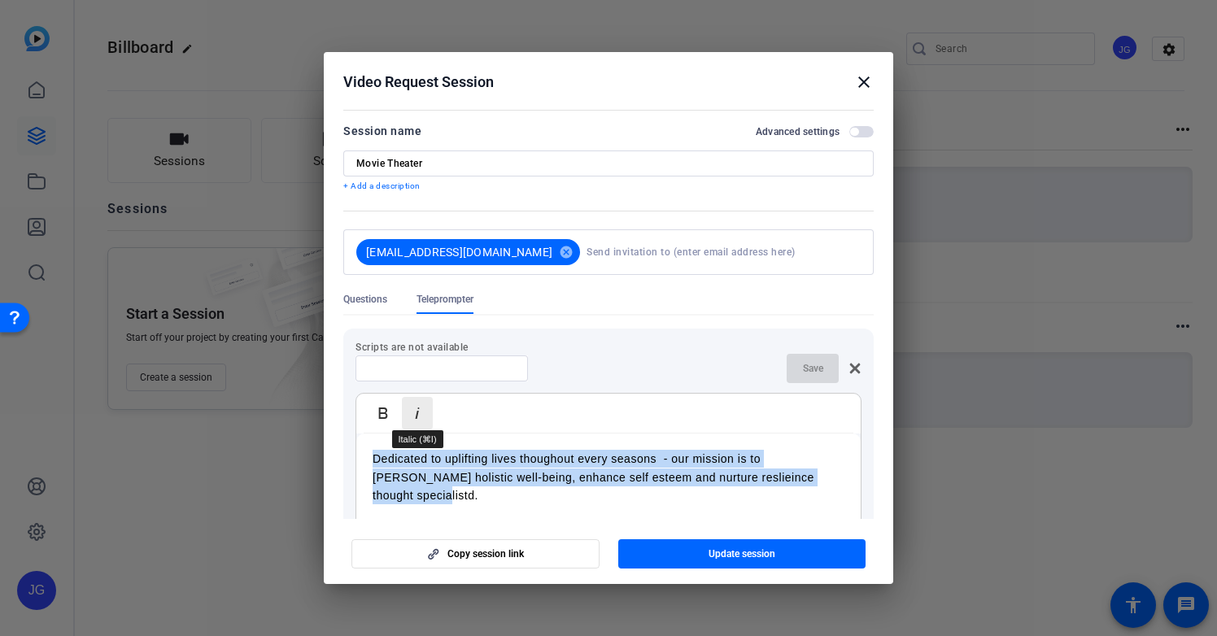
drag, startPoint x: 789, startPoint y: 484, endPoint x: 432, endPoint y: 414, distance: 364.0
click at [432, 414] on div "Bold Italic Dedicated to uplifting lives thoughout every seasons - our mission …" at bounding box center [609, 515] width 506 height 244
